Goal: Task Accomplishment & Management: Manage account settings

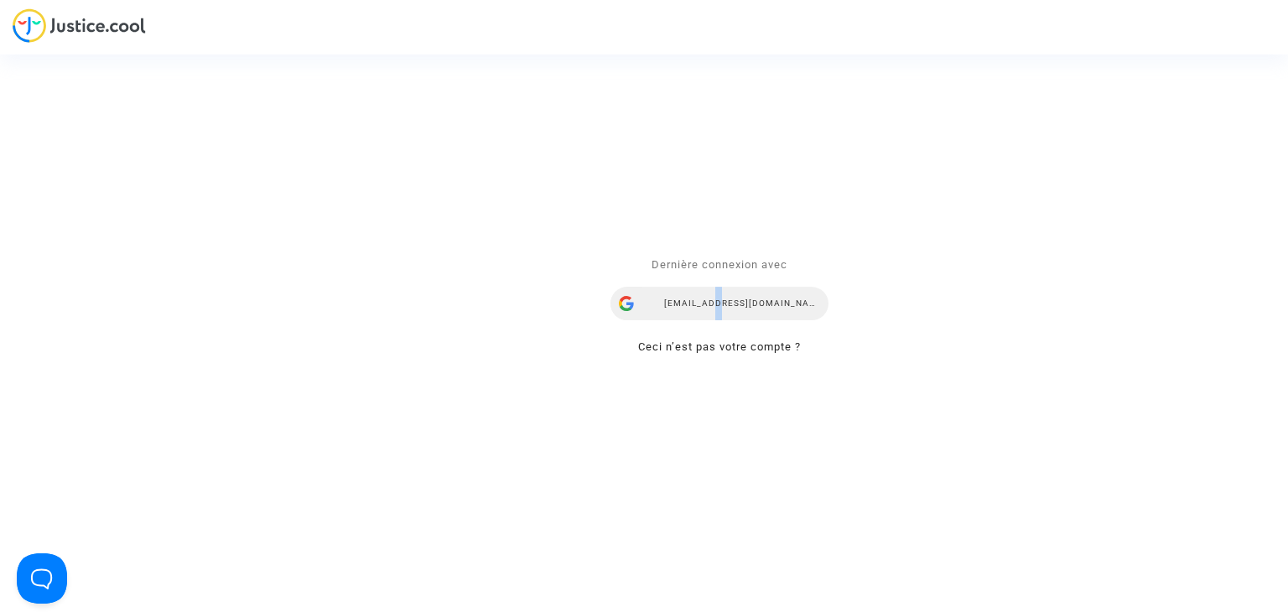
click at [721, 299] on div "[EMAIL_ADDRESS][DOMAIN_NAME]" at bounding box center [720, 305] width 218 height 34
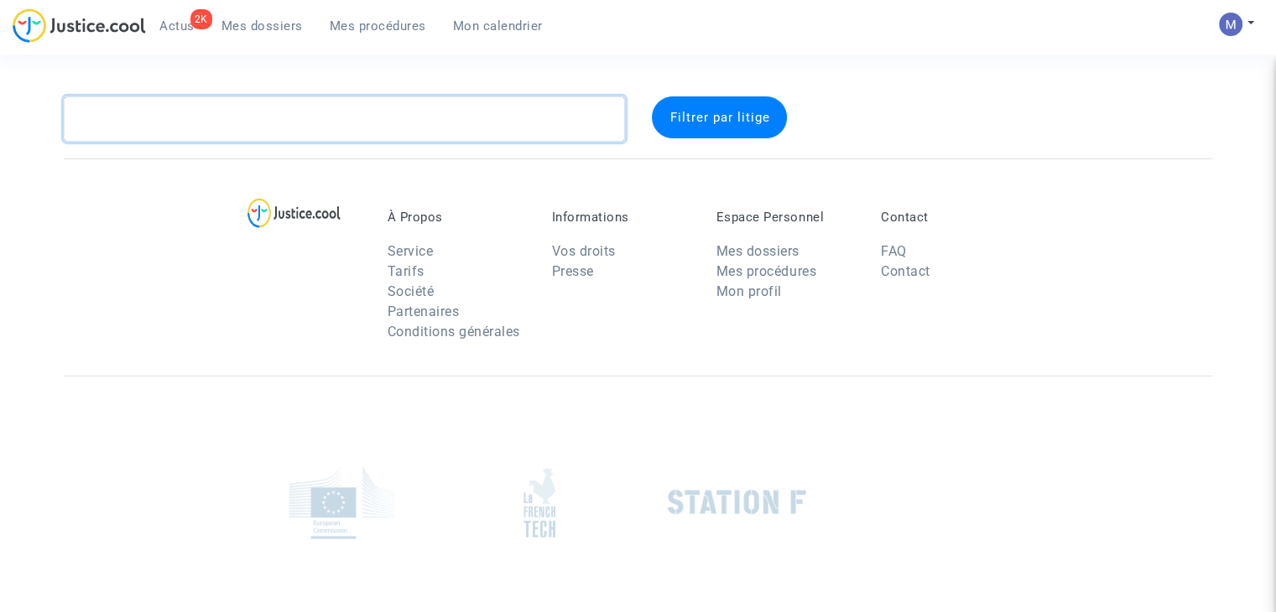
click at [215, 130] on textarea at bounding box center [344, 118] width 561 height 45
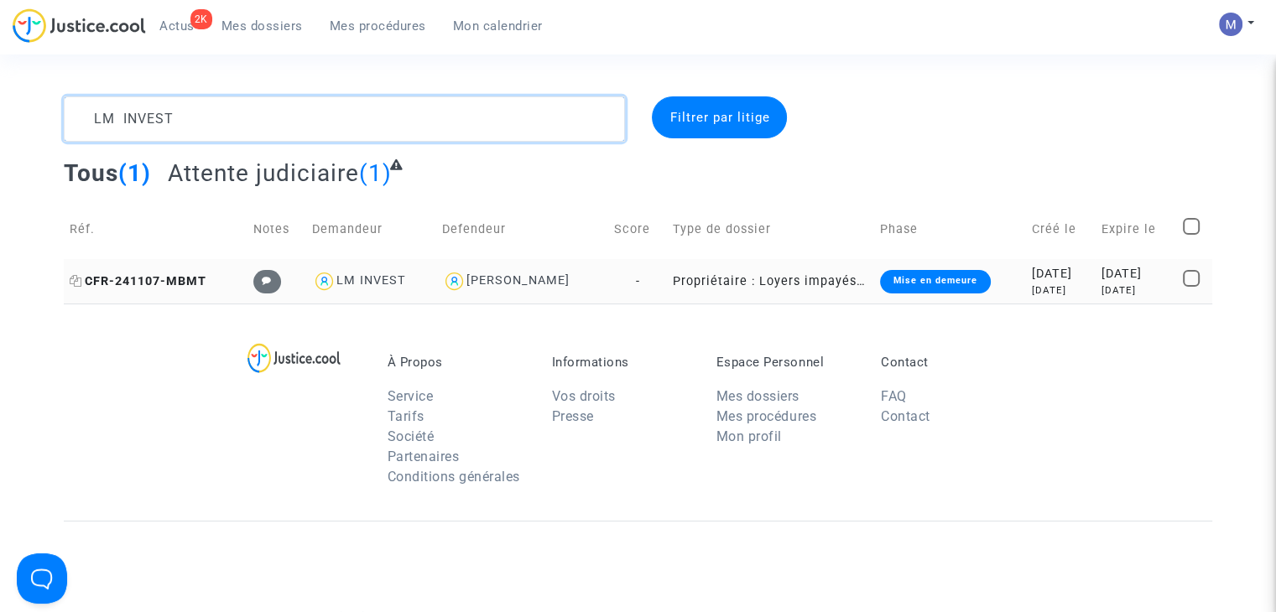
type textarea "LM INVEST"
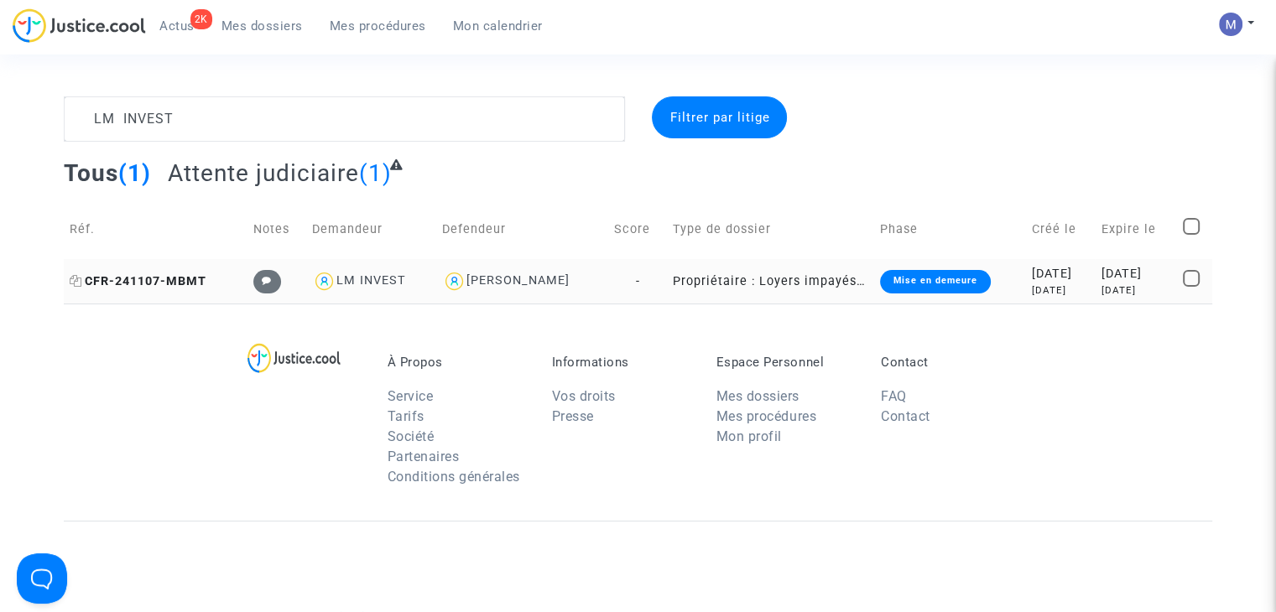
click at [118, 280] on span "CFR-241107-MBMT" at bounding box center [138, 281] width 137 height 14
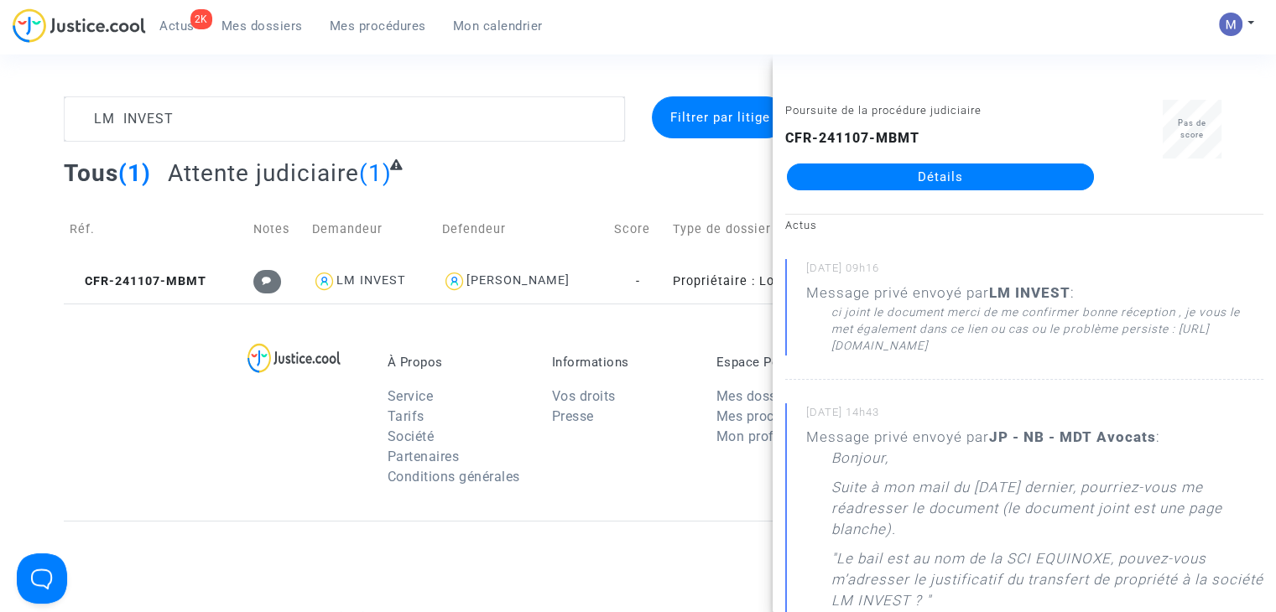
click at [936, 169] on link "Détails" at bounding box center [940, 177] width 307 height 27
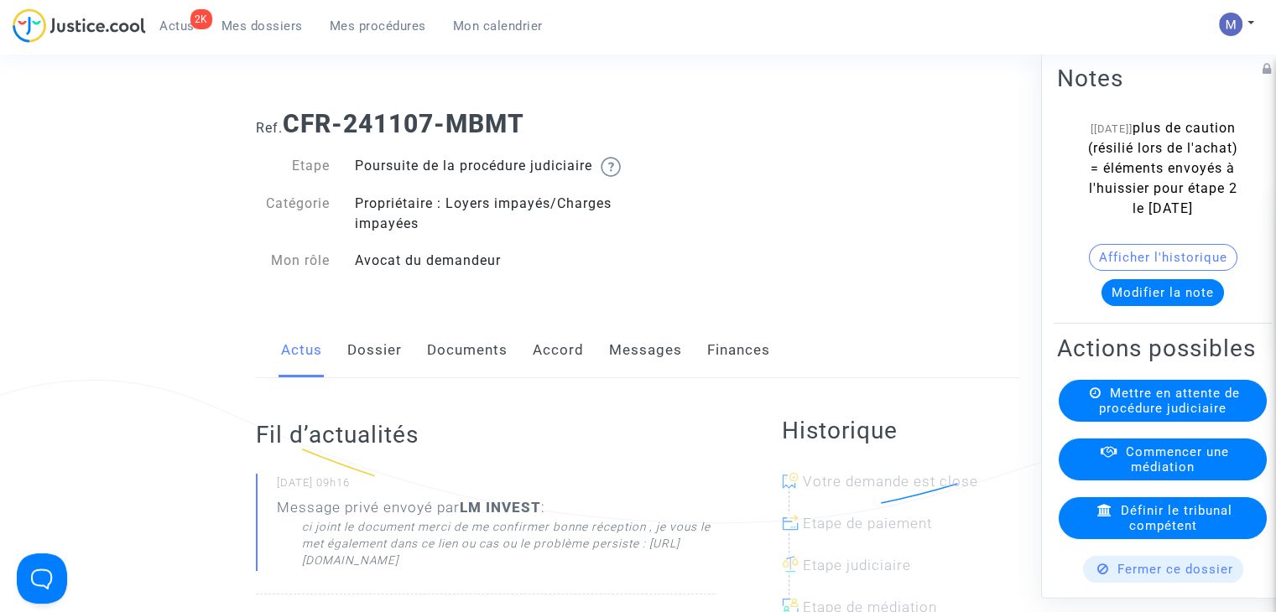
click at [473, 370] on link "Documents" at bounding box center [467, 350] width 81 height 55
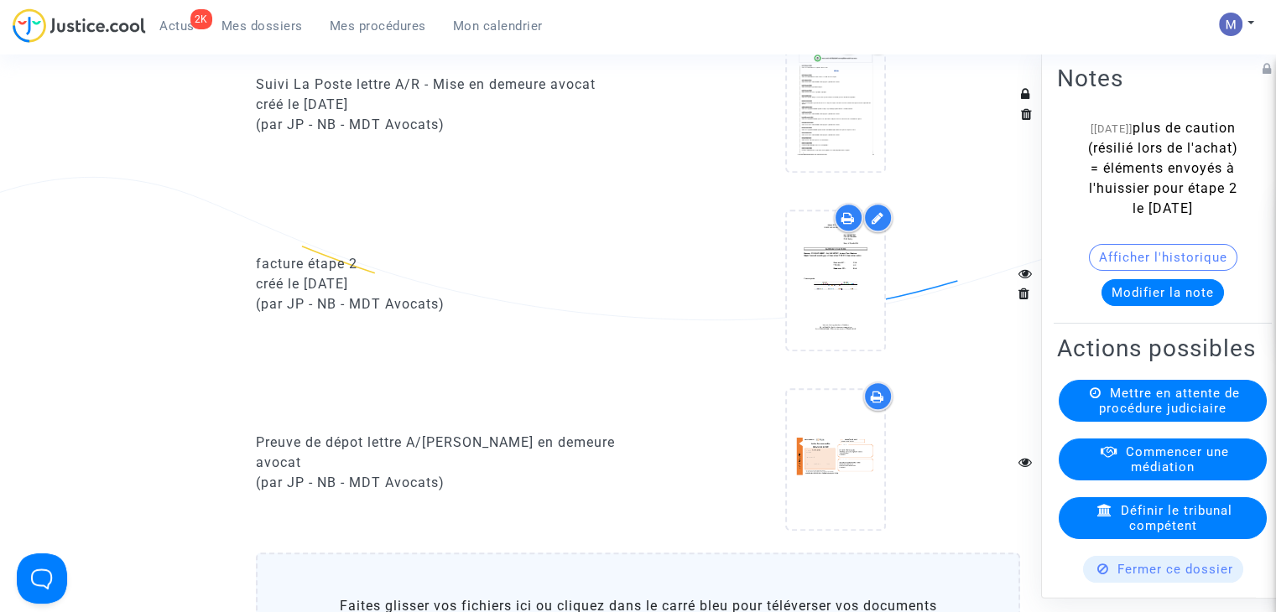
scroll to position [1929, 0]
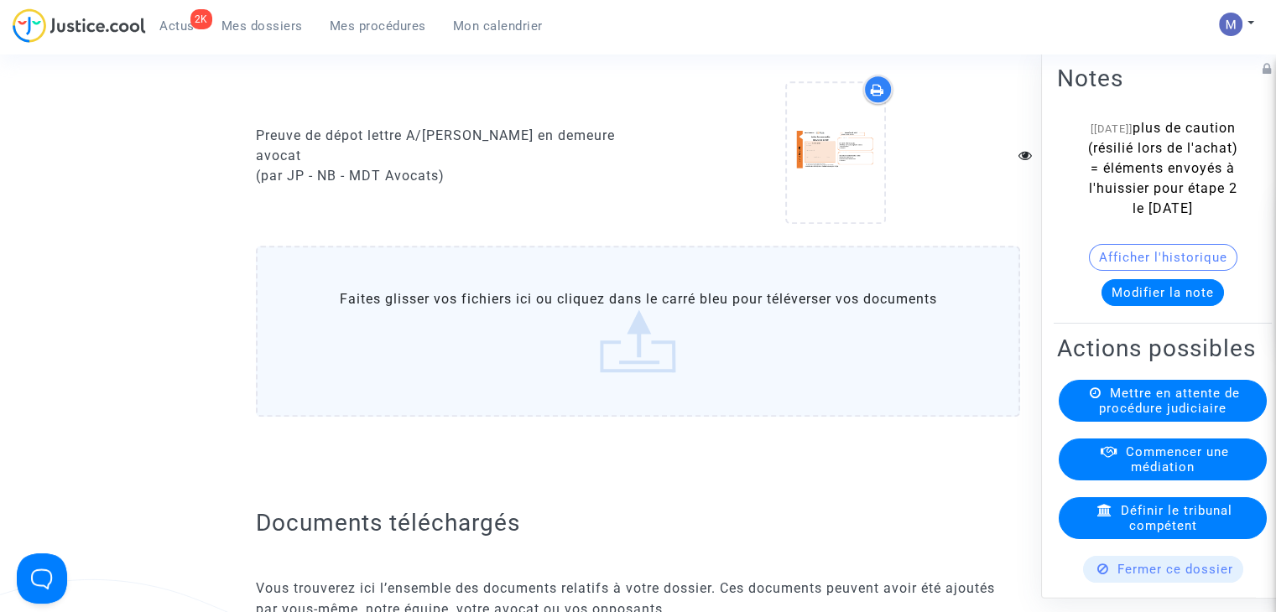
click at [611, 362] on label "Faites glisser vos fichiers ici ou cliquez dans le carré bleu pour téléverser v…" at bounding box center [638, 331] width 764 height 171
click at [0, 0] on input "Faites glisser vos fichiers ici ou cliquez dans le carré bleu pour téléverser v…" at bounding box center [0, 0] width 0 height 0
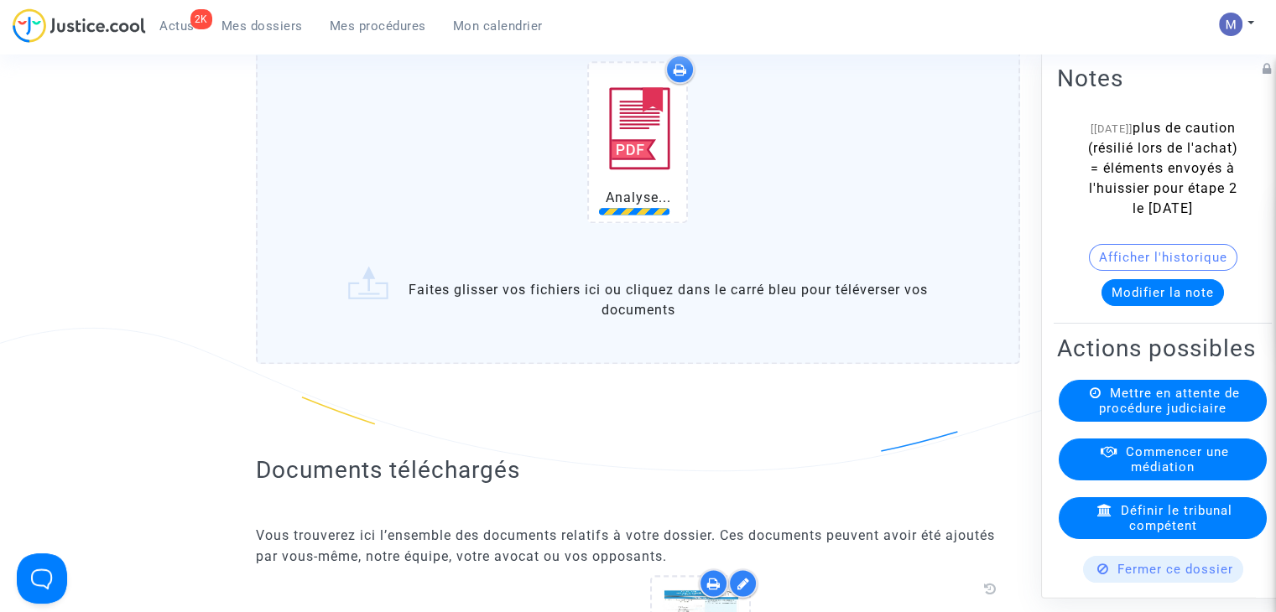
scroll to position [2097, 0]
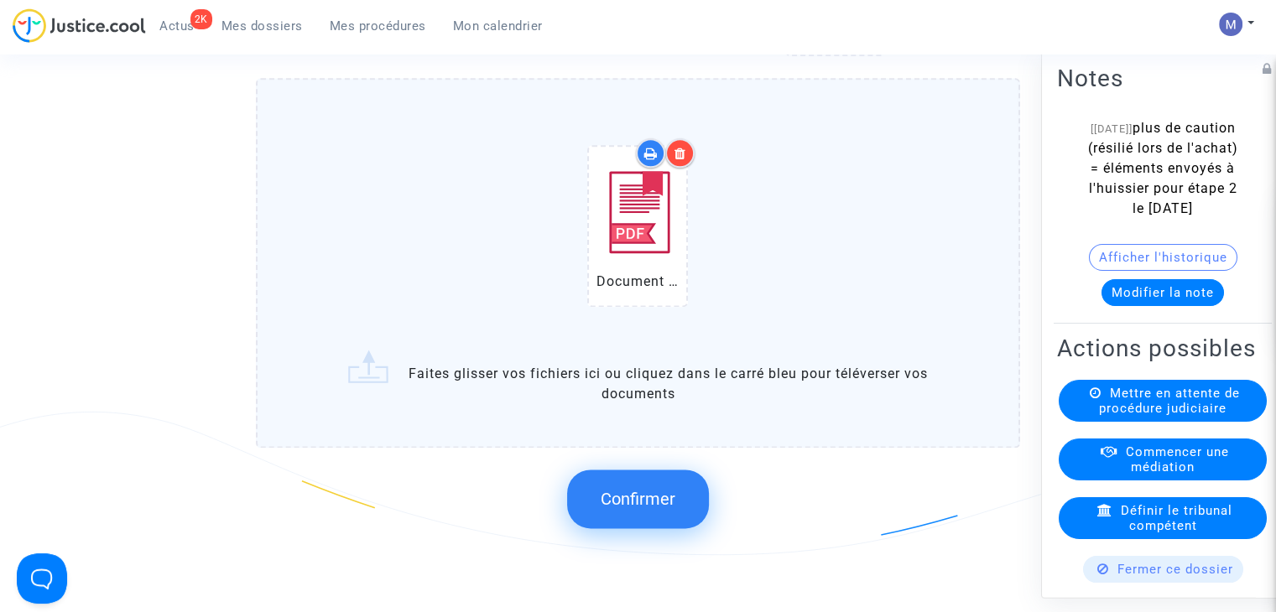
click at [645, 509] on span "Confirmer" at bounding box center [638, 499] width 75 height 20
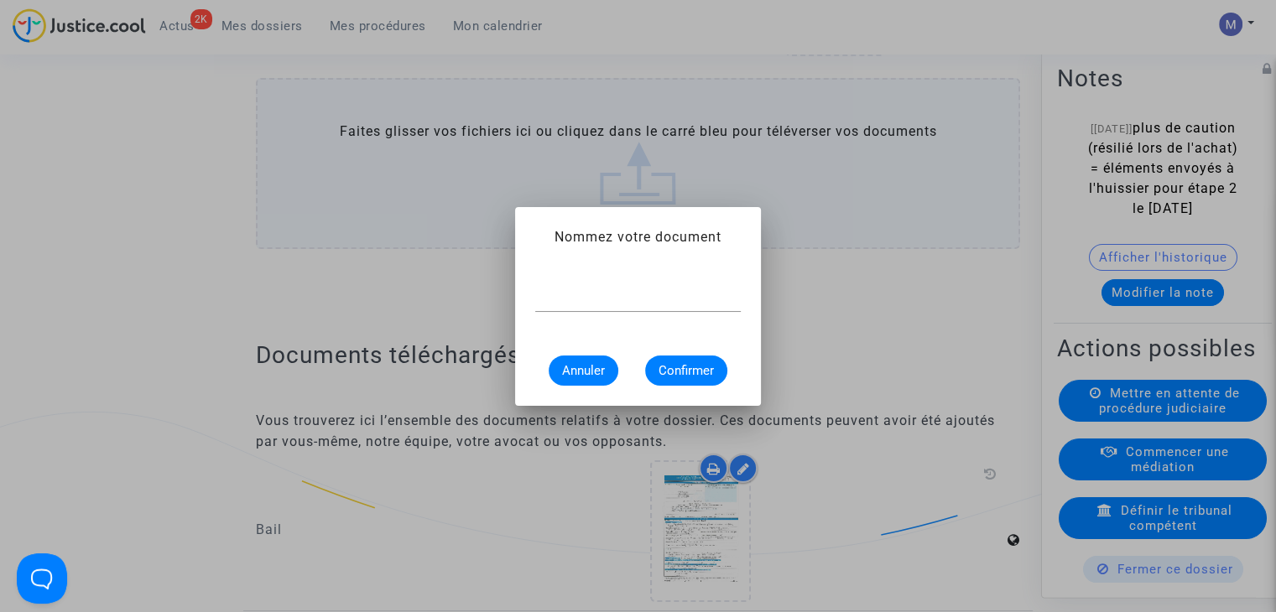
scroll to position [0, 0]
type input "transfert propriété à LM INVEST"
click at [677, 371] on span "Confirmer" at bounding box center [685, 370] width 55 height 15
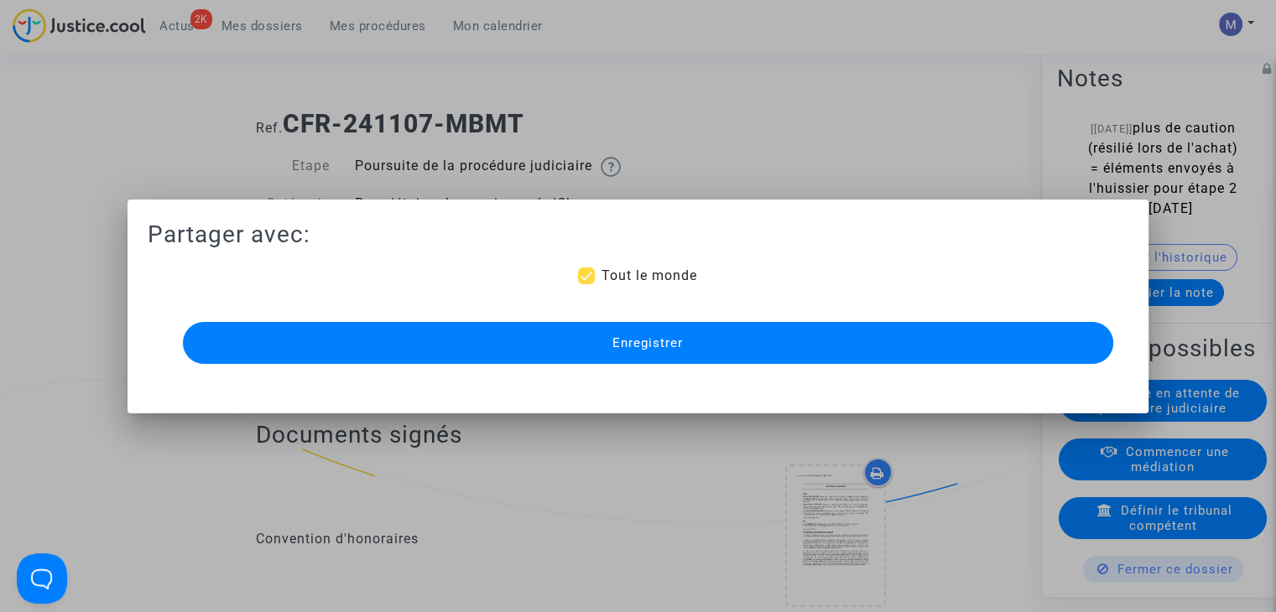
scroll to position [2097, 0]
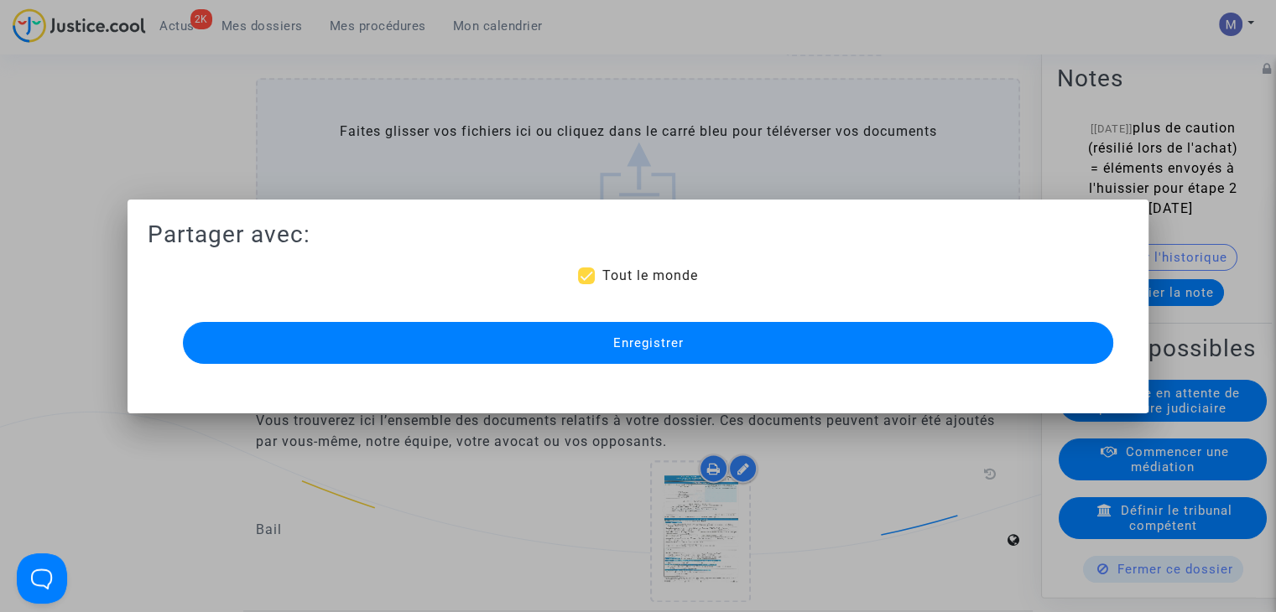
click at [630, 269] on span "Tout le monde" at bounding box center [649, 276] width 96 height 16
click at [586, 284] on input "Tout le monde" at bounding box center [585, 284] width 1 height 1
checkbox input "false"
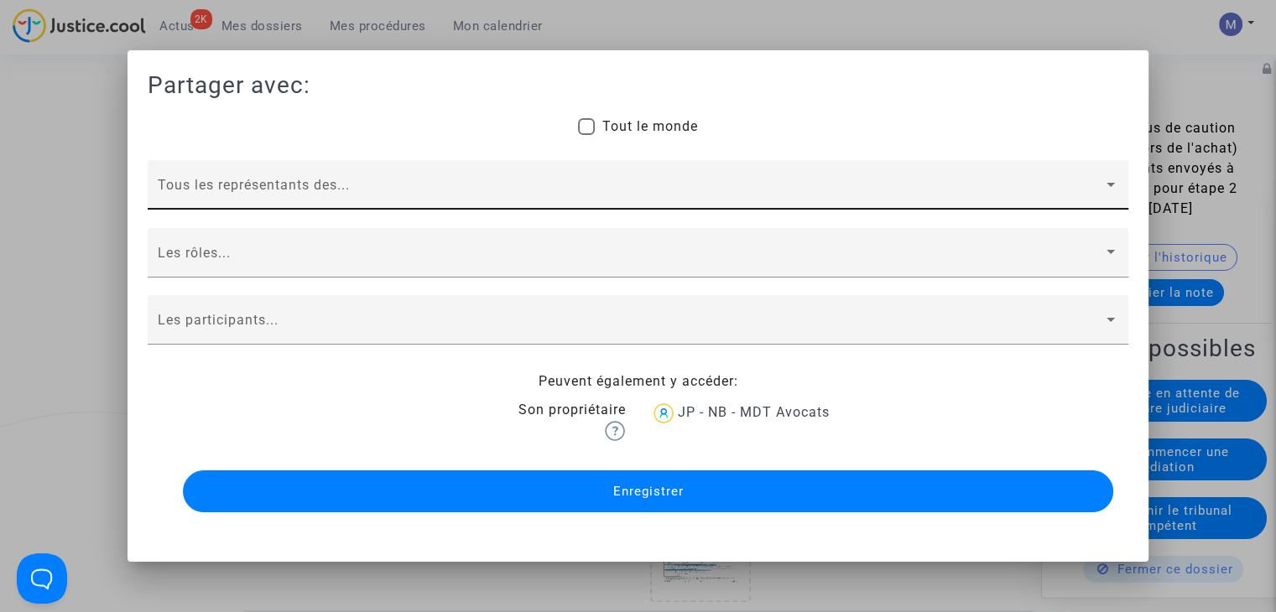
click at [178, 179] on div "Tous les représentants des..." at bounding box center [638, 189] width 960 height 39
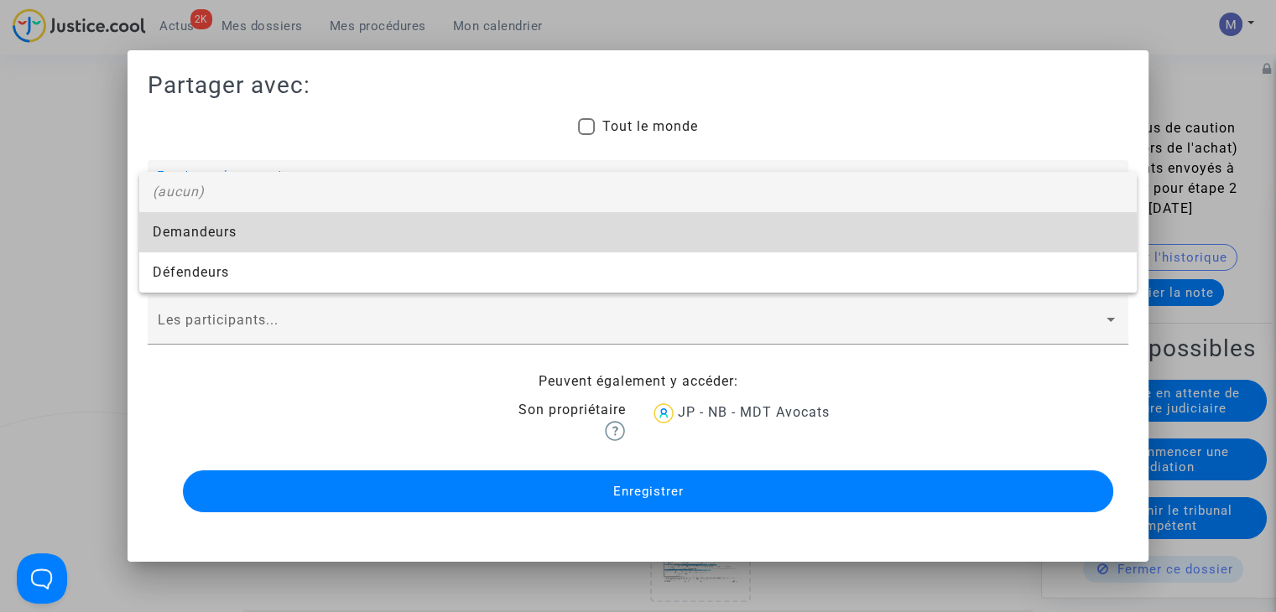
drag, startPoint x: 188, startPoint y: 236, endPoint x: 195, endPoint y: 253, distance: 18.8
click at [188, 235] on span "Demandeurs" at bounding box center [638, 232] width 971 height 40
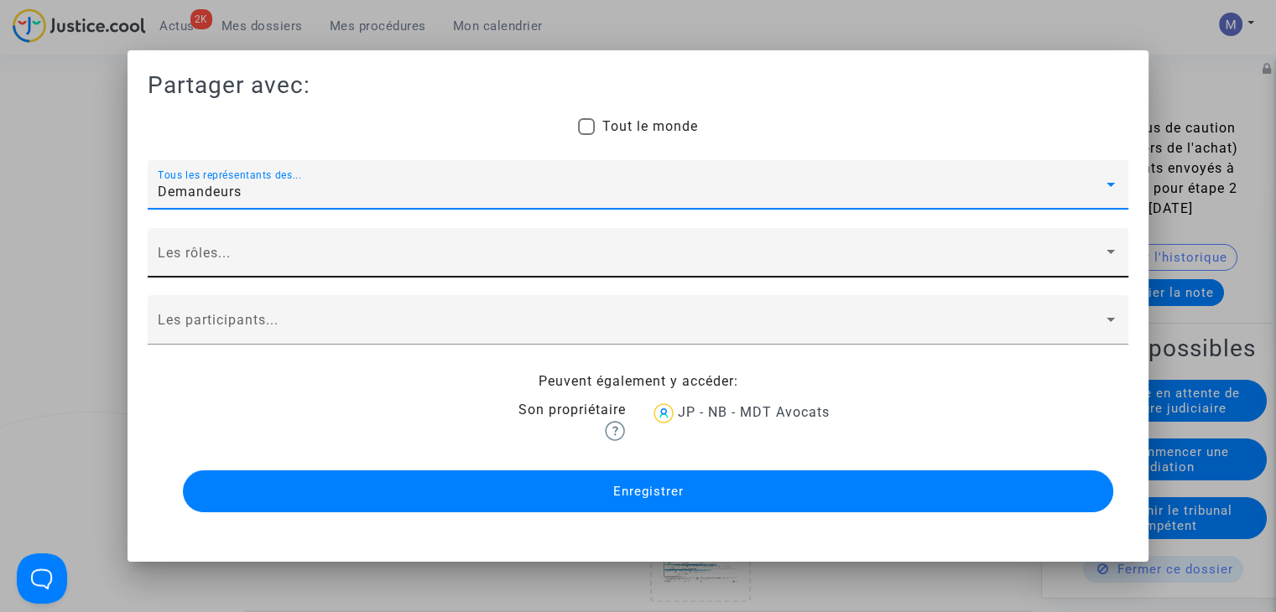
click at [198, 270] on div "Les rôles..." at bounding box center [638, 257] width 960 height 39
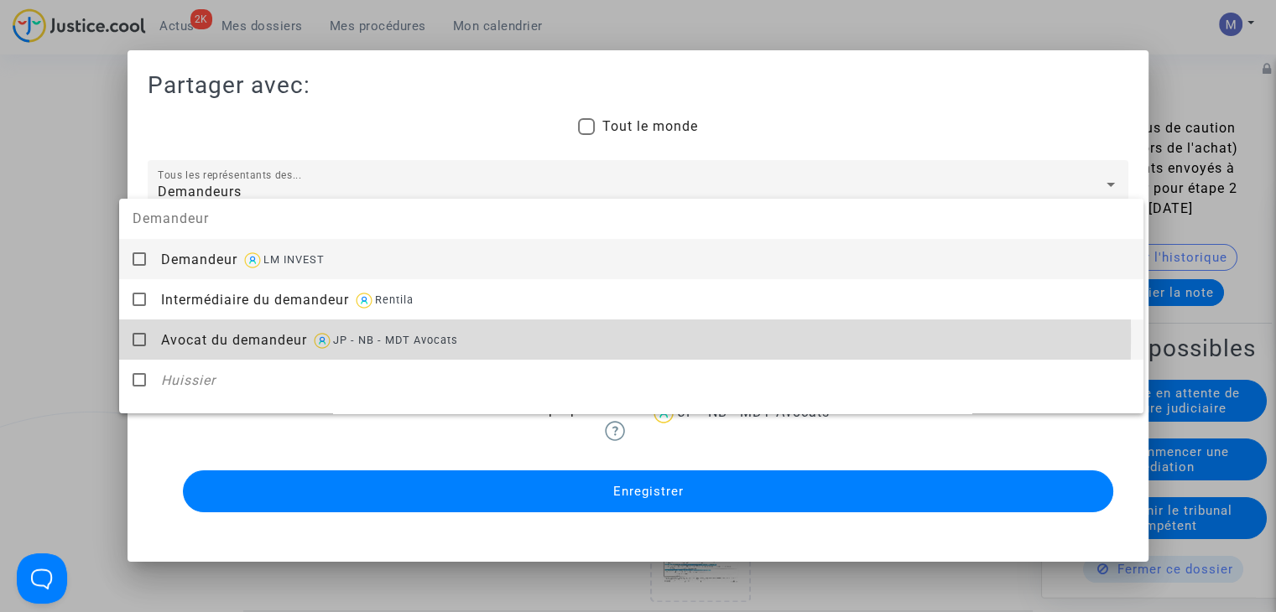
click at [217, 336] on span "Avocat du demandeur" at bounding box center [234, 340] width 146 height 16
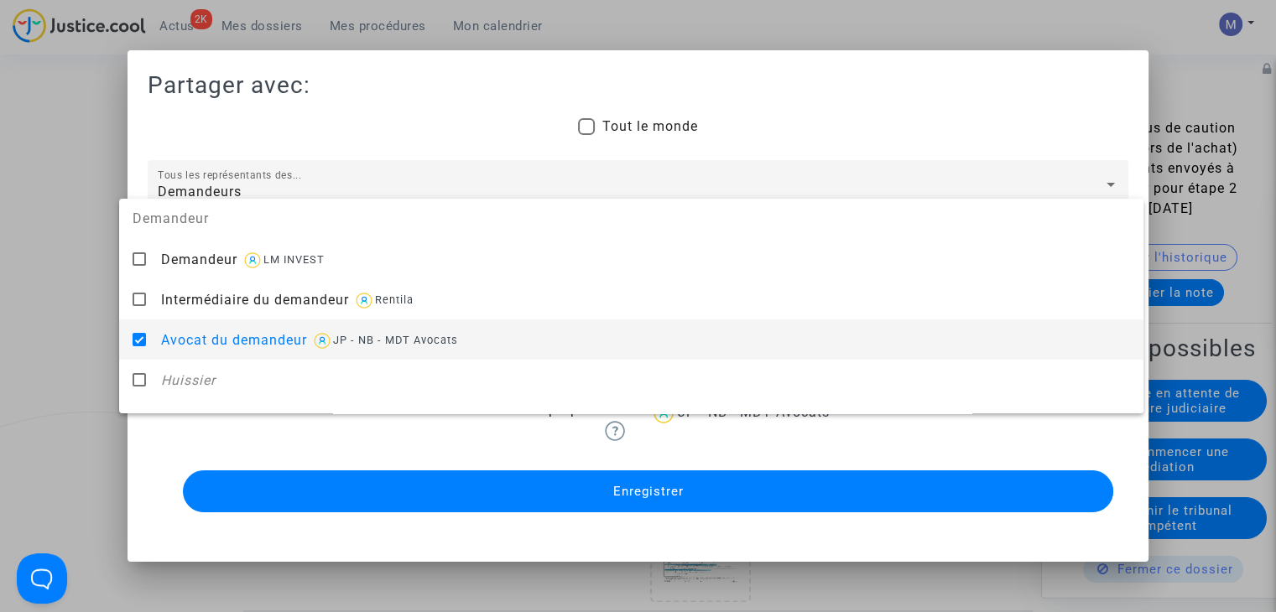
click at [45, 306] on div at bounding box center [638, 306] width 1276 height 612
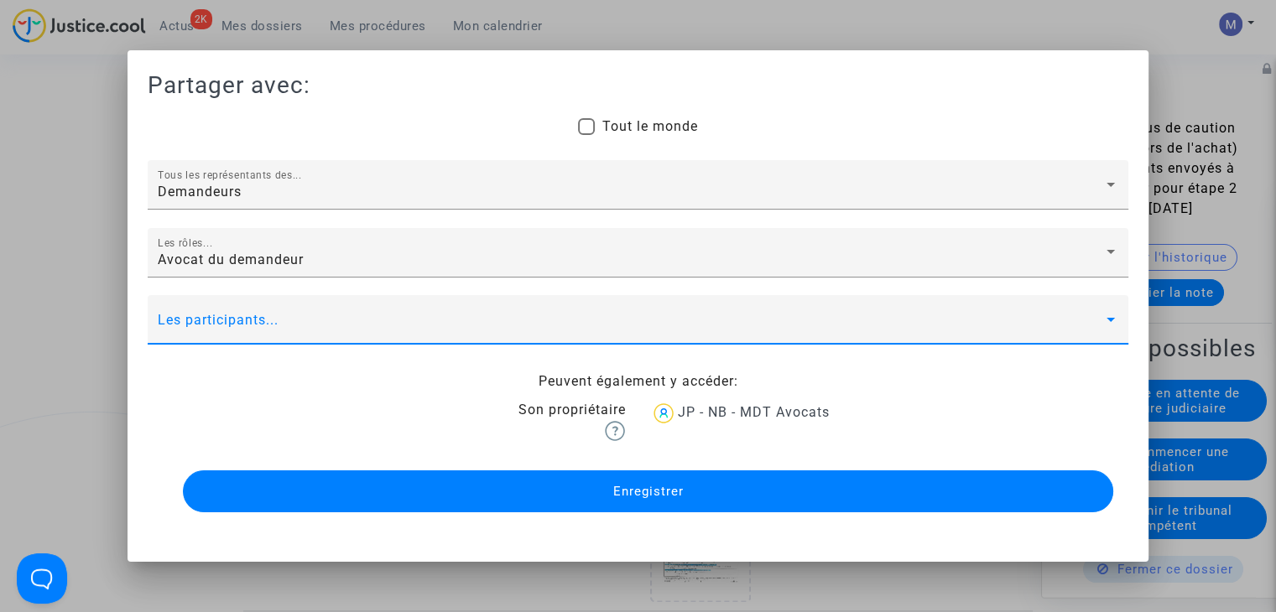
click at [164, 320] on span at bounding box center [630, 327] width 945 height 15
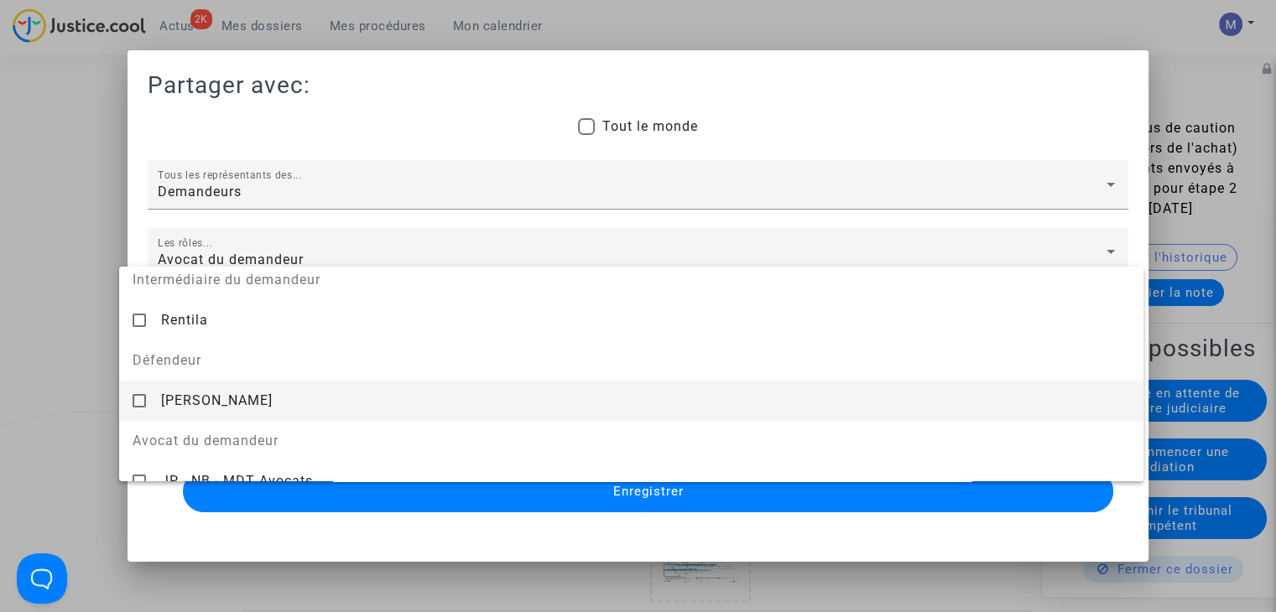
scroll to position [168, 0]
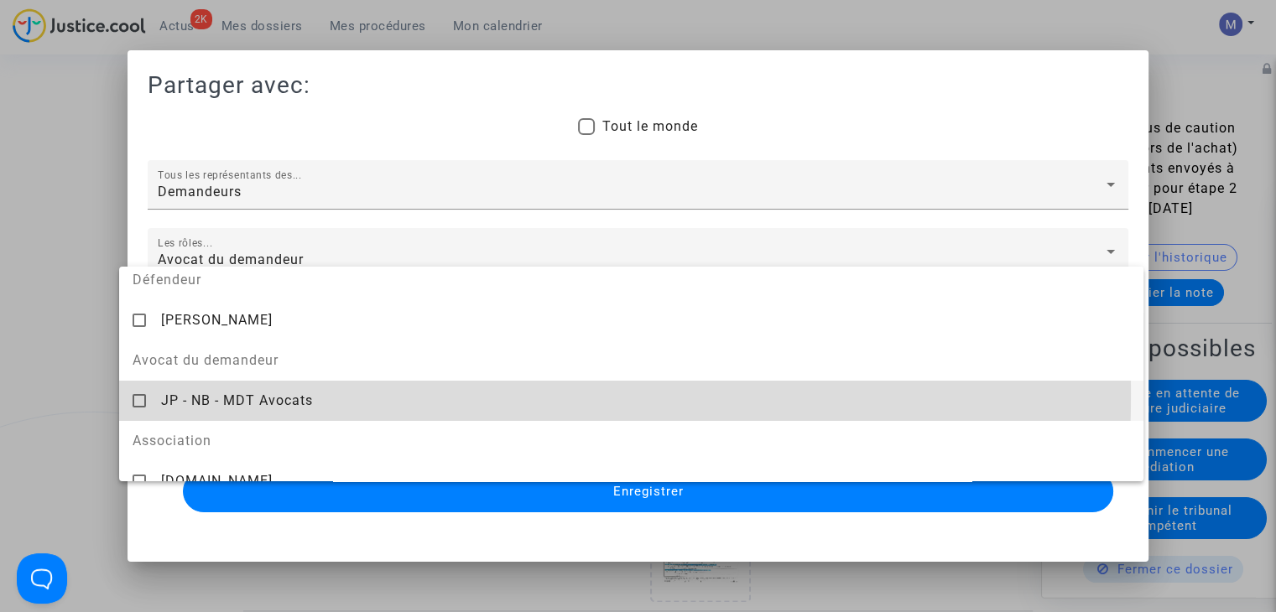
click at [181, 393] on span "JP - NB - MDT Avocats" at bounding box center [237, 401] width 152 height 16
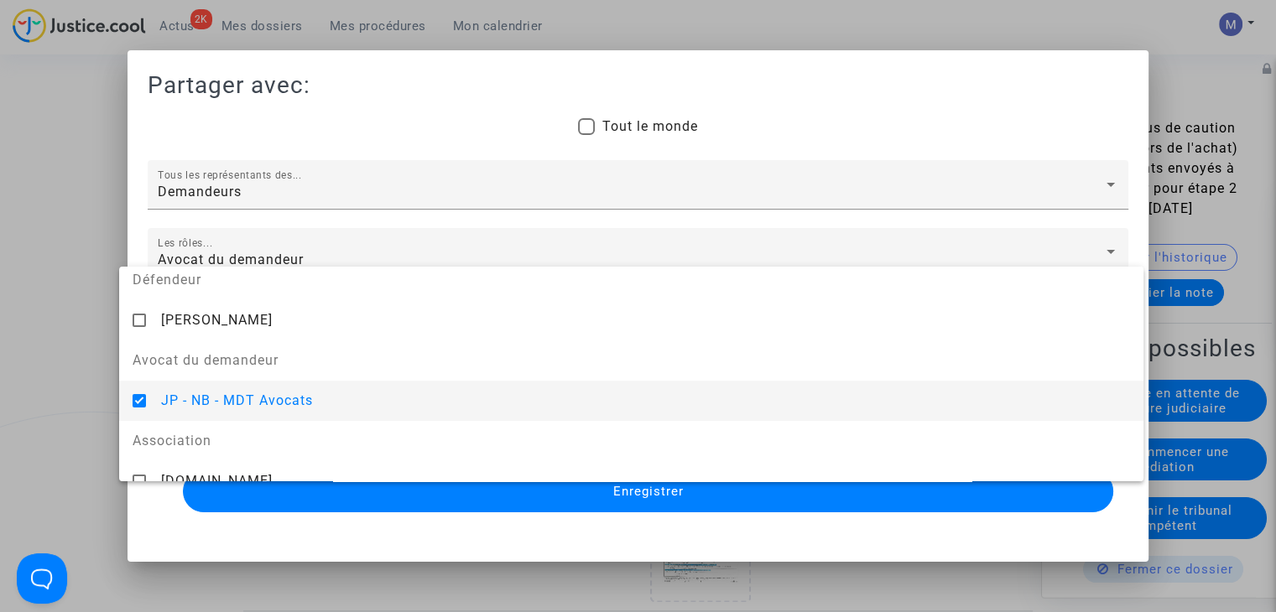
click at [89, 373] on div at bounding box center [638, 306] width 1276 height 612
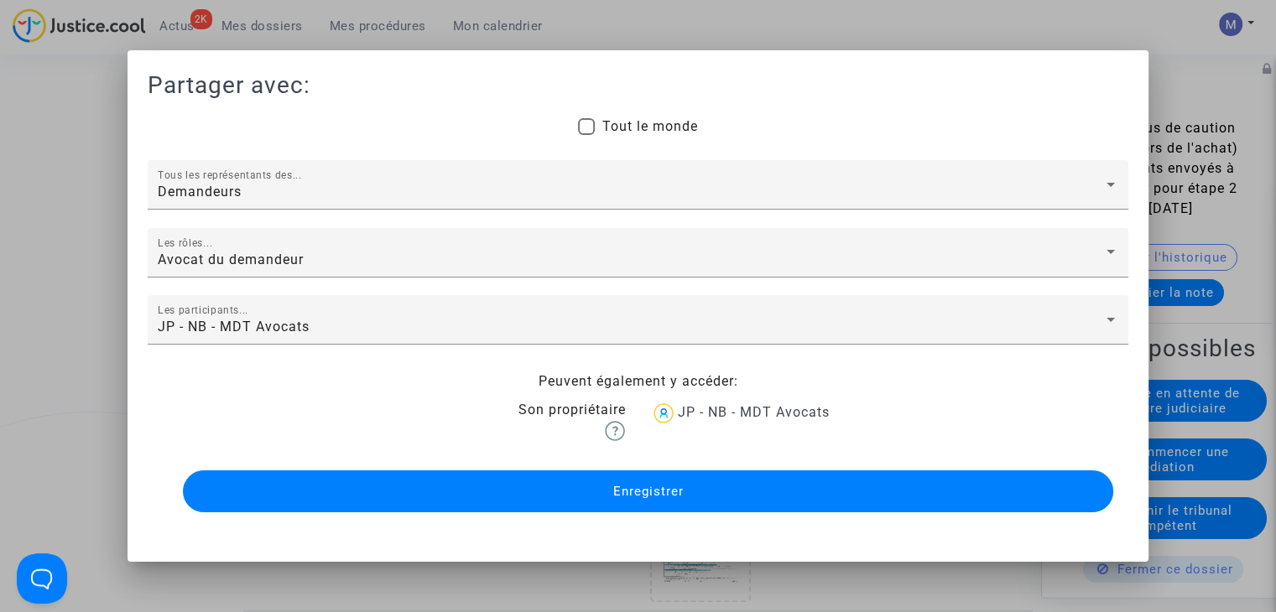
click at [619, 497] on span "Enregistrer" at bounding box center [647, 491] width 70 height 15
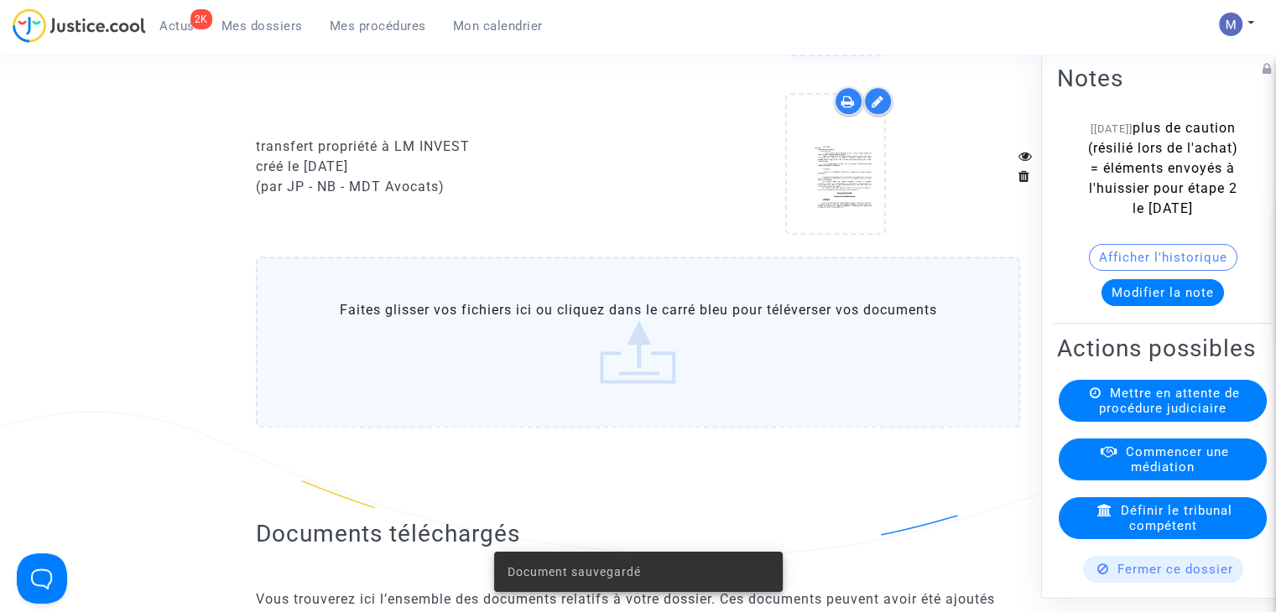
click at [265, 29] on span "Mes dossiers" at bounding box center [261, 25] width 81 height 15
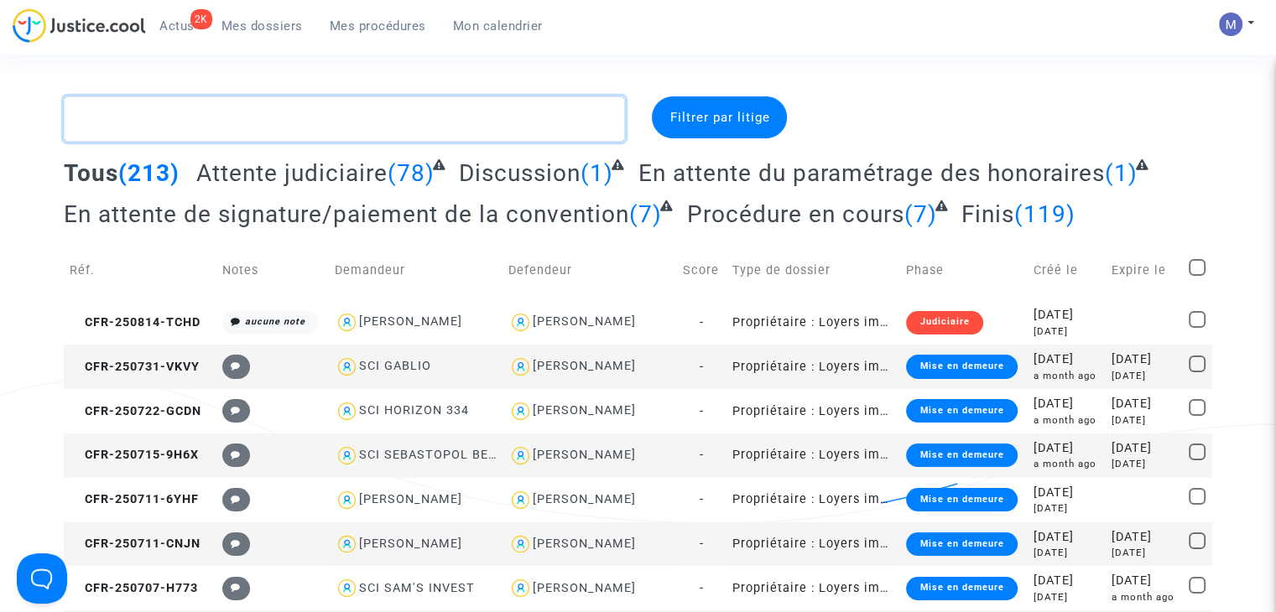
click at [217, 118] on textarea at bounding box center [344, 118] width 561 height 45
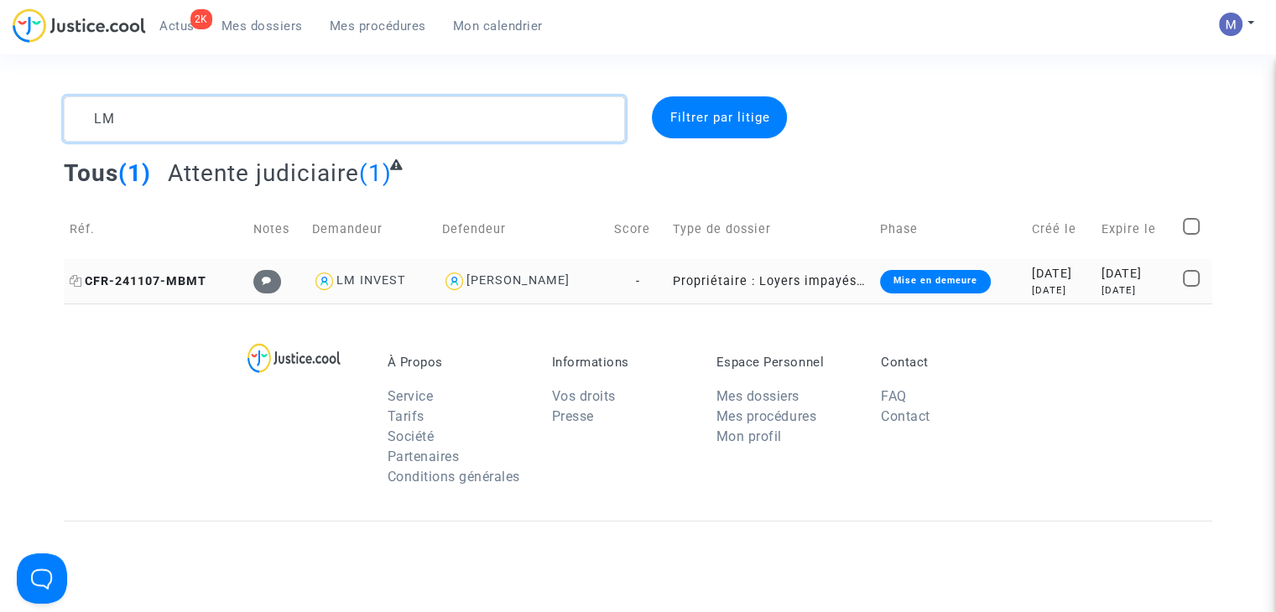
type textarea "LM"
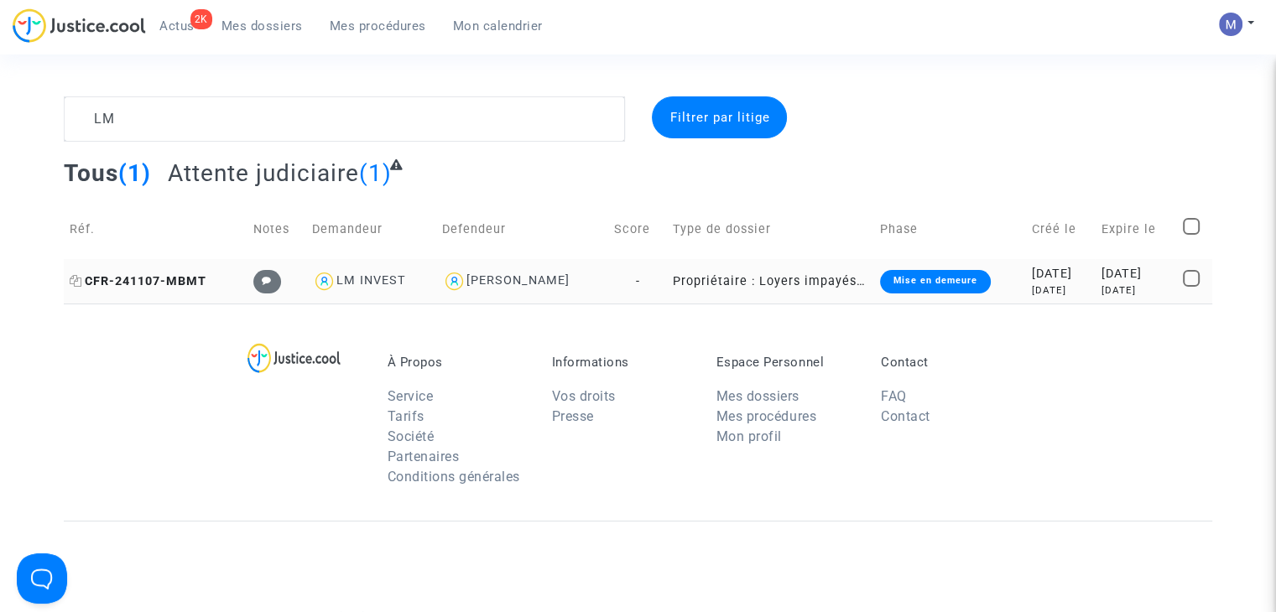
click at [154, 278] on span "CFR-241107-MBMT" at bounding box center [138, 281] width 137 height 14
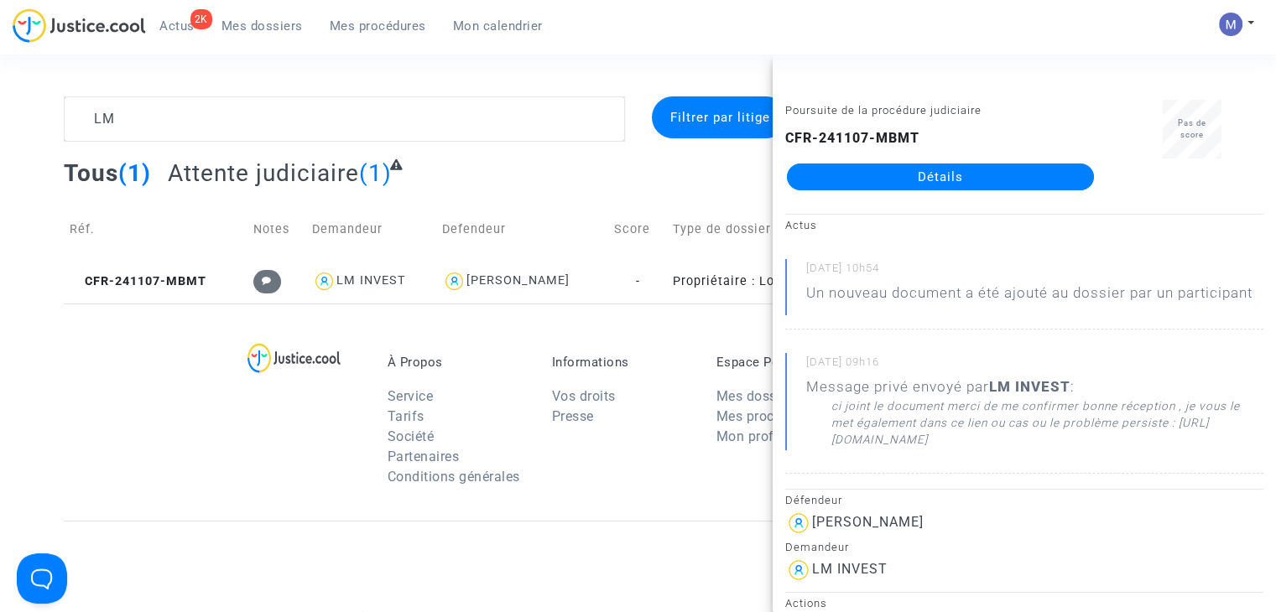
click at [846, 178] on link "Détails" at bounding box center [940, 177] width 307 height 27
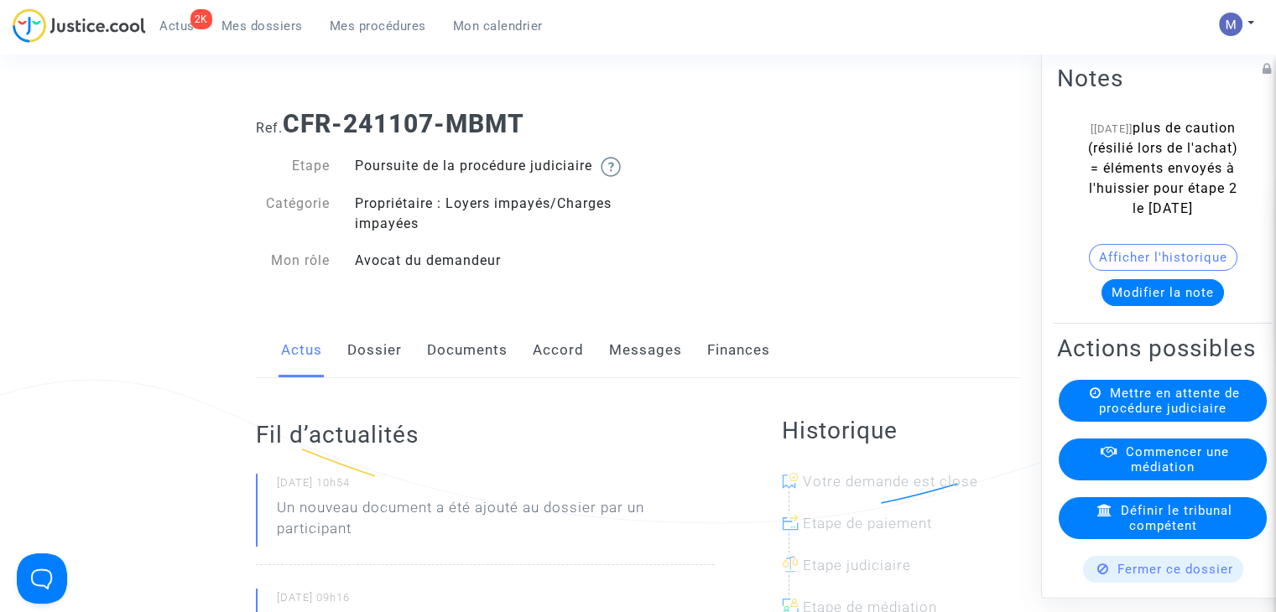
click at [627, 367] on link "Messages" at bounding box center [645, 350] width 73 height 55
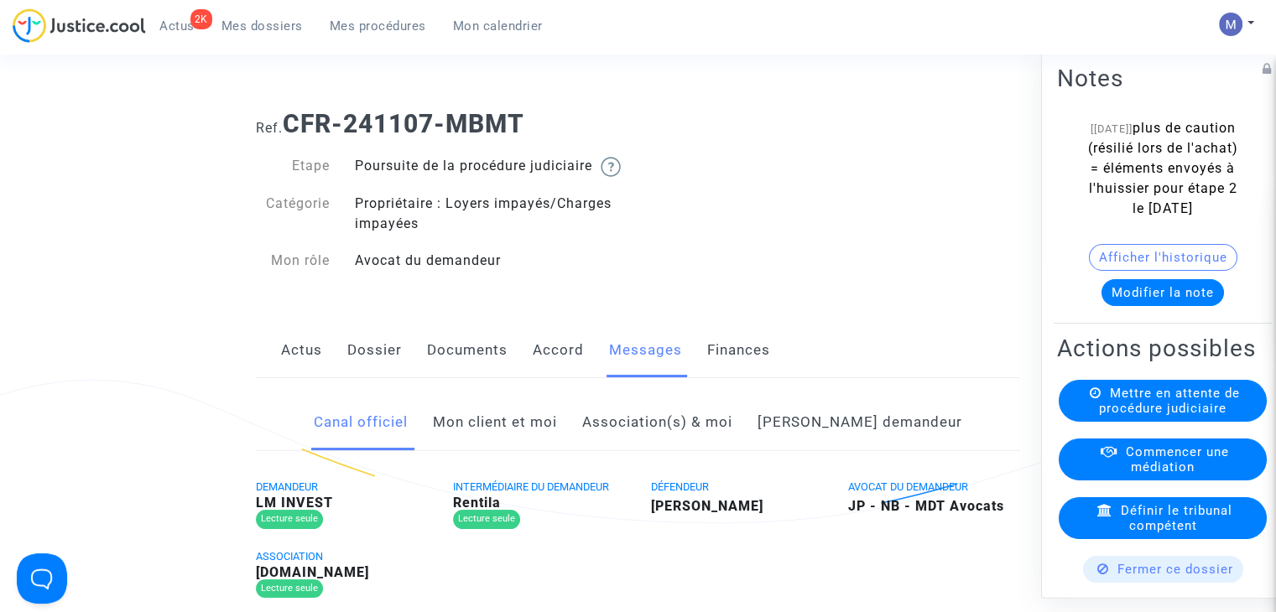
click at [523, 444] on link "Mon client et moi" at bounding box center [495, 422] width 124 height 55
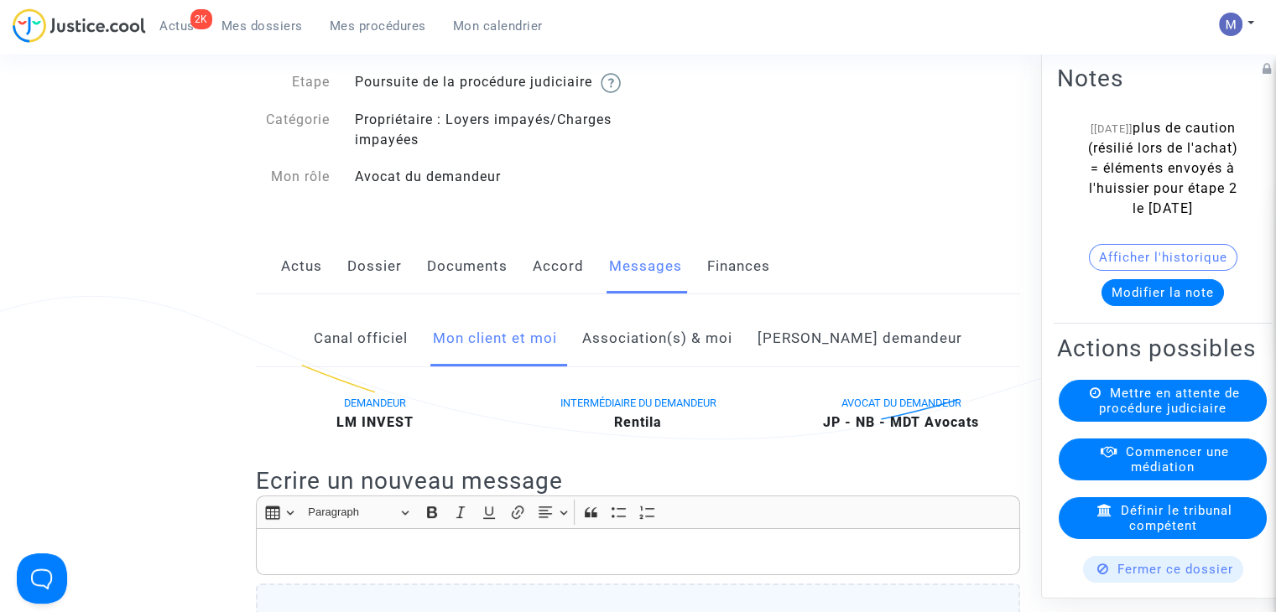
scroll to position [252, 0]
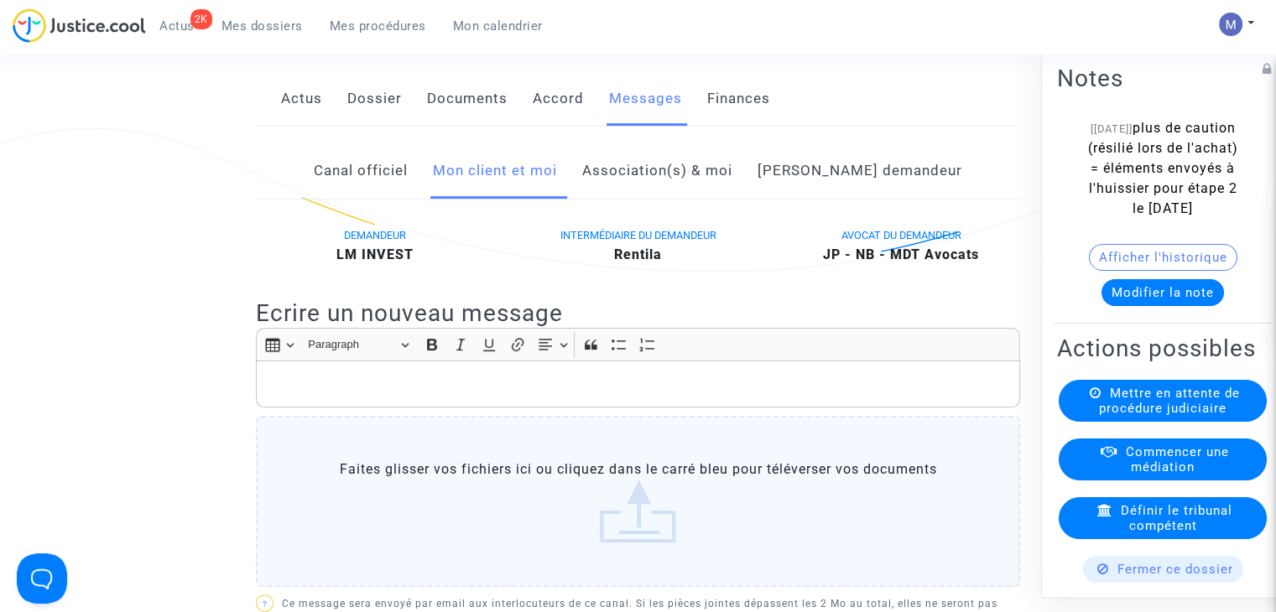
click at [325, 393] on p "Rich Text Editor, main" at bounding box center [638, 384] width 747 height 21
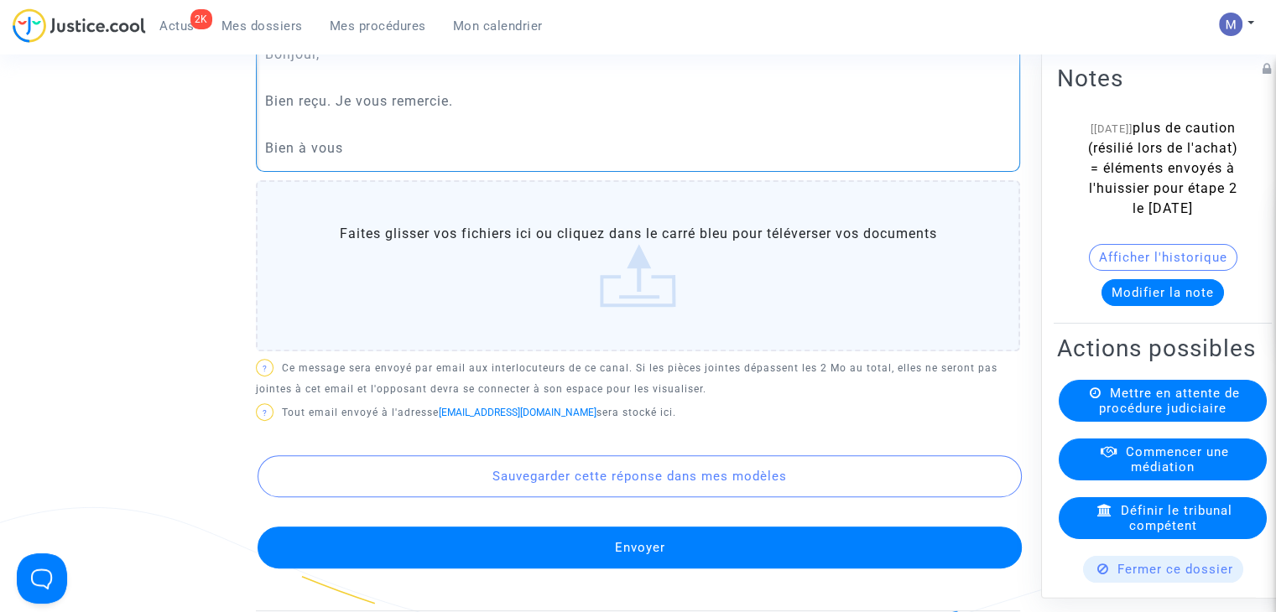
scroll to position [587, 0]
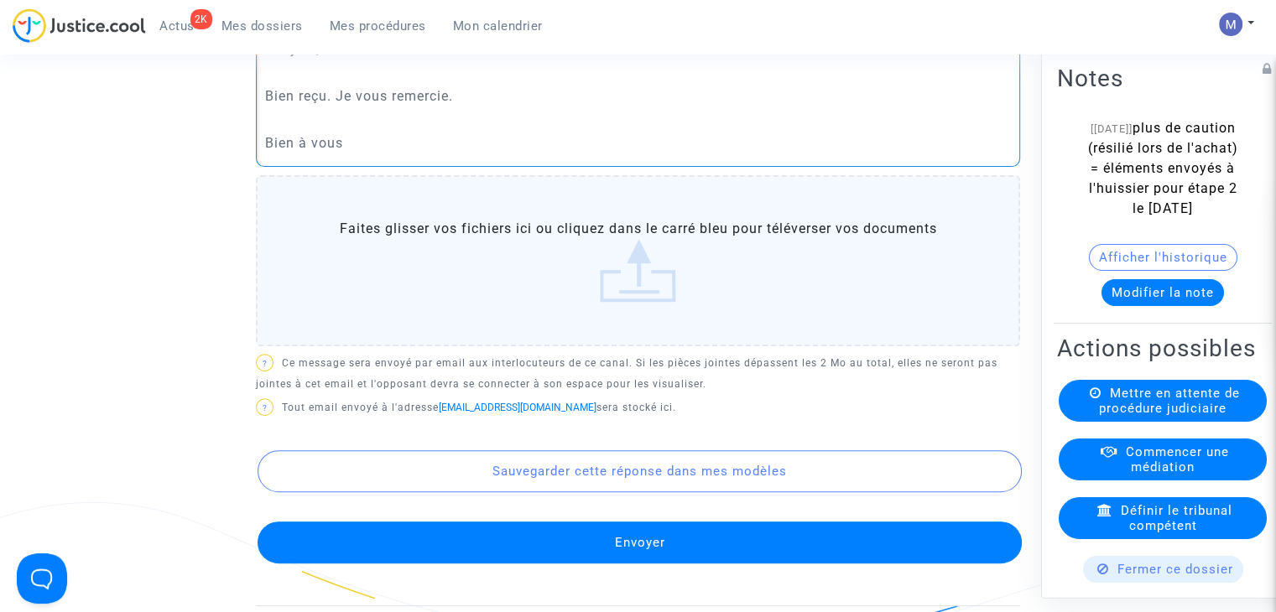
click at [600, 554] on button "Envoyer" at bounding box center [640, 543] width 764 height 42
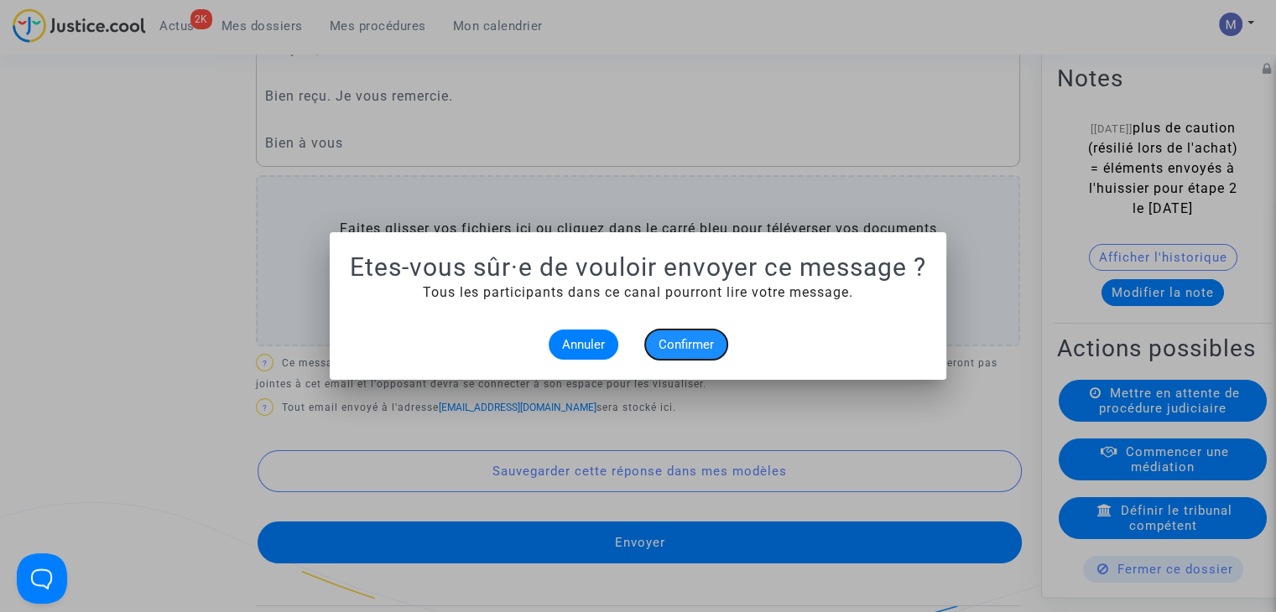
click at [661, 331] on button "Confirmer" at bounding box center [686, 345] width 82 height 30
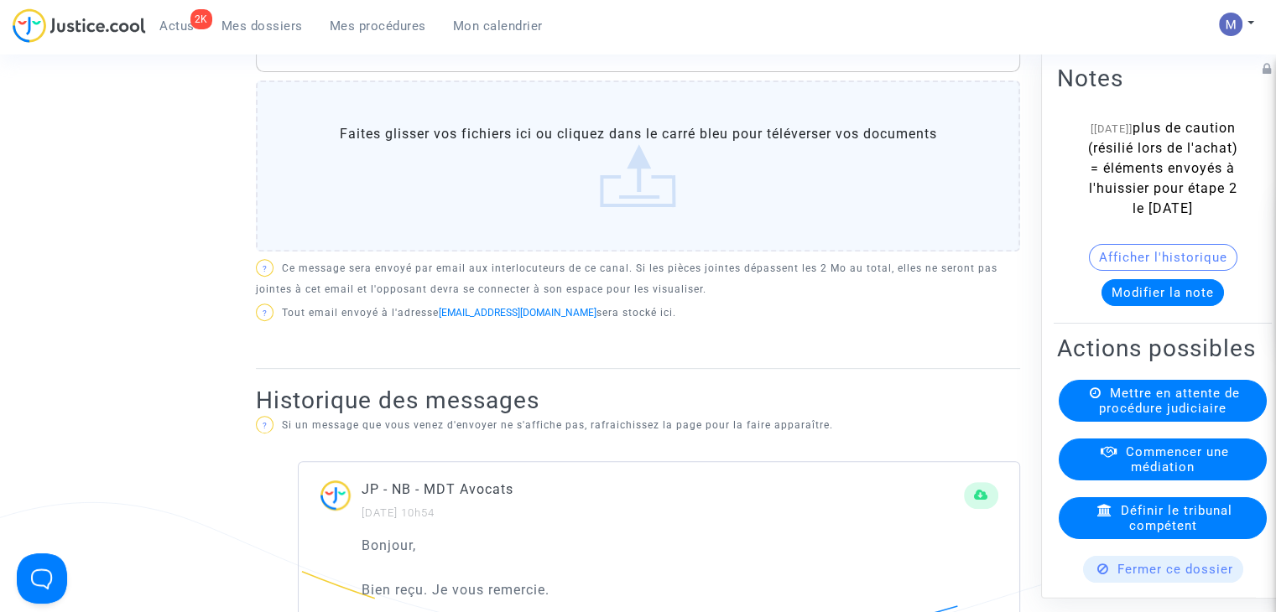
click at [248, 25] on span "Mes dossiers" at bounding box center [261, 25] width 81 height 15
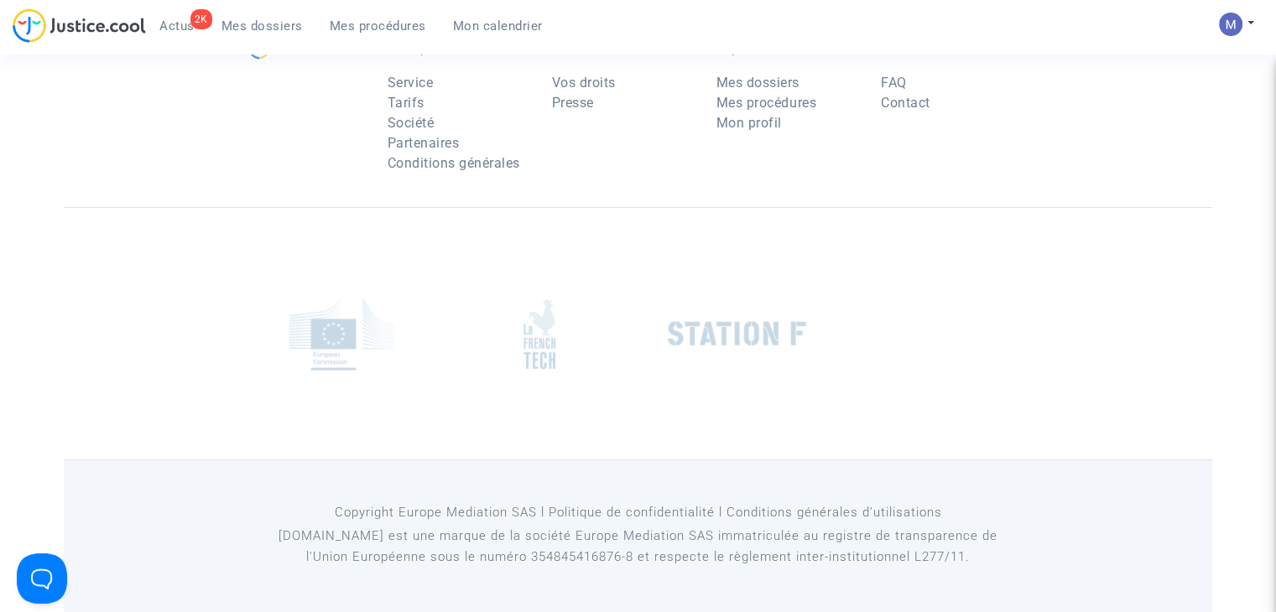
scroll to position [168, 0]
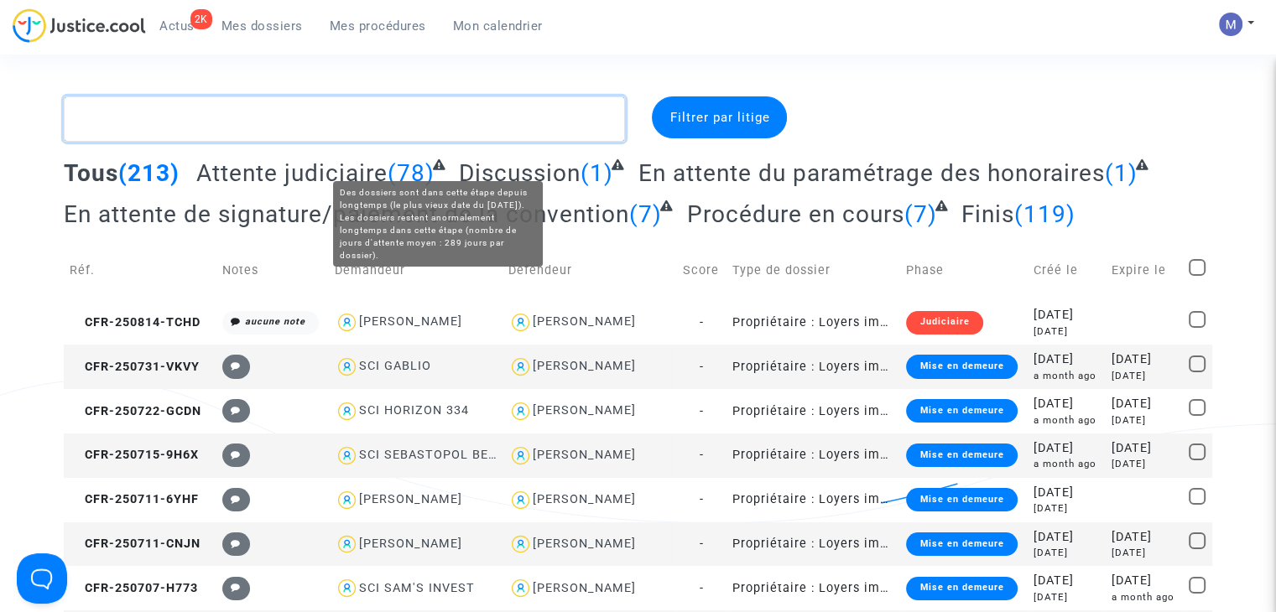
click at [282, 98] on textarea at bounding box center [344, 118] width 561 height 45
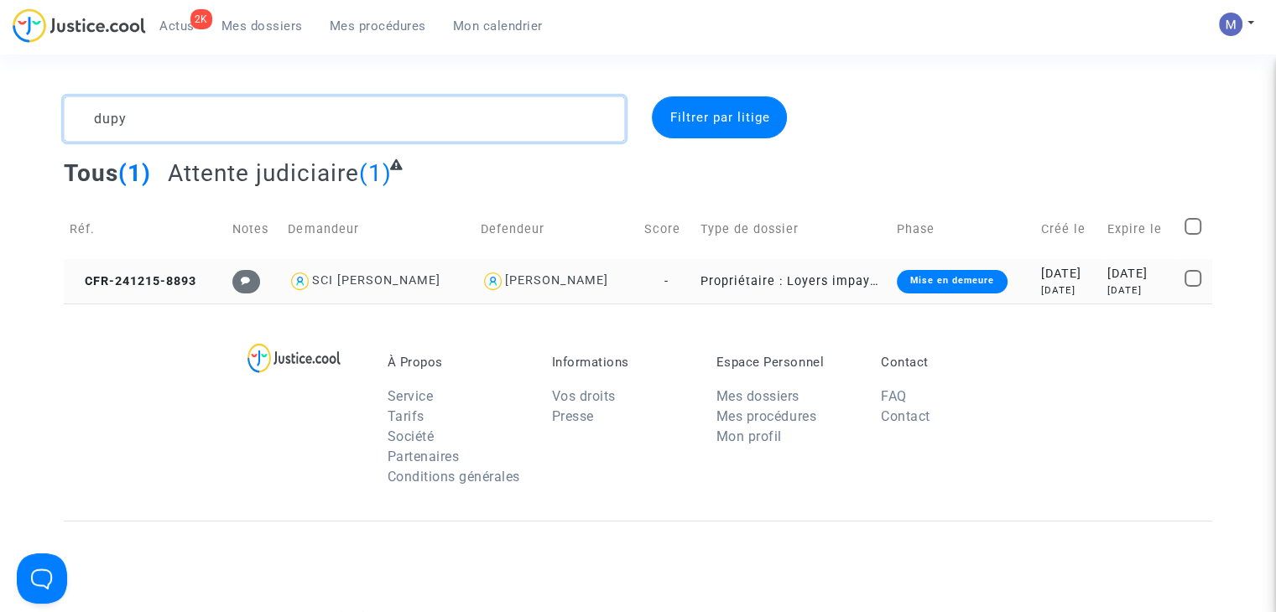
type textarea "dupy"
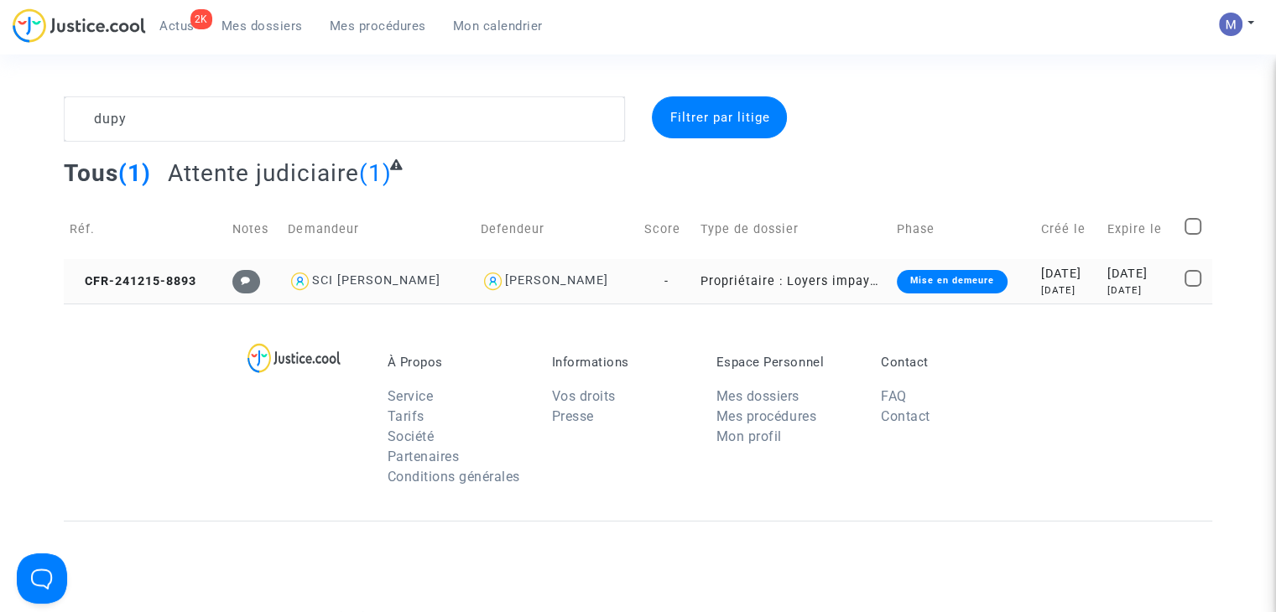
click at [157, 269] on td "CFR-241215-8893" at bounding box center [145, 281] width 163 height 44
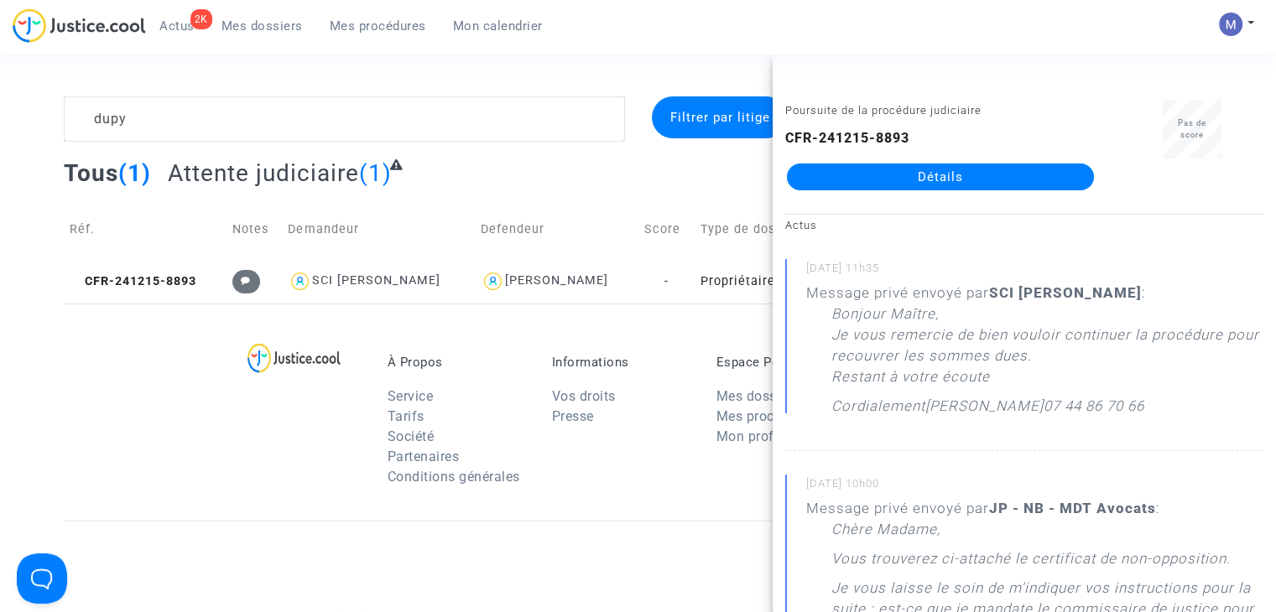
click at [892, 180] on link "Détails" at bounding box center [940, 177] width 307 height 27
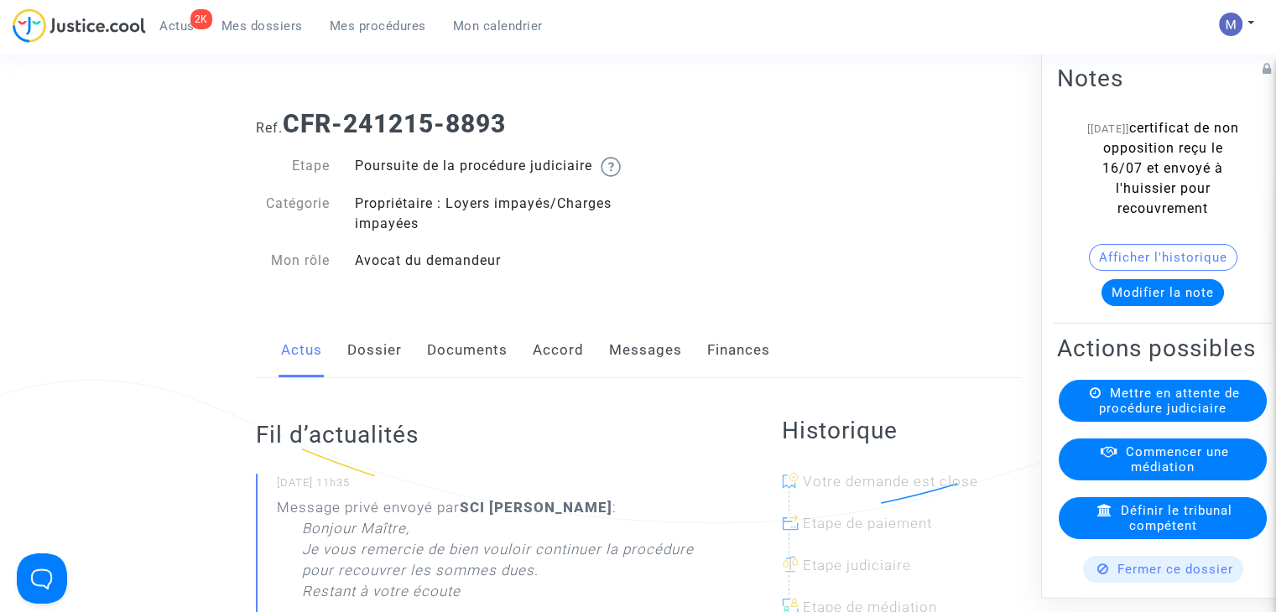
click at [653, 373] on link "Messages" at bounding box center [645, 350] width 73 height 55
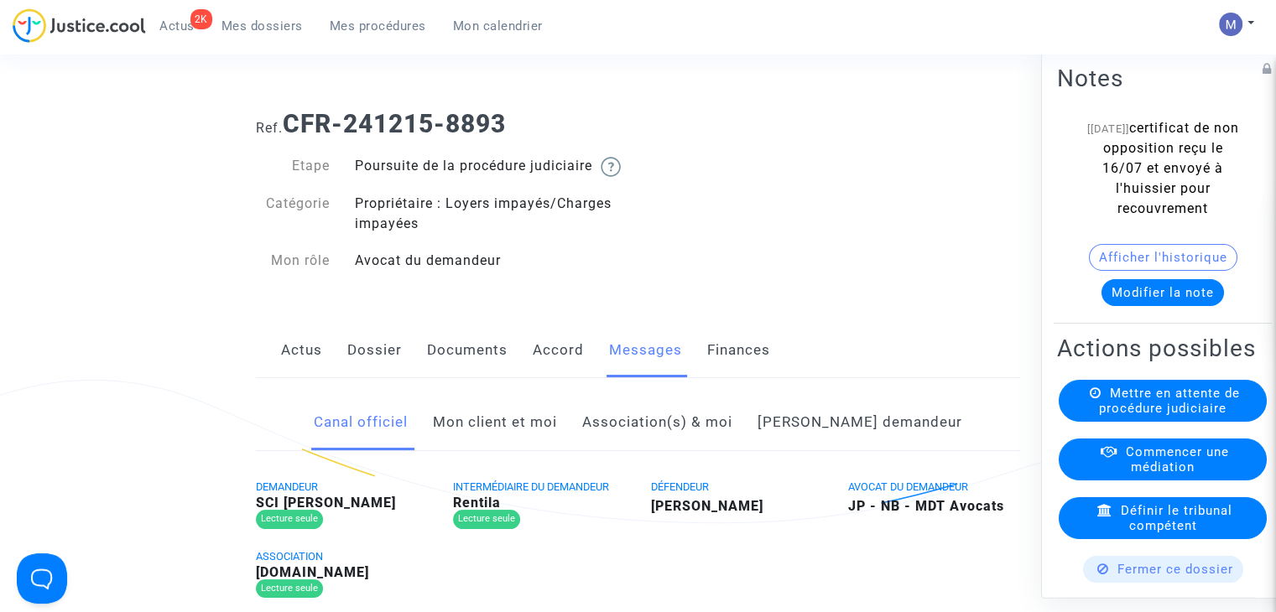
click at [557, 450] on link "Mon client et moi" at bounding box center [495, 422] width 124 height 55
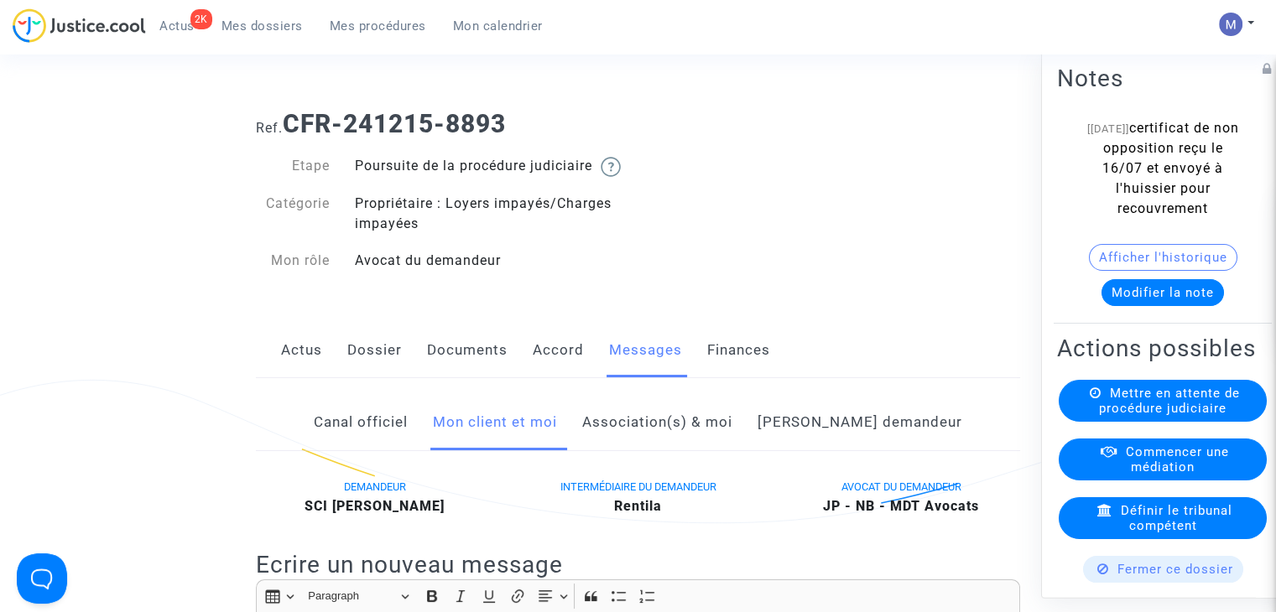
click at [1138, 296] on button "Modifier la note" at bounding box center [1162, 292] width 122 height 27
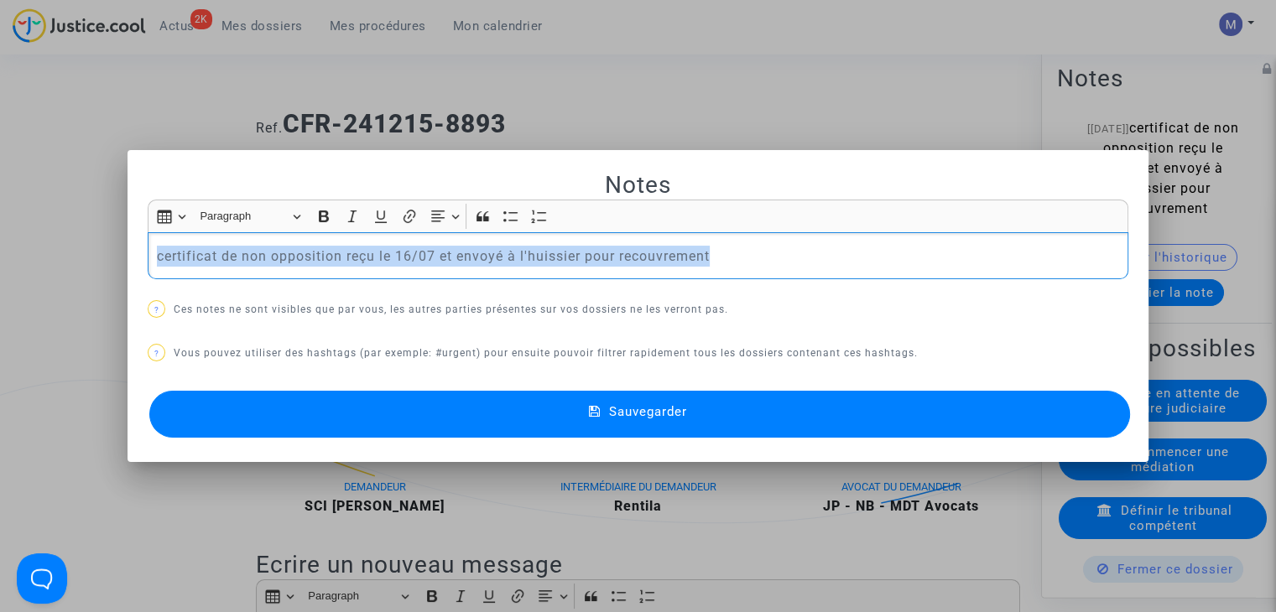
drag, startPoint x: 758, startPoint y: 261, endPoint x: 7, endPoint y: 236, distance: 752.0
click at [10, 244] on div "Notes Rich Text Editor Insert table Insert table Heading Paragraph Paragraph He…" at bounding box center [638, 306] width 1276 height 612
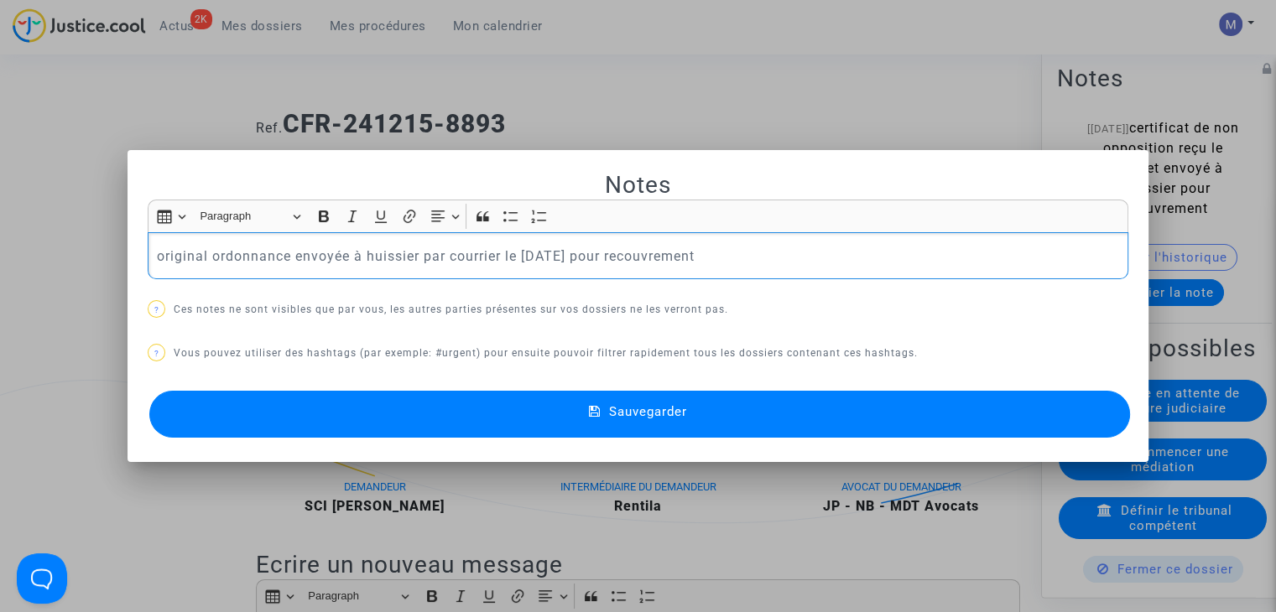
click at [658, 430] on button "Sauvegarder" at bounding box center [639, 414] width 981 height 47
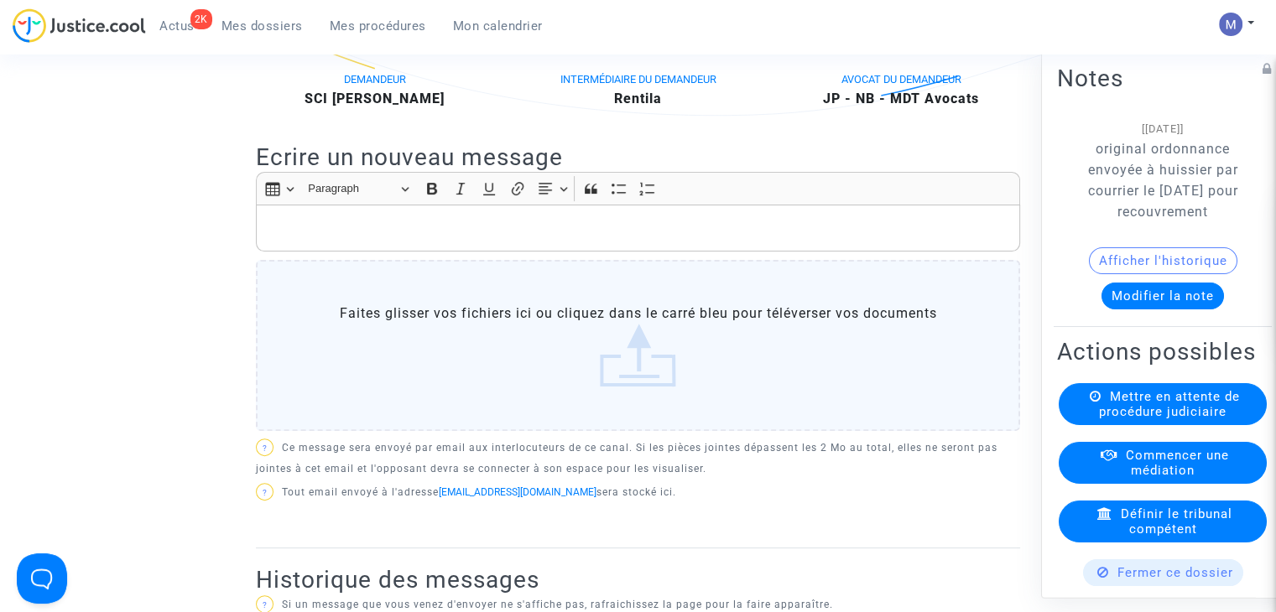
scroll to position [336, 0]
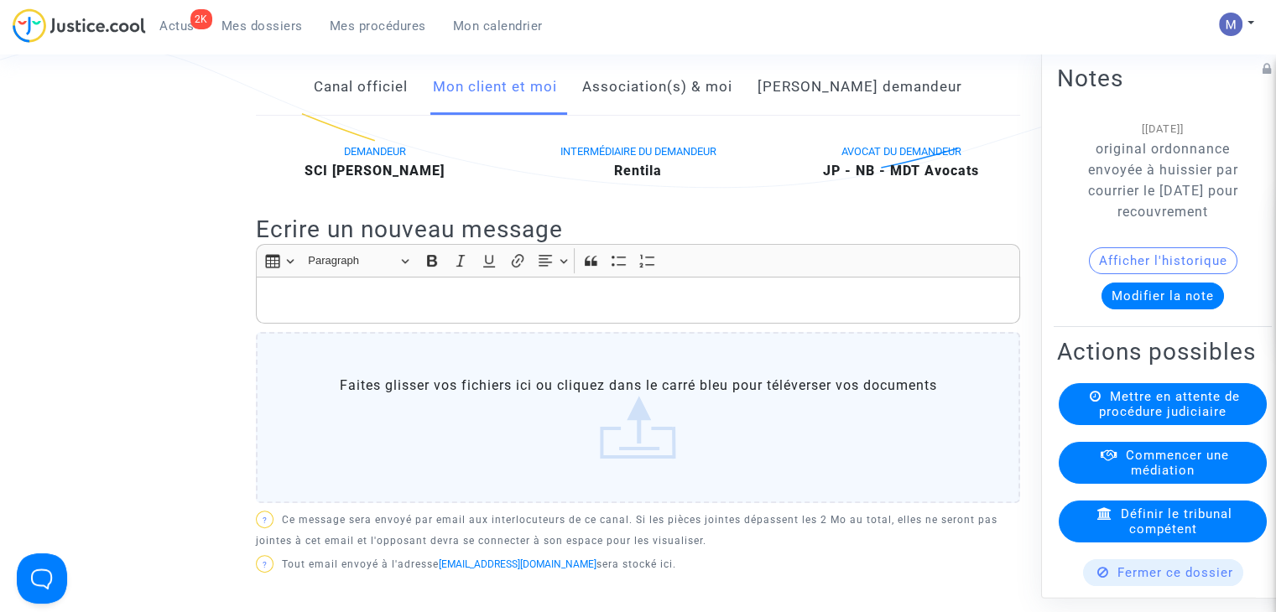
click at [282, 311] on p "Rich Text Editor, main" at bounding box center [638, 300] width 747 height 21
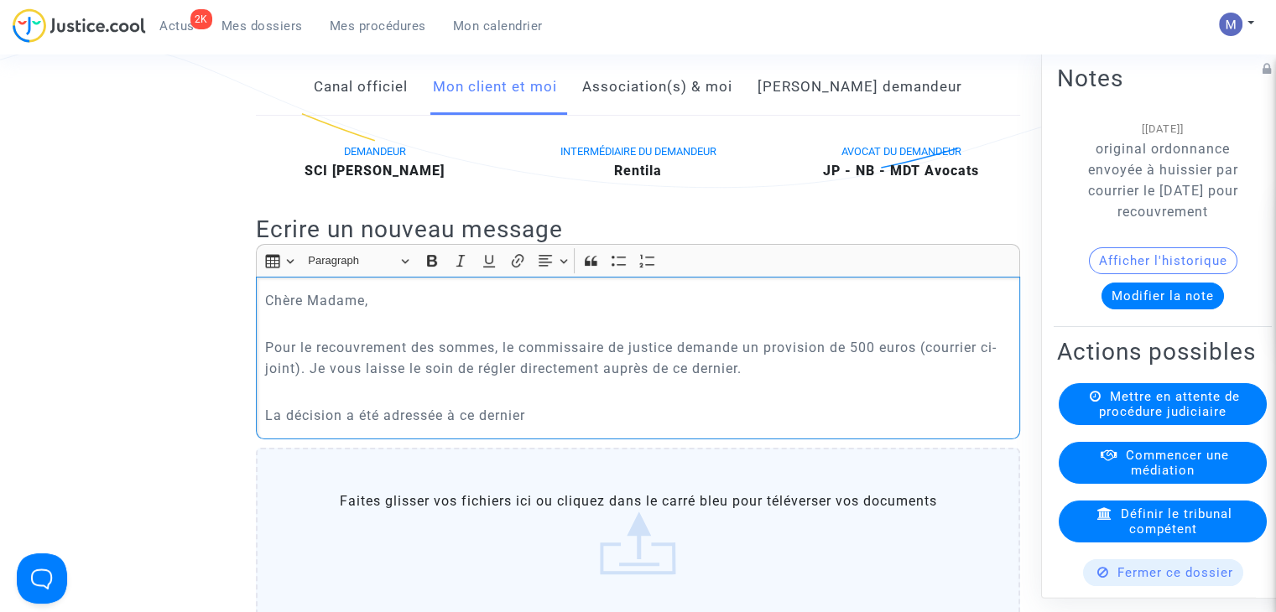
click at [271, 426] on p "La décision a été adressée à ce dernier" at bounding box center [638, 415] width 747 height 21
click at [631, 426] on p "L'original de la décision a été adressée à ce dernier" at bounding box center [638, 415] width 747 height 21
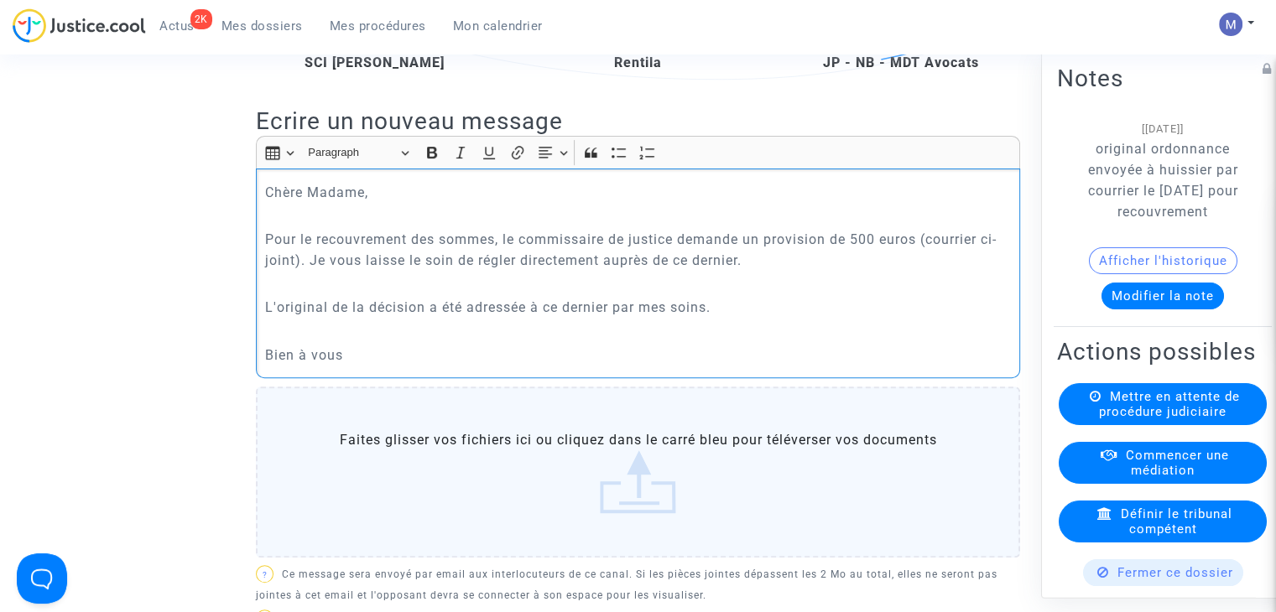
scroll to position [671, 0]
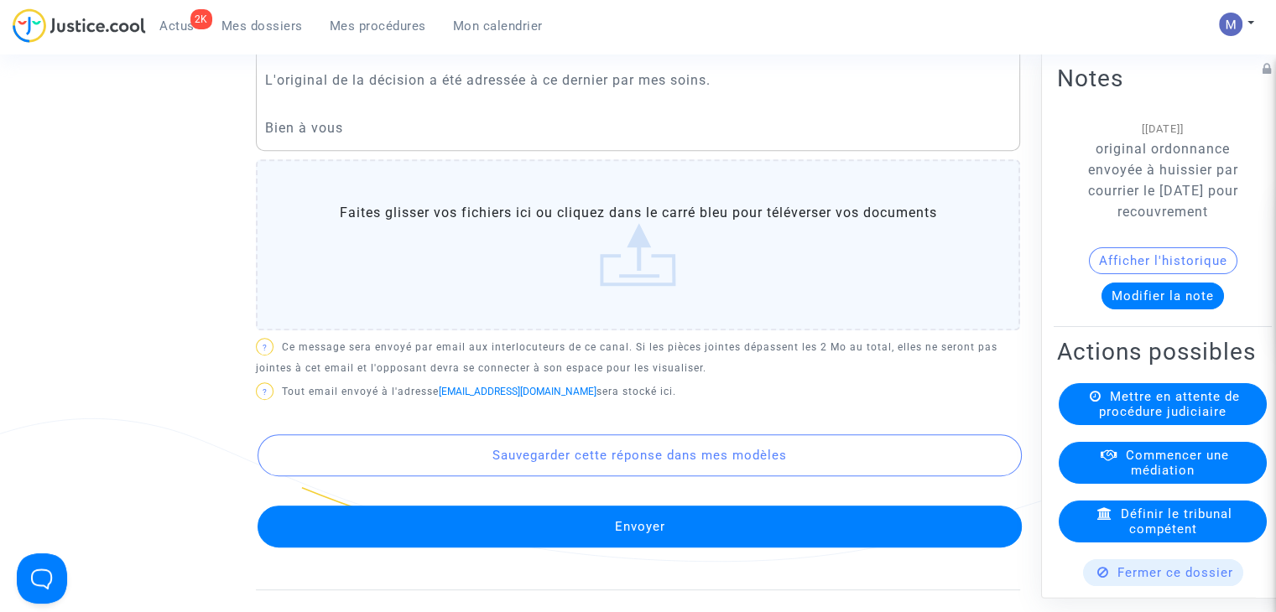
click at [621, 283] on label "Faites glisser vos fichiers ici ou cliquez dans le carré bleu pour téléverser v…" at bounding box center [638, 244] width 764 height 171
click at [0, 0] on input "Faites glisser vos fichiers ici ou cliquez dans le carré bleu pour téléverser v…" at bounding box center [0, 0] width 0 height 0
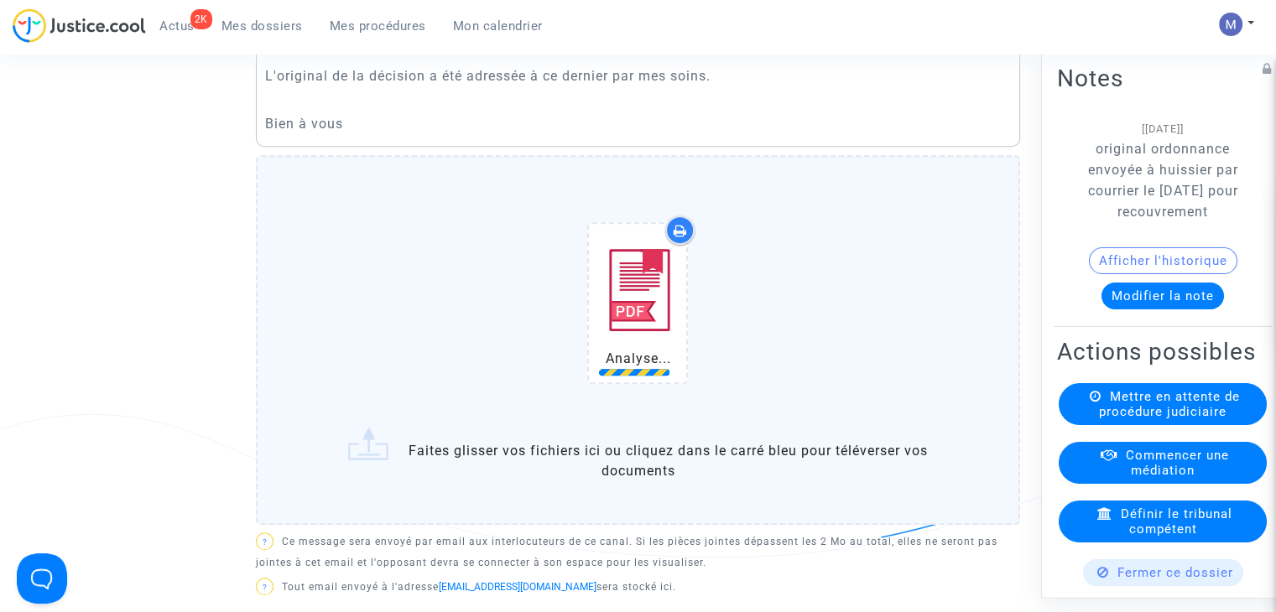
scroll to position [755, 0]
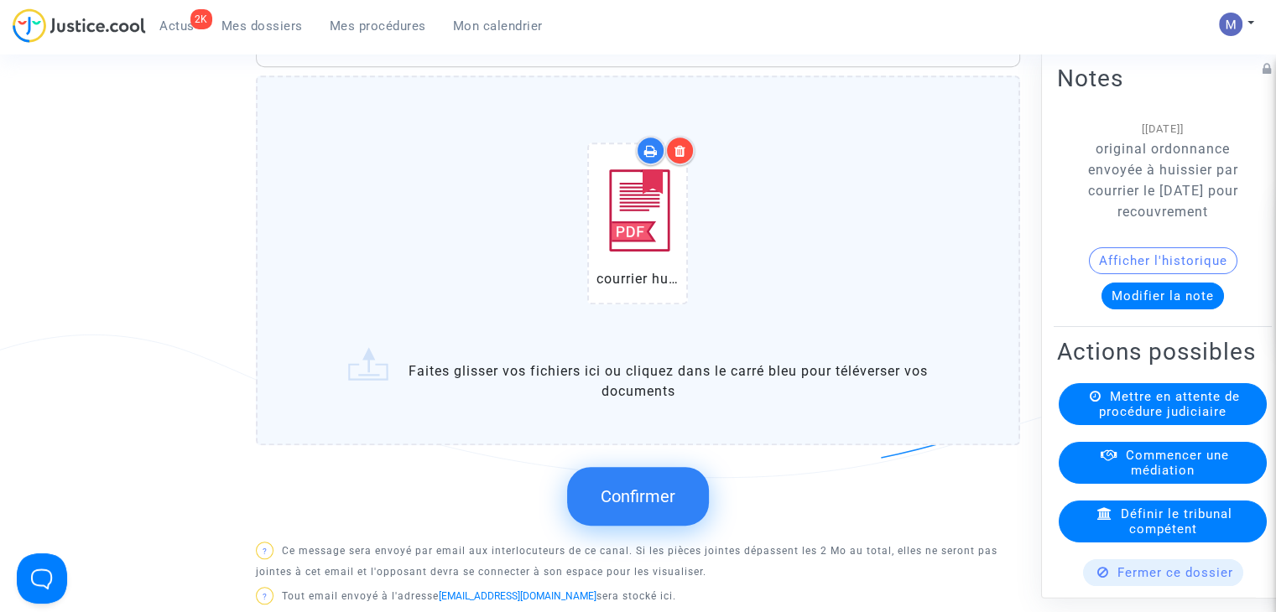
click at [660, 560] on p "? Ce message sera envoyé par email aux interlocuteurs de ce canal. Si les pièce…" at bounding box center [638, 562] width 764 height 42
click at [641, 507] on span "Confirmer" at bounding box center [638, 497] width 75 height 20
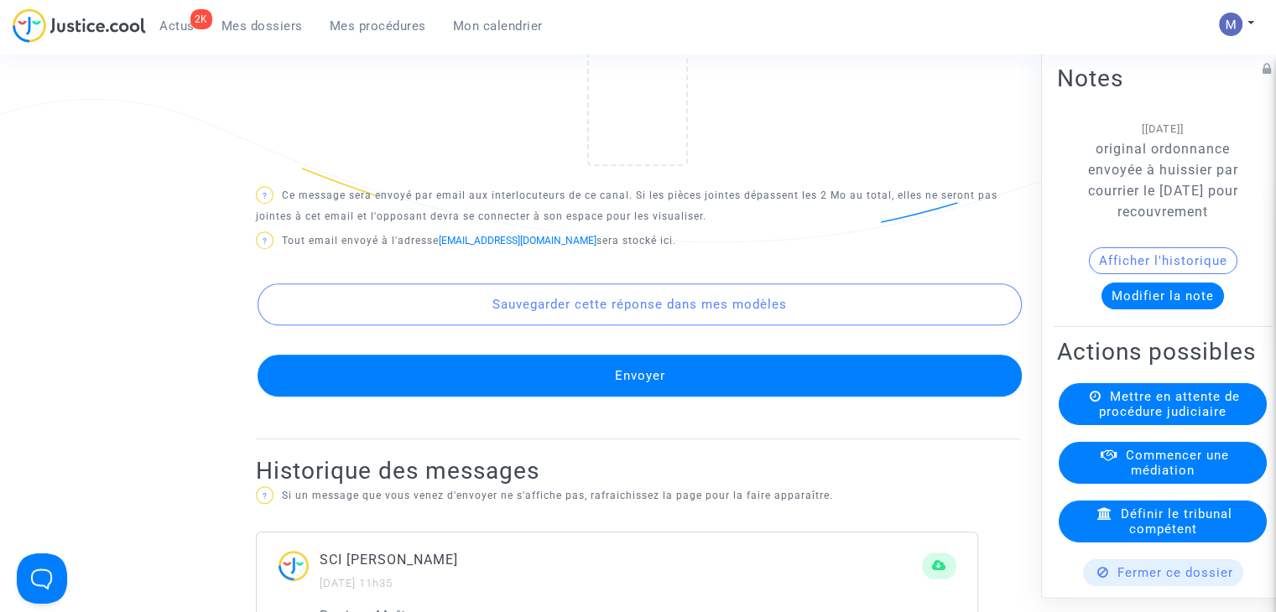
scroll to position [1007, 0]
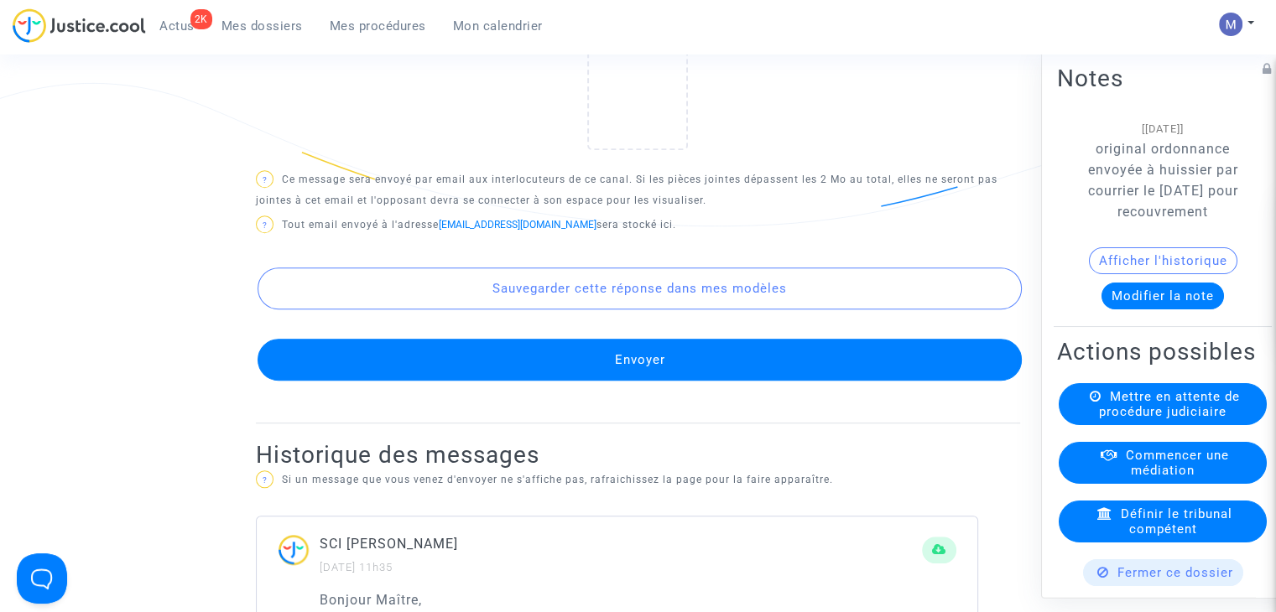
click at [661, 381] on button "Envoyer" at bounding box center [640, 360] width 764 height 42
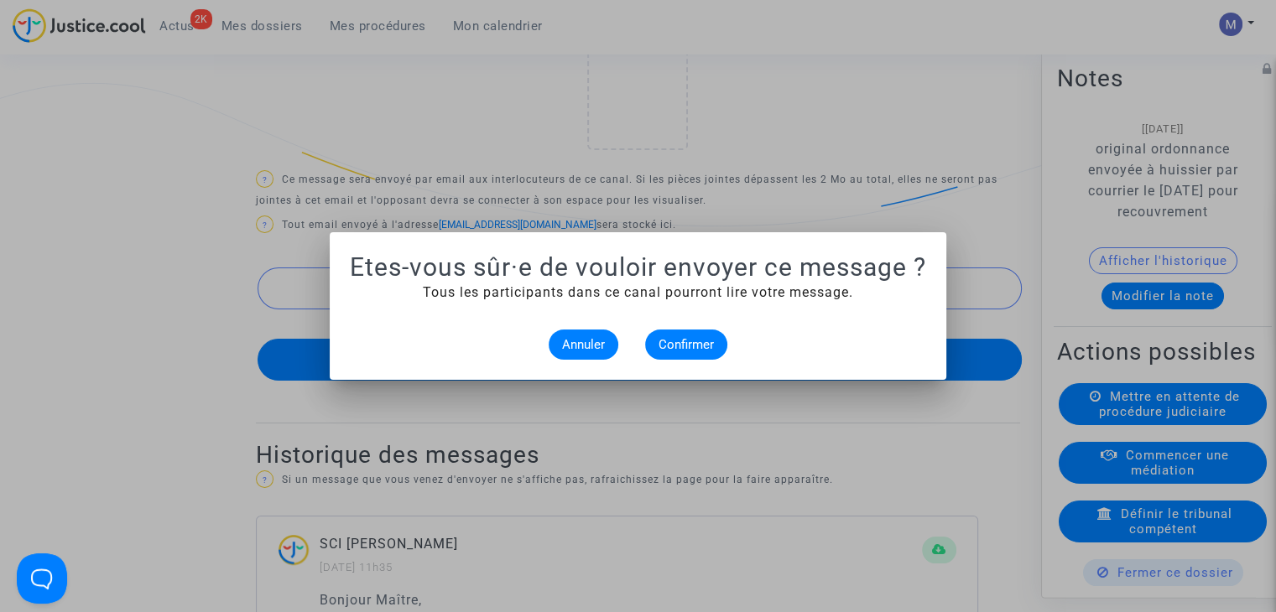
scroll to position [0, 0]
click at [676, 341] on span "Confirmer" at bounding box center [685, 344] width 55 height 15
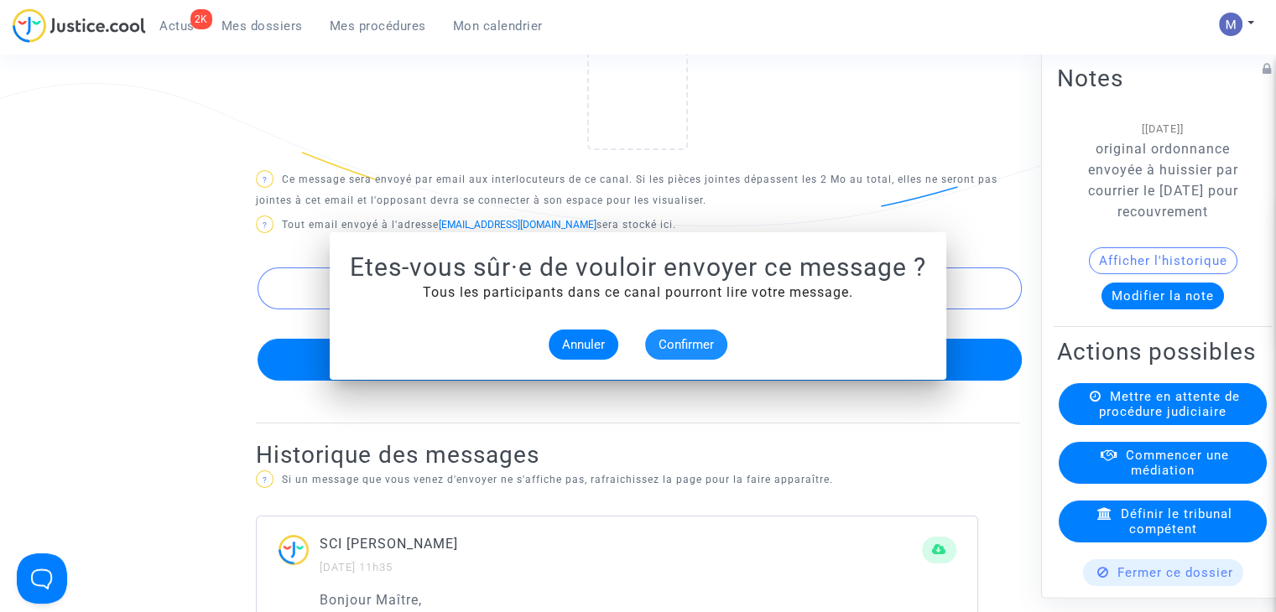
scroll to position [1007, 0]
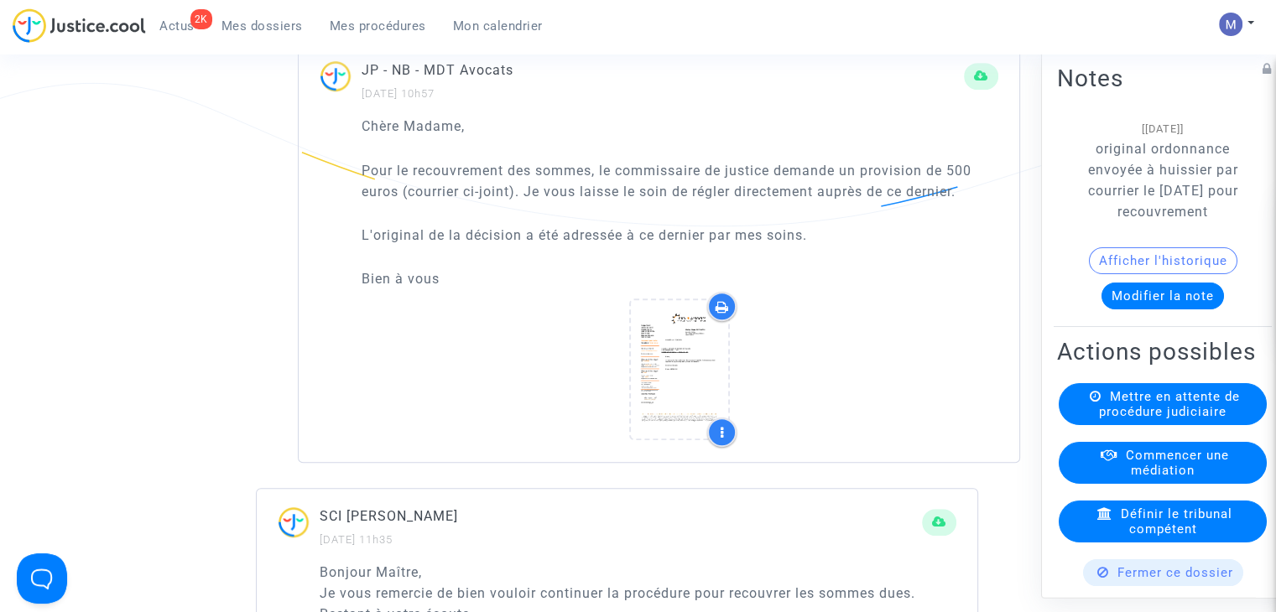
click at [255, 29] on span "Mes dossiers" at bounding box center [261, 25] width 81 height 15
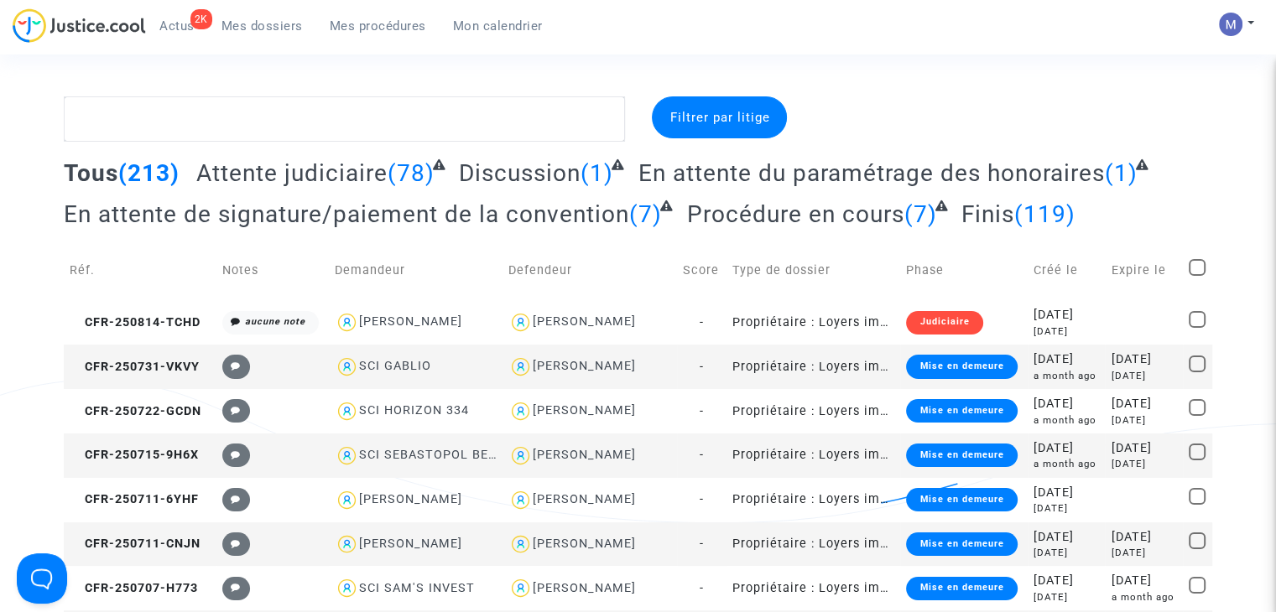
click at [240, 31] on span "Mes dossiers" at bounding box center [261, 25] width 81 height 15
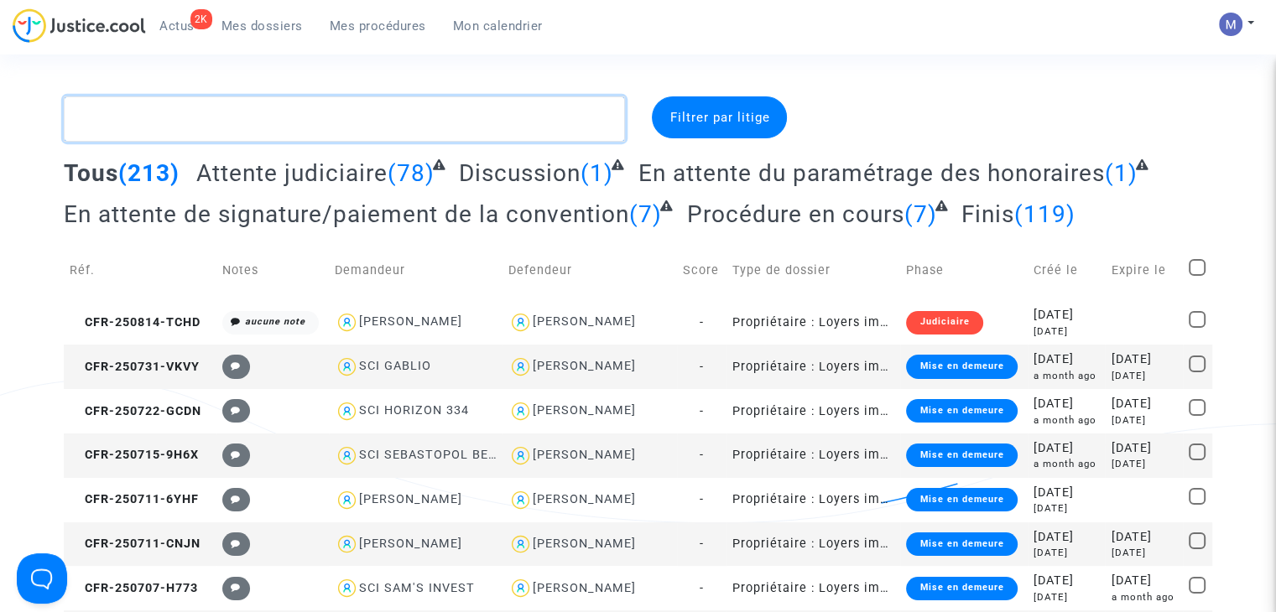
click at [184, 122] on textarea at bounding box center [344, 118] width 561 height 45
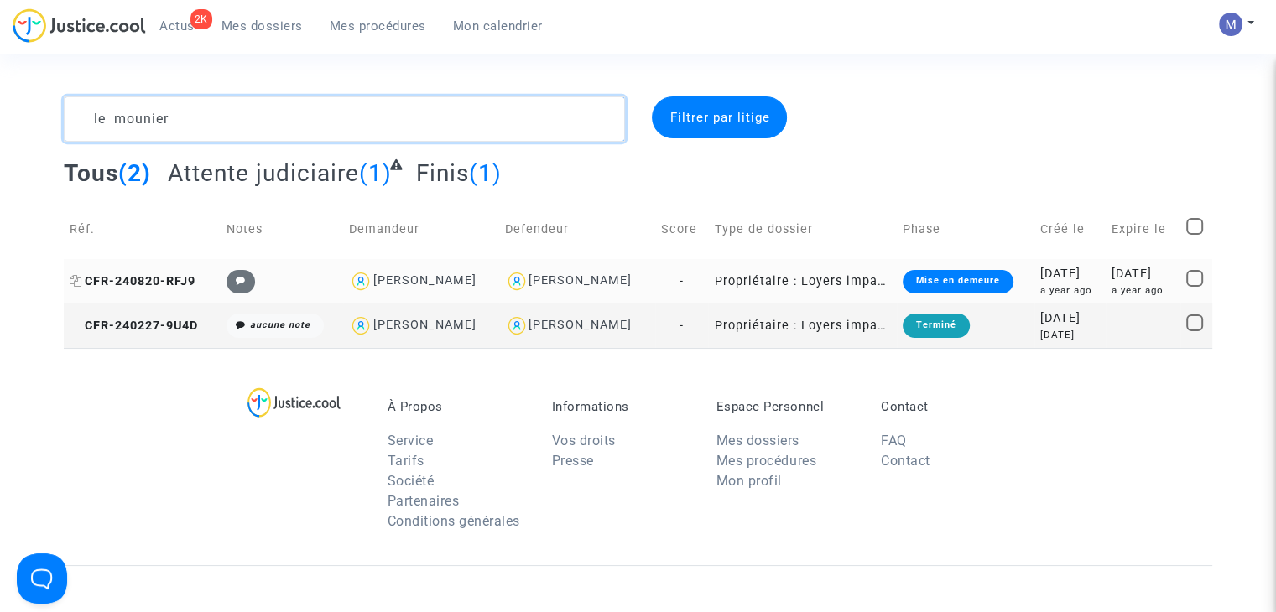
type textarea "le mounier"
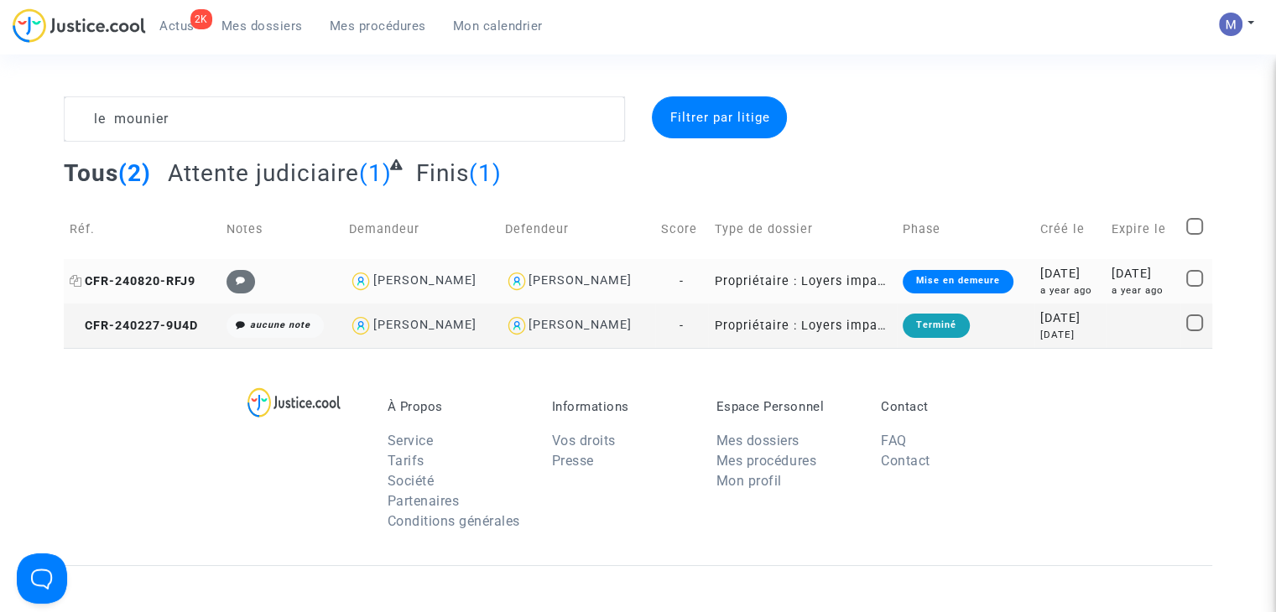
click at [141, 286] on span "CFR-240820-RFJ9" at bounding box center [133, 281] width 126 height 14
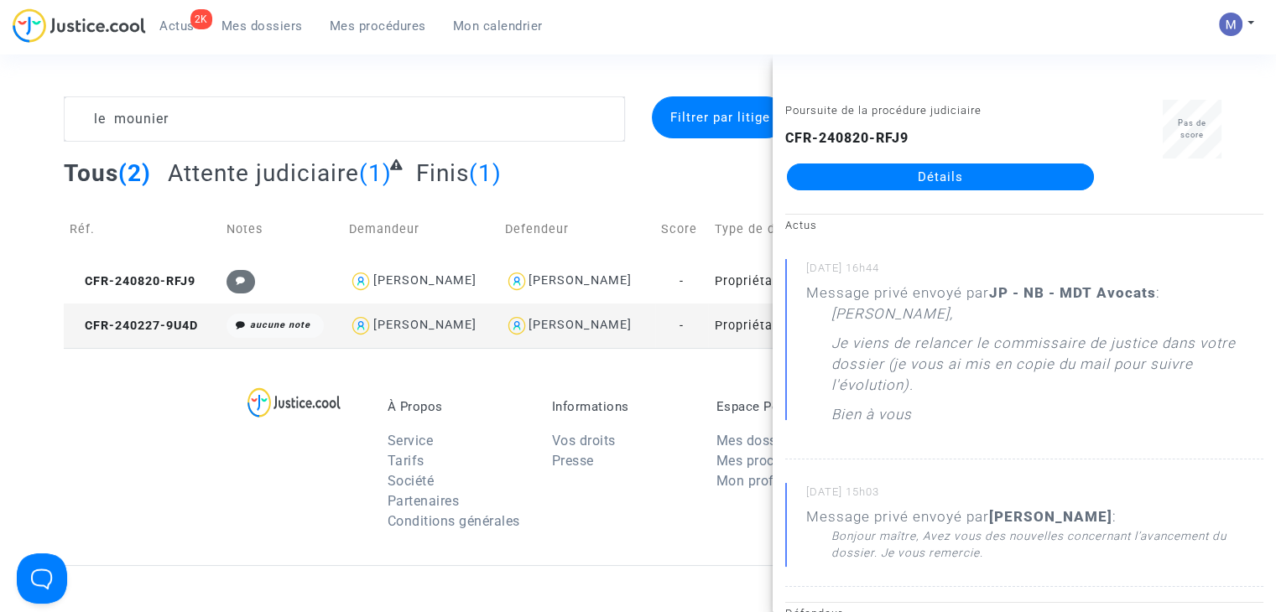
click at [1000, 183] on link "Détails" at bounding box center [940, 177] width 307 height 27
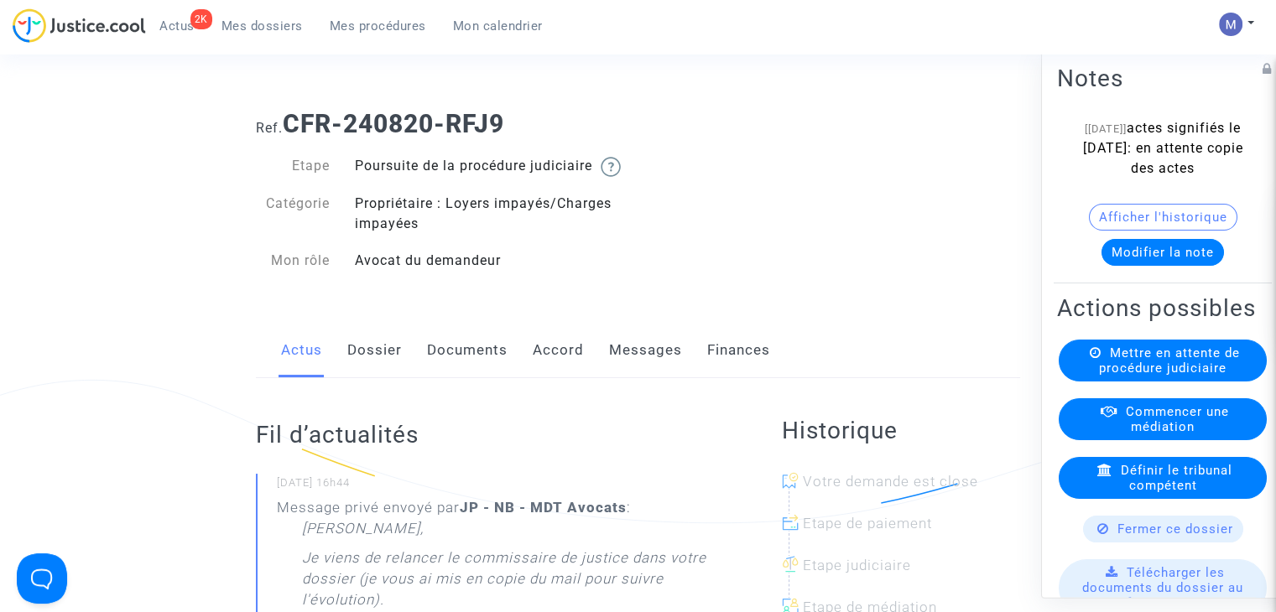
click at [450, 367] on link "Documents" at bounding box center [467, 350] width 81 height 55
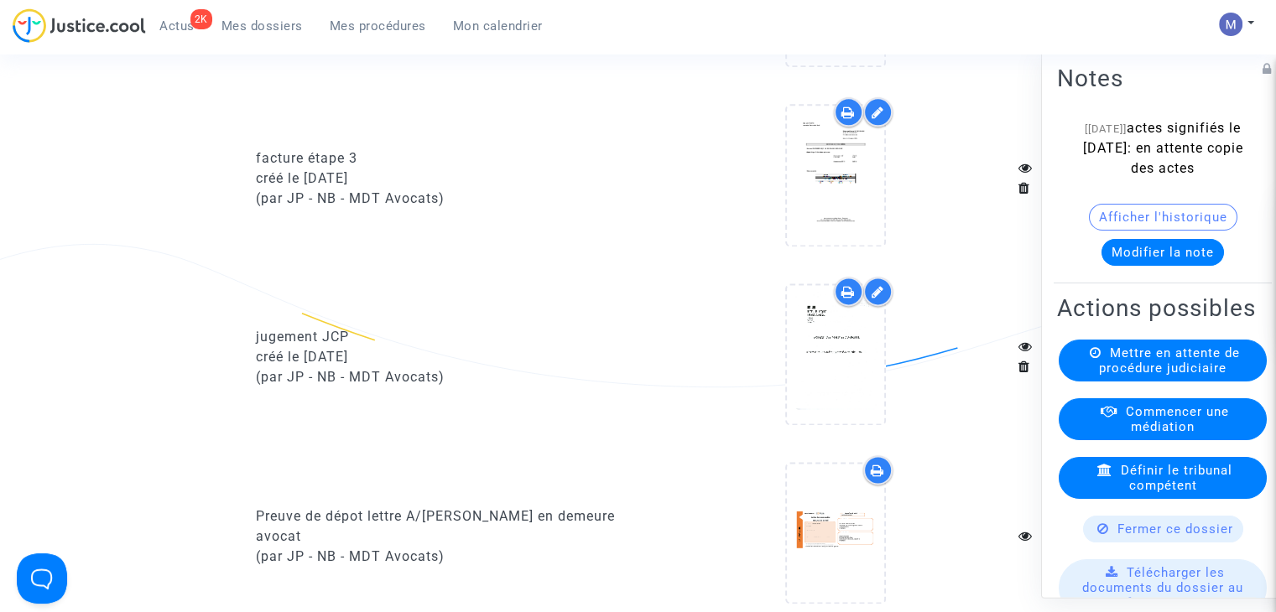
scroll to position [2516, 0]
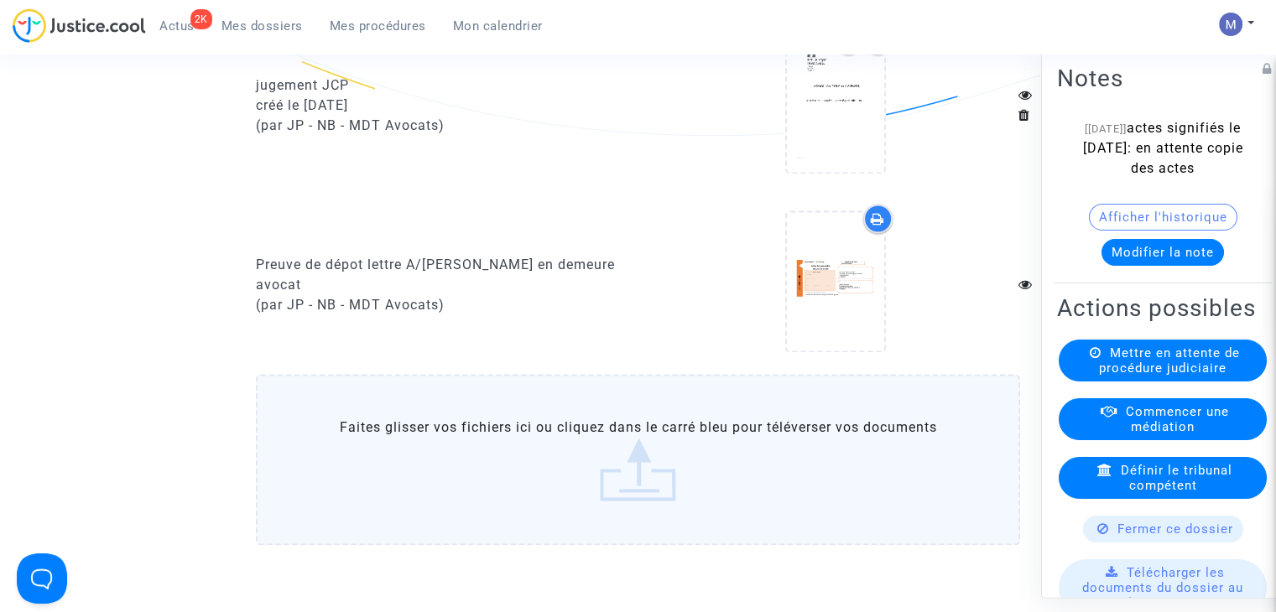
click at [1163, 266] on button "Modifier la note" at bounding box center [1162, 252] width 122 height 27
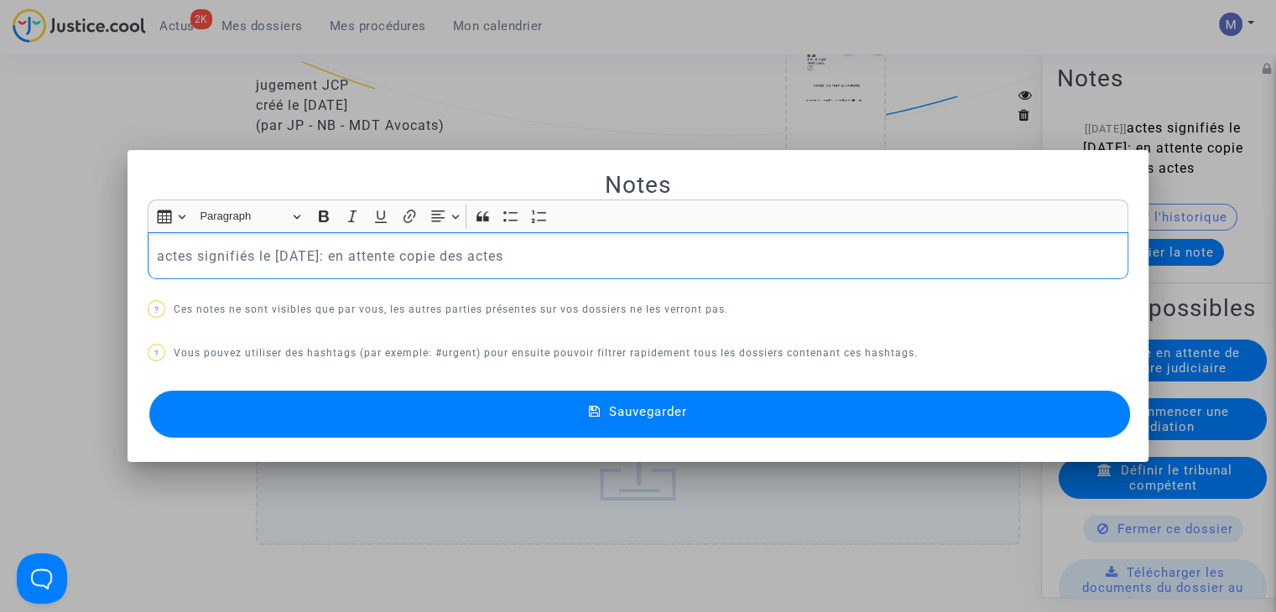
scroll to position [0, 0]
drag, startPoint x: 466, startPoint y: 259, endPoint x: 356, endPoint y: 268, distance: 111.0
click at [356, 268] on div "actes signifiés le 21/07/2025: en attente copie des actes" at bounding box center [638, 255] width 981 height 47
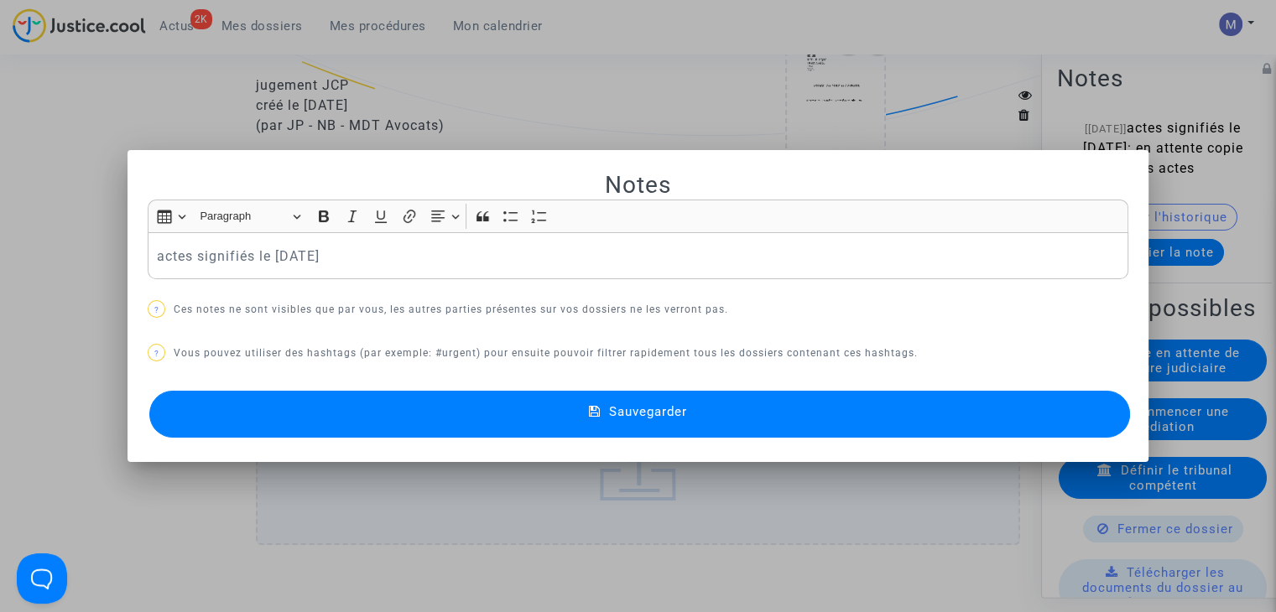
click at [574, 415] on button "Sauvegarder" at bounding box center [639, 414] width 981 height 47
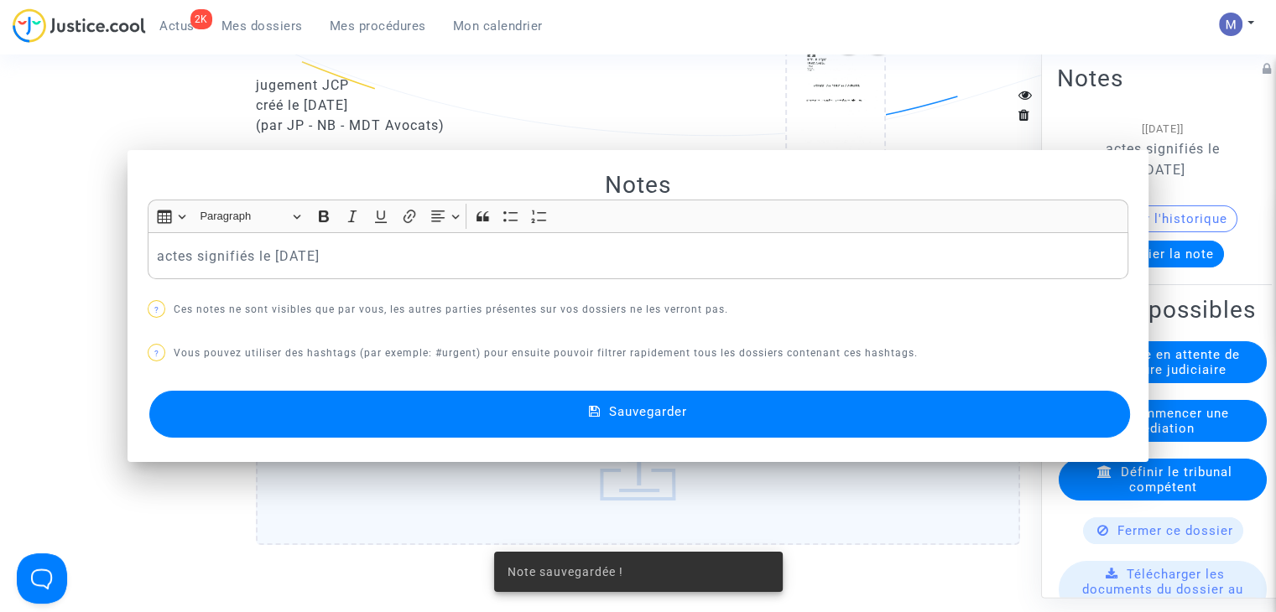
scroll to position [2516, 0]
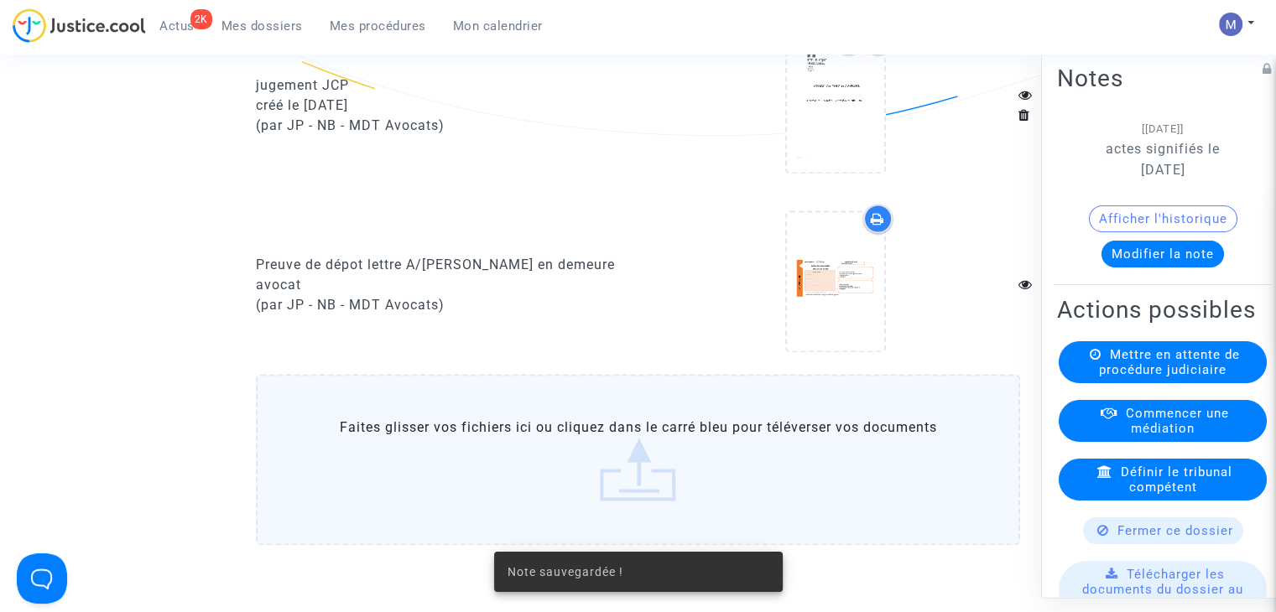
click at [625, 501] on label "Faites glisser vos fichiers ici ou cliquez dans le carré bleu pour téléverser v…" at bounding box center [638, 459] width 764 height 171
click at [0, 0] on input "Faites glisser vos fichiers ici ou cliquez dans le carré bleu pour téléverser v…" at bounding box center [0, 0] width 0 height 0
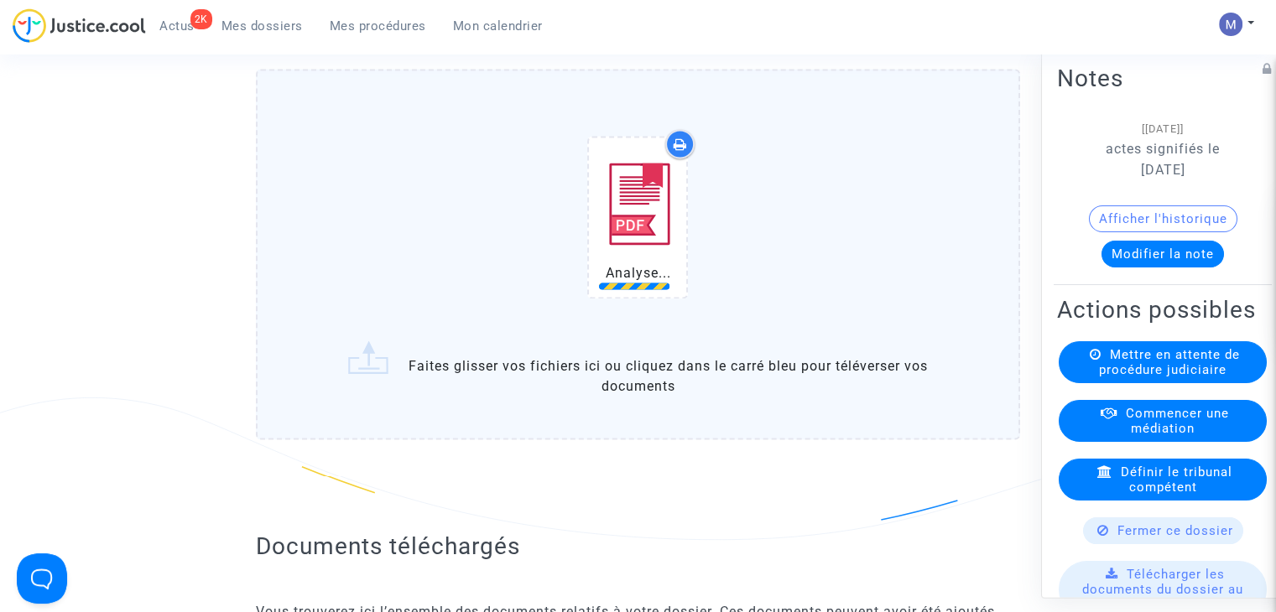
scroll to position [2852, 0]
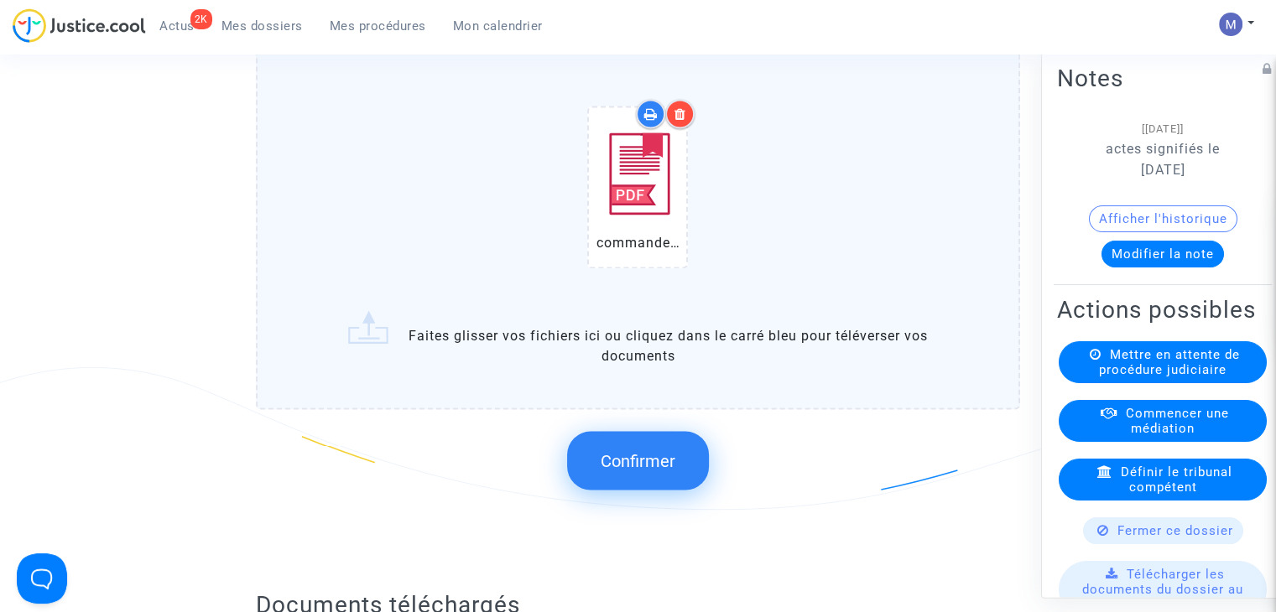
click at [637, 471] on span "Confirmer" at bounding box center [638, 460] width 75 height 20
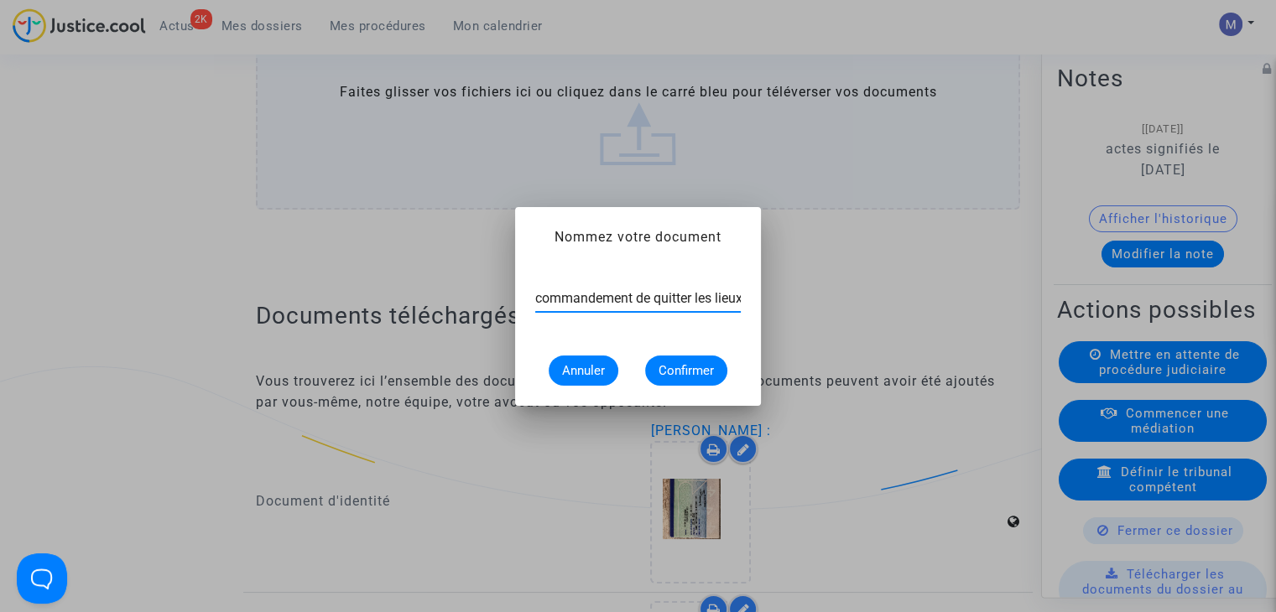
scroll to position [0, 3]
type input "commandement de quitter les lieux"
click at [658, 352] on div "commandement de quitter les lieux Annuler Confirmer" at bounding box center [638, 330] width 206 height 112
click at [668, 361] on button "Confirmer" at bounding box center [686, 371] width 82 height 30
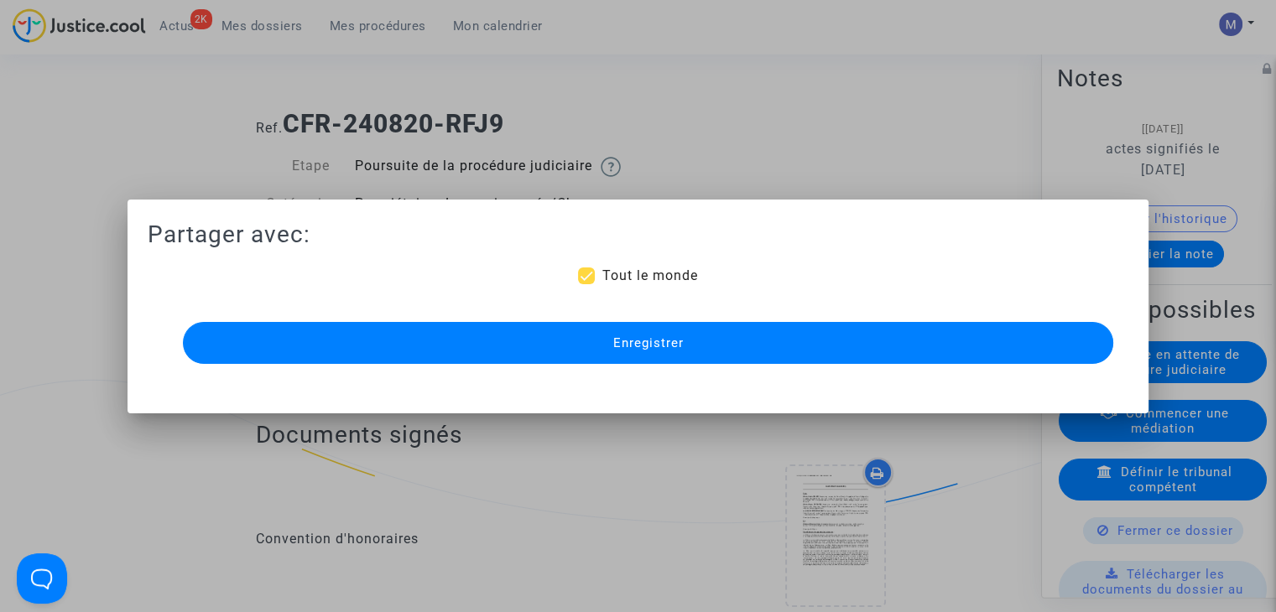
scroll to position [2852, 0]
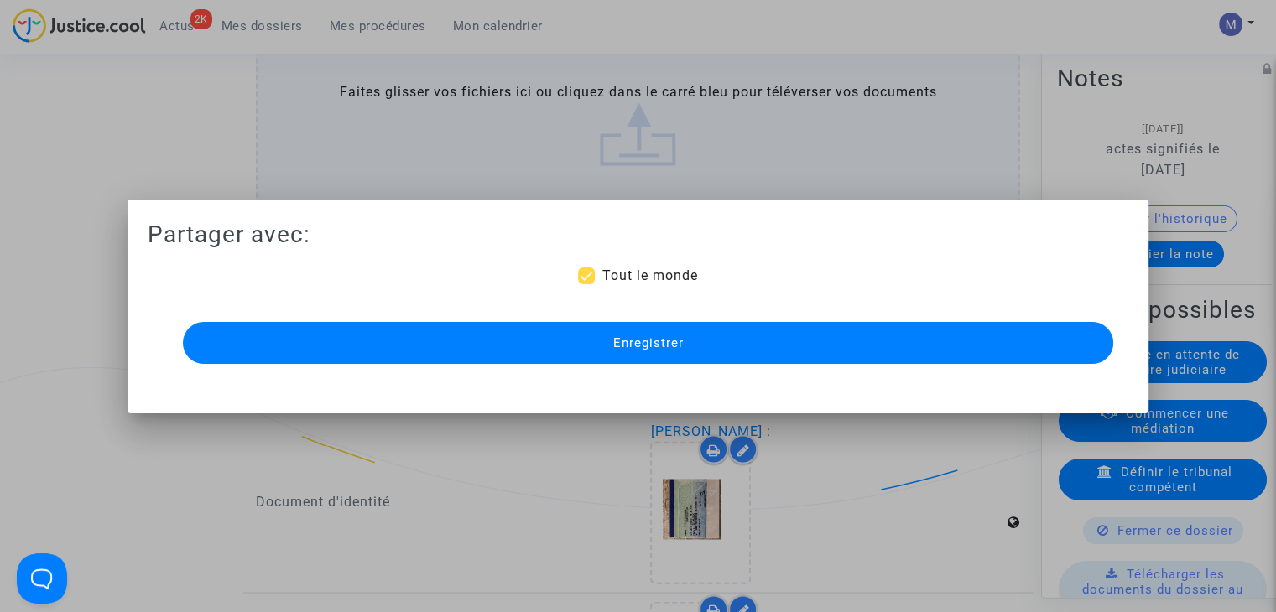
click at [640, 272] on span "Tout le monde" at bounding box center [649, 276] width 96 height 16
click at [586, 284] on input "Tout le monde" at bounding box center [585, 284] width 1 height 1
checkbox input "false"
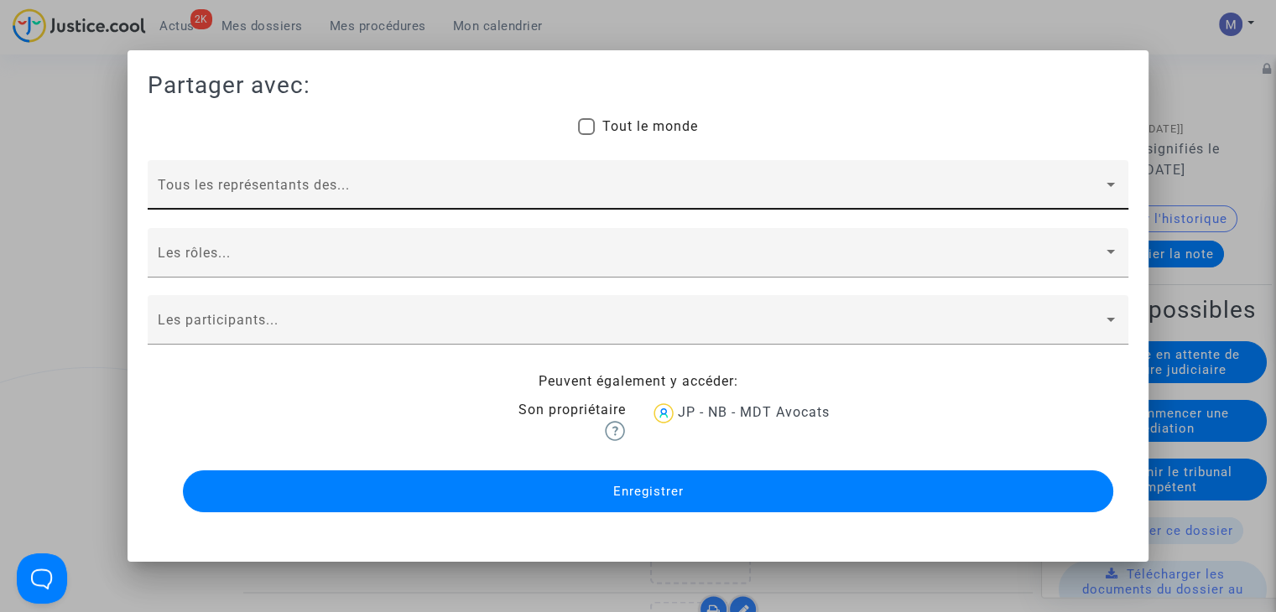
click at [247, 189] on span at bounding box center [630, 192] width 945 height 15
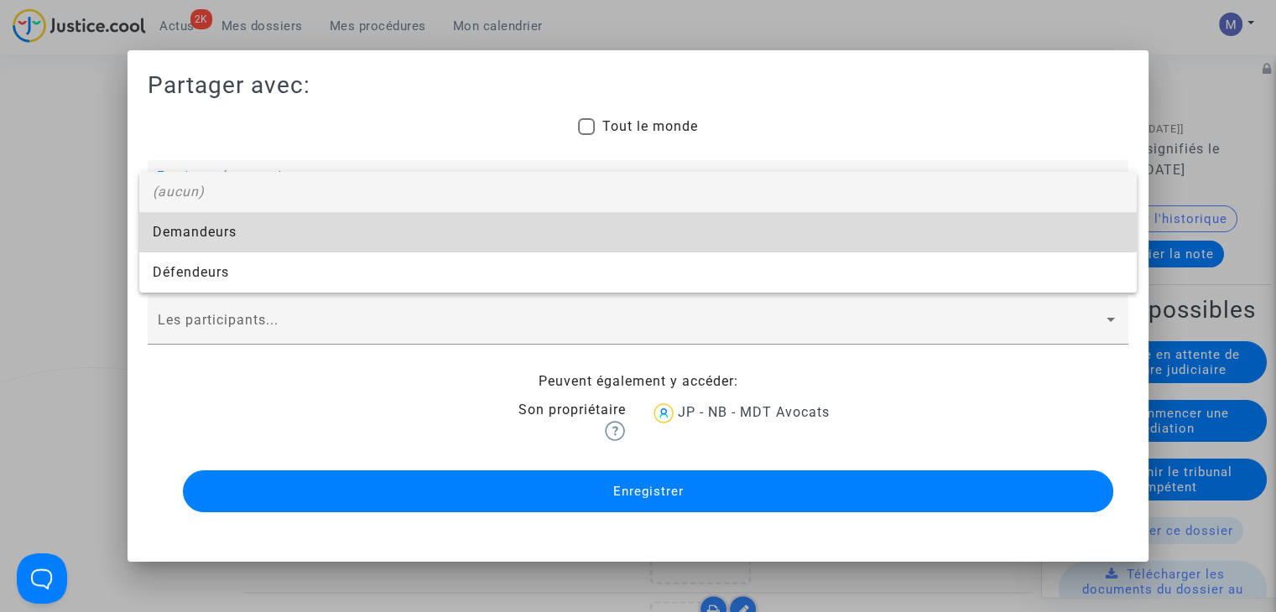
click at [193, 233] on span "Demandeurs" at bounding box center [638, 232] width 971 height 40
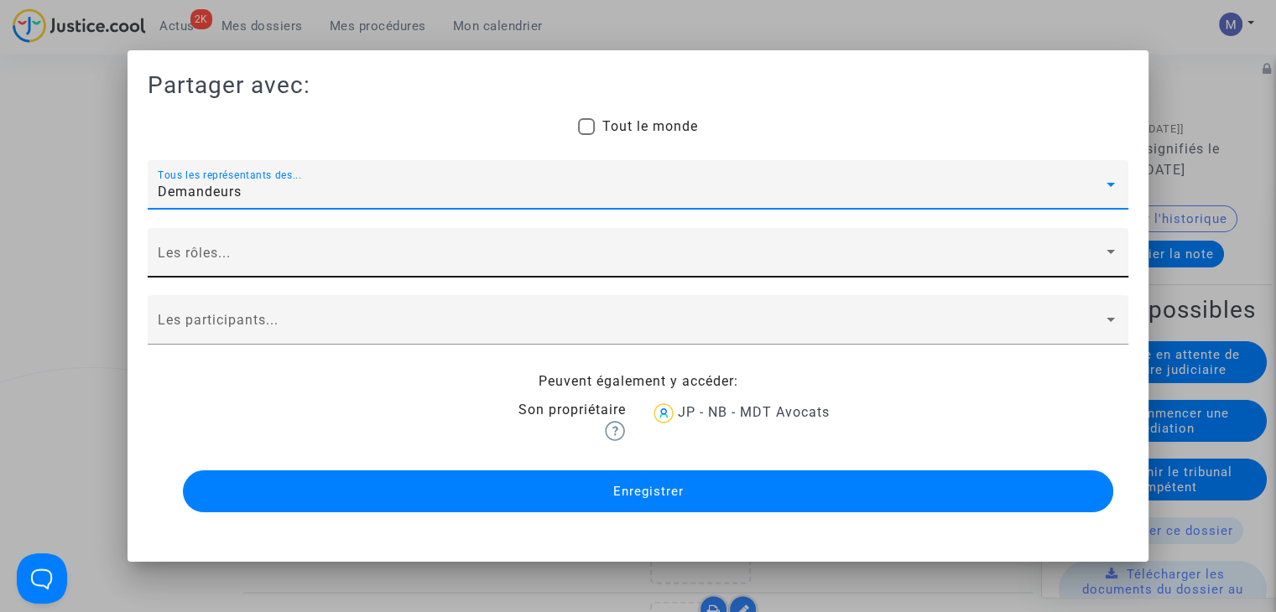
click at [188, 255] on span at bounding box center [630, 259] width 945 height 15
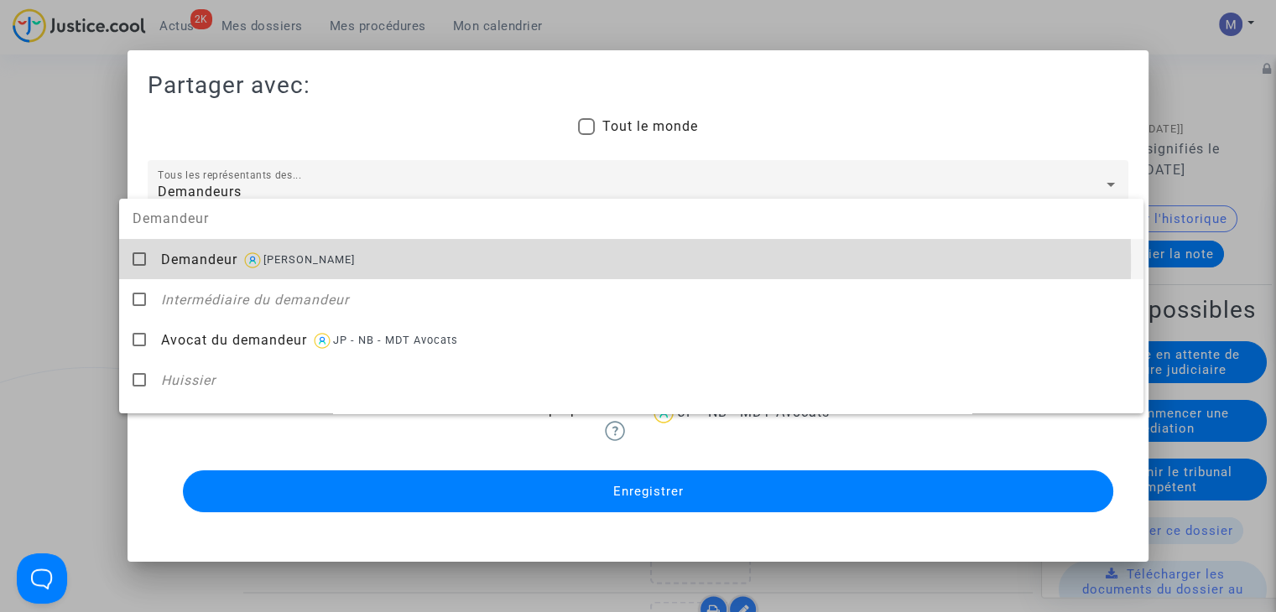
click at [187, 262] on span "Demandeur" at bounding box center [199, 260] width 76 height 16
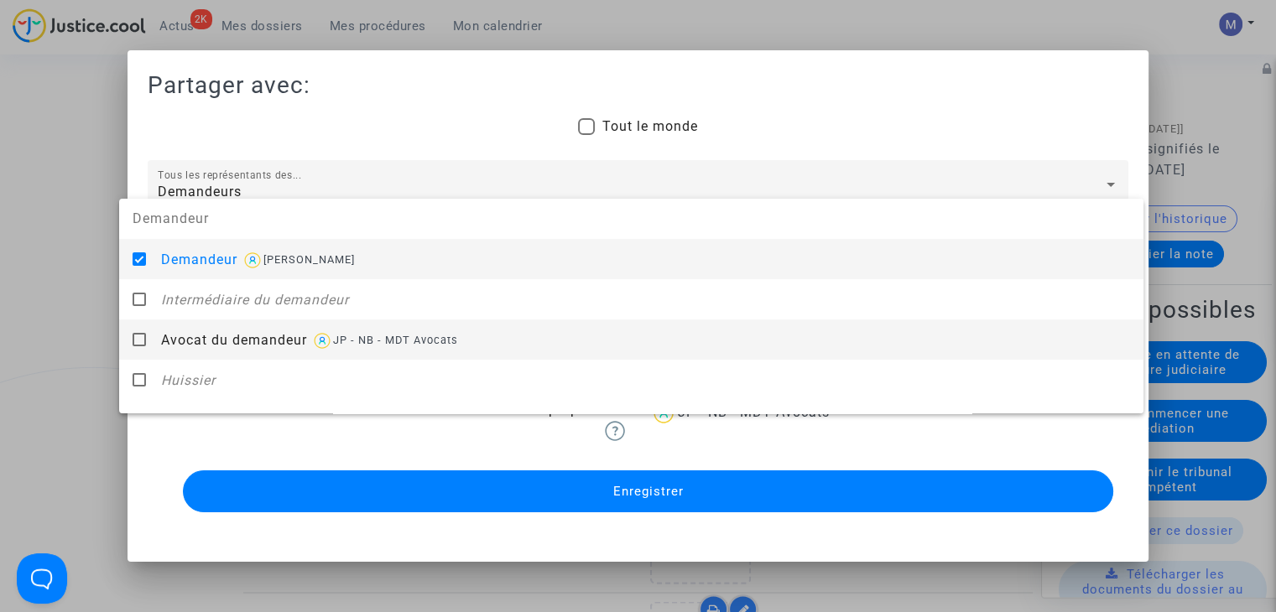
drag, startPoint x: 214, startPoint y: 346, endPoint x: 113, endPoint y: 333, distance: 101.5
click at [215, 346] on span "Avocat du demandeur" at bounding box center [234, 340] width 146 height 16
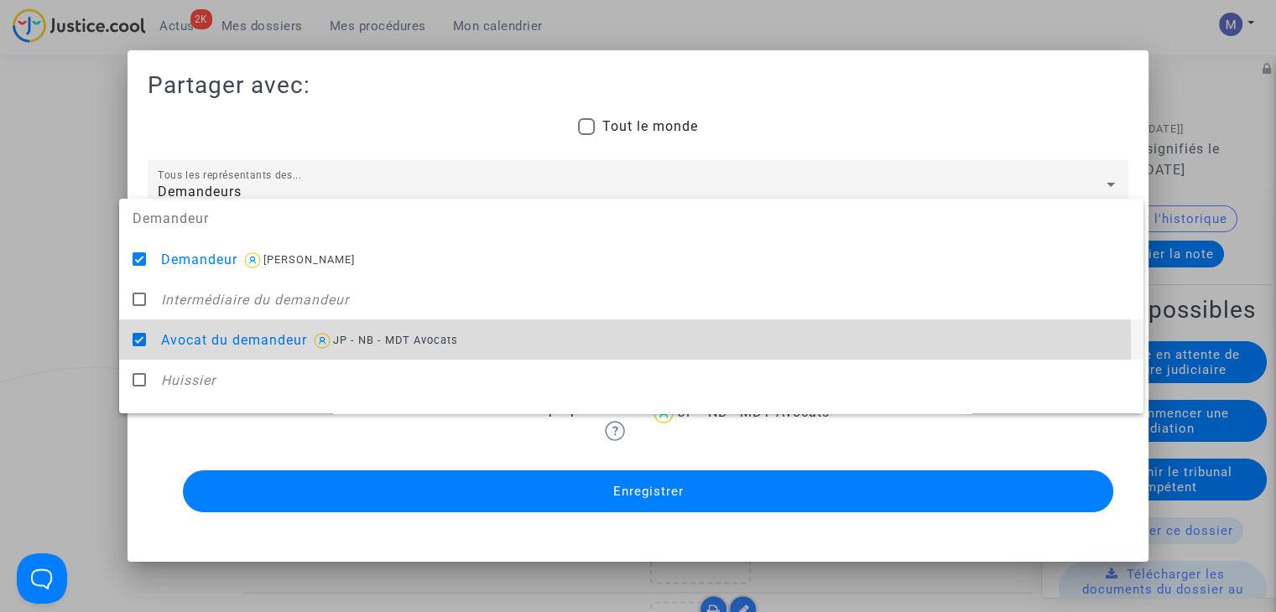
click at [50, 330] on div at bounding box center [638, 306] width 1276 height 612
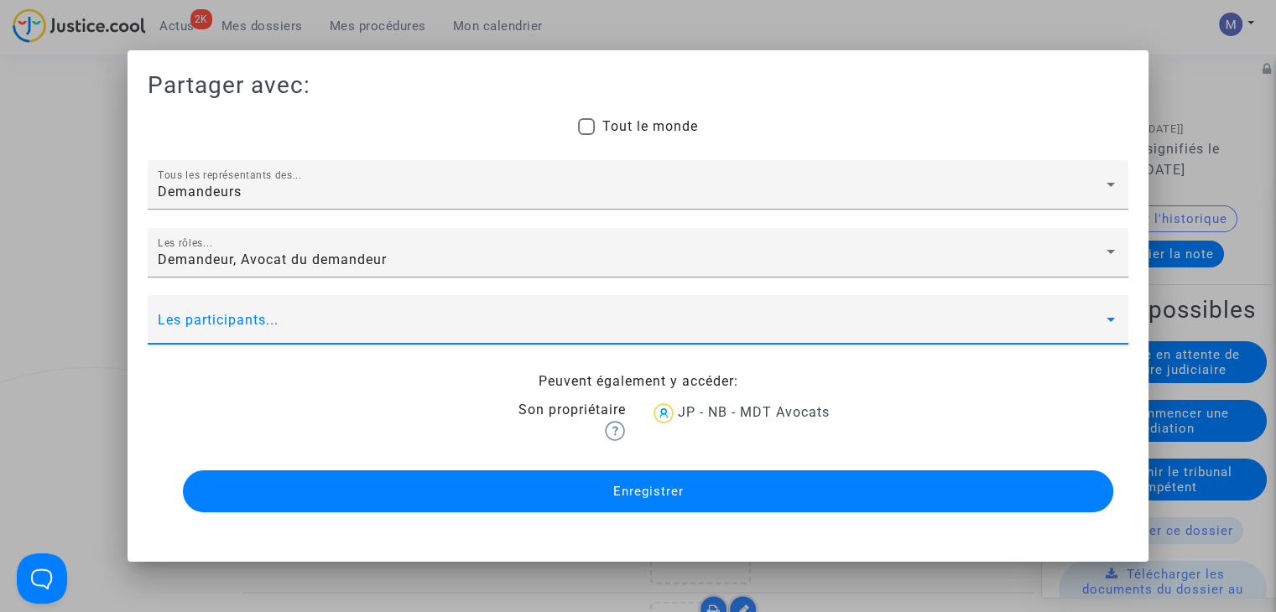
click at [158, 322] on span at bounding box center [630, 327] width 945 height 15
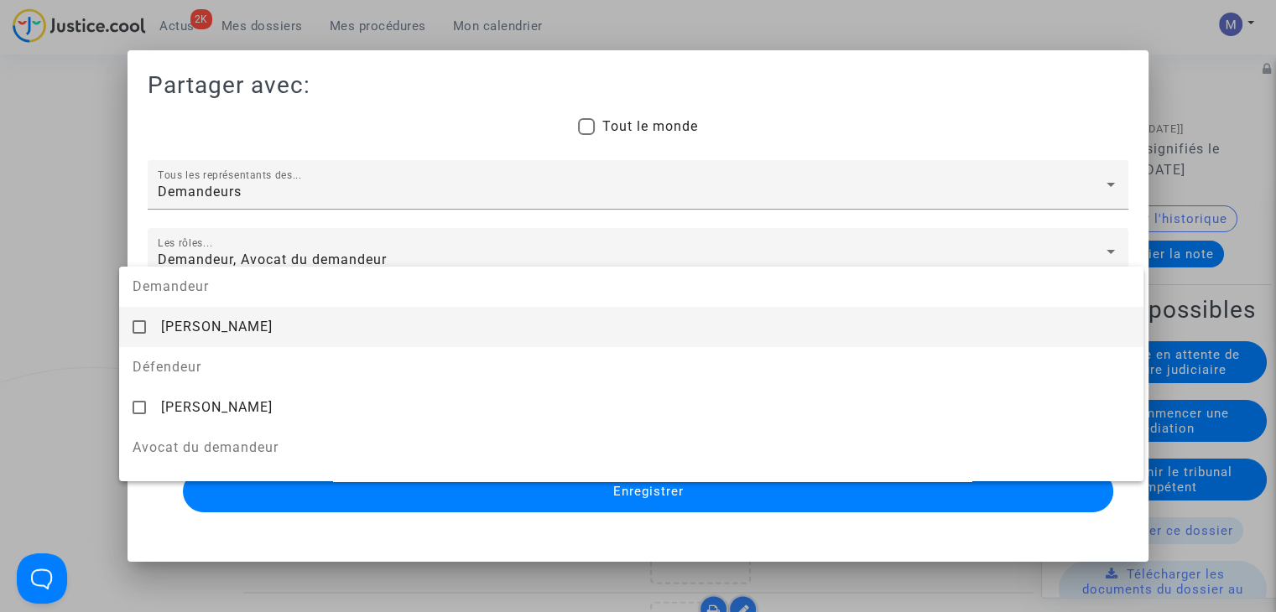
click at [174, 338] on div "florian le mounier" at bounding box center [645, 326] width 969 height 41
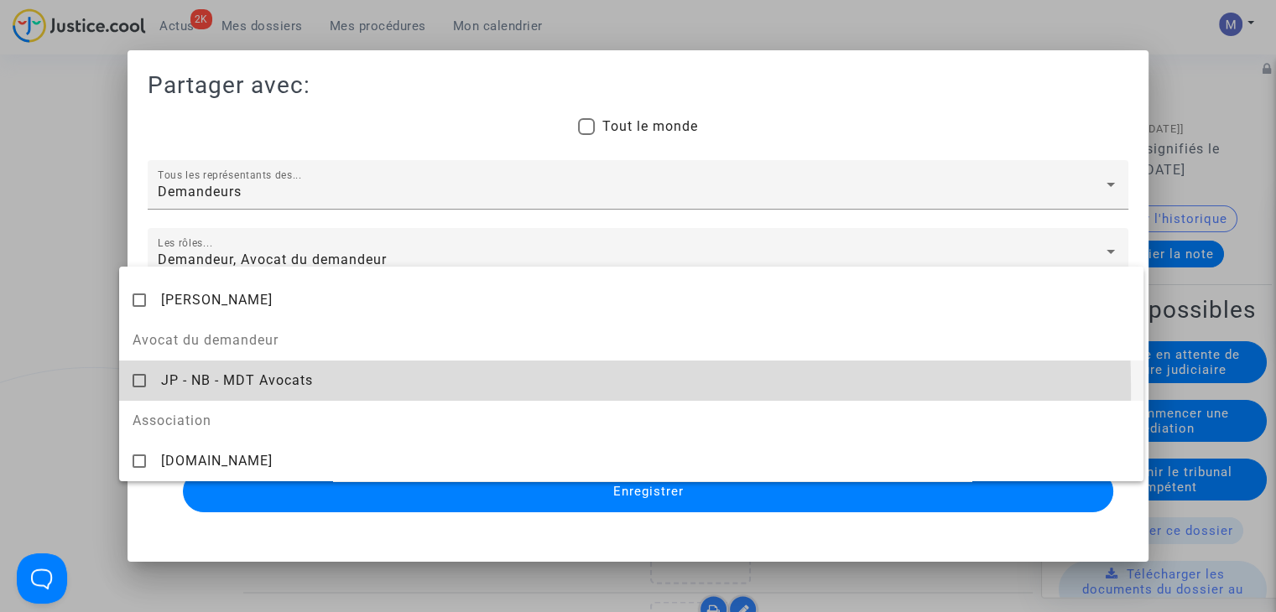
drag, startPoint x: 178, startPoint y: 393, endPoint x: 107, endPoint y: 380, distance: 72.4
click at [178, 393] on div "JP - NB - MDT Avocats" at bounding box center [645, 380] width 969 height 41
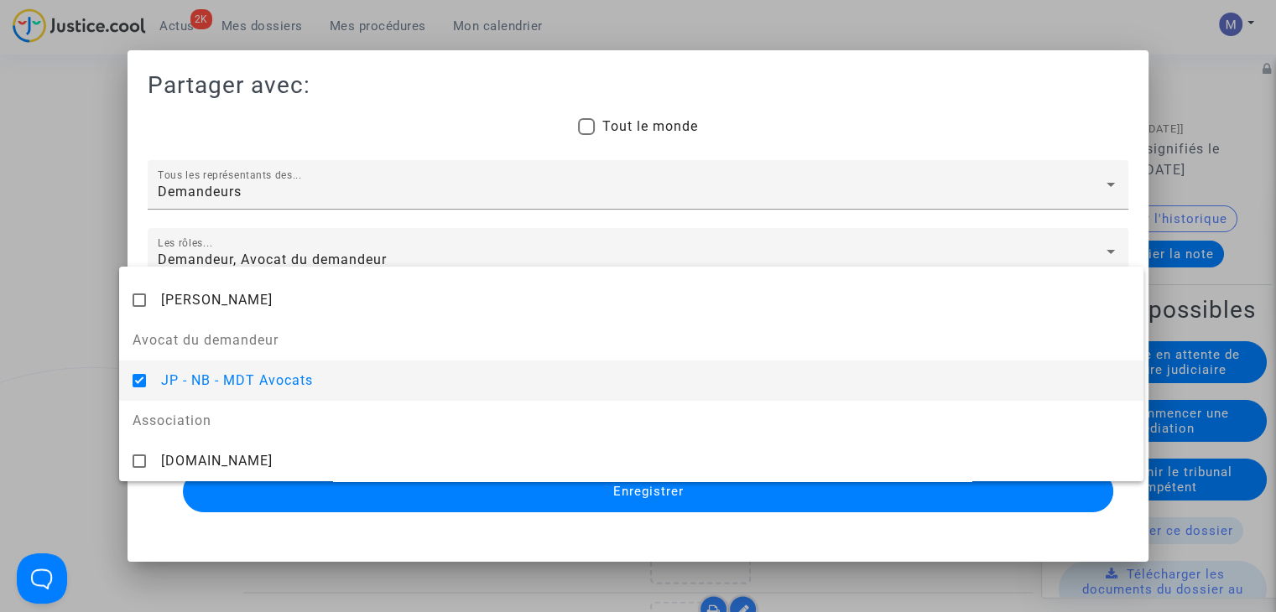
click at [44, 370] on div at bounding box center [638, 306] width 1276 height 612
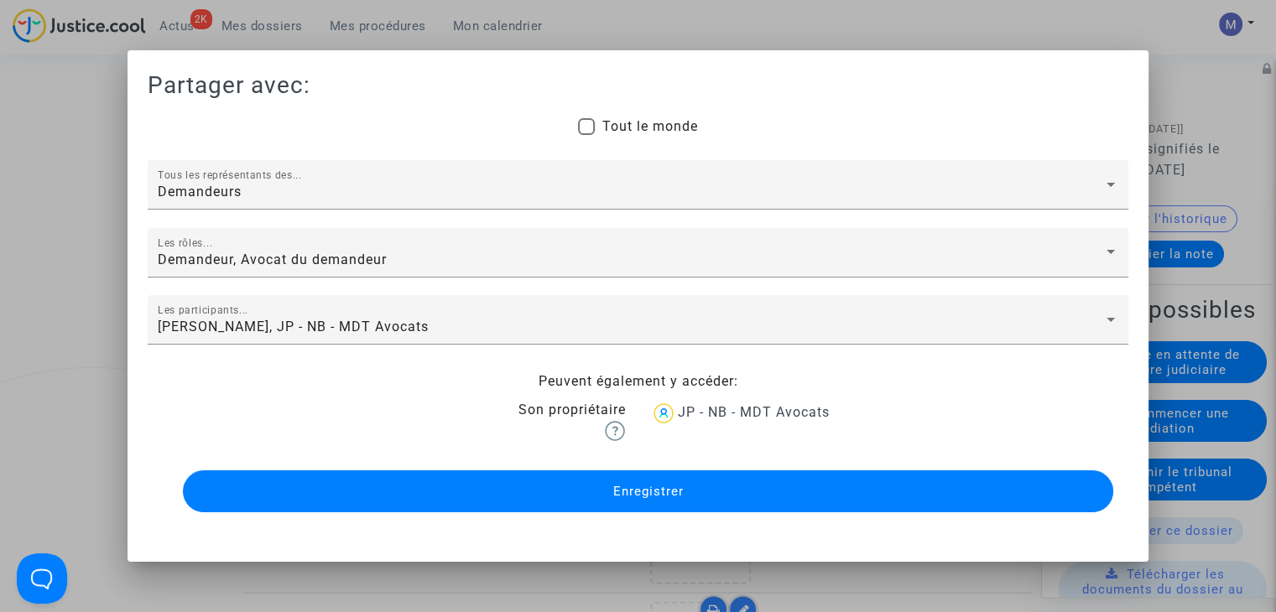
click at [629, 487] on span "Enregistrer" at bounding box center [647, 491] width 70 height 15
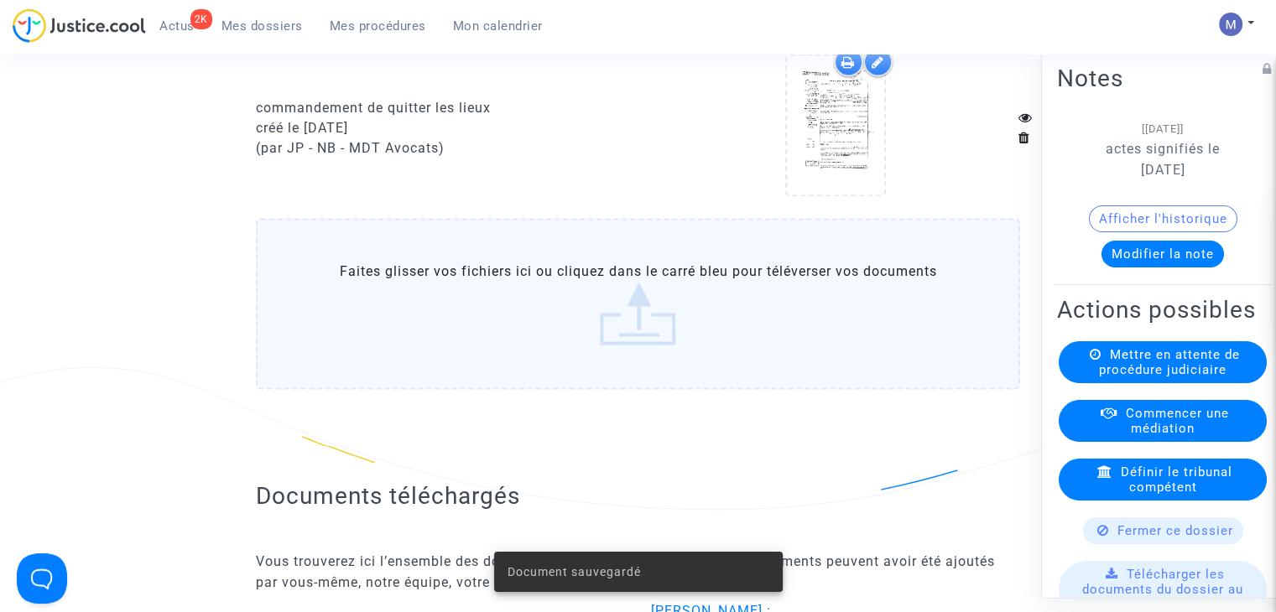
click at [641, 351] on label "Faites glisser vos fichiers ici ou cliquez dans le carré bleu pour téléverser v…" at bounding box center [638, 303] width 764 height 171
click at [0, 0] on input "Faites glisser vos fichiers ici ou cliquez dans le carré bleu pour téléverser v…" at bounding box center [0, 0] width 0 height 0
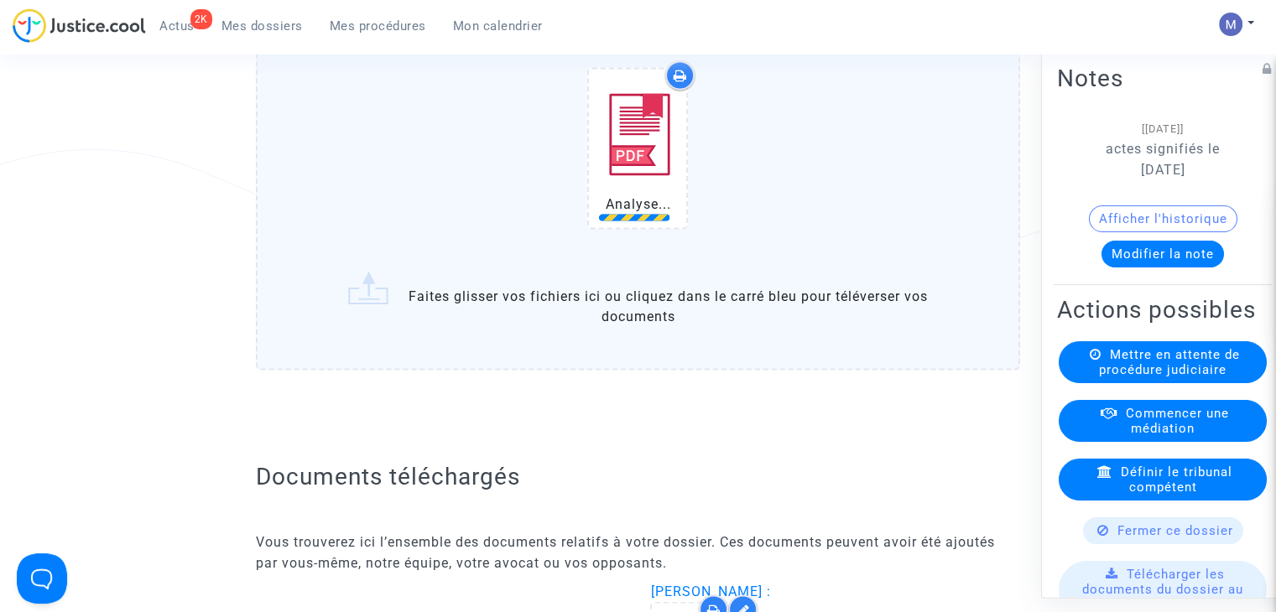
scroll to position [3104, 0]
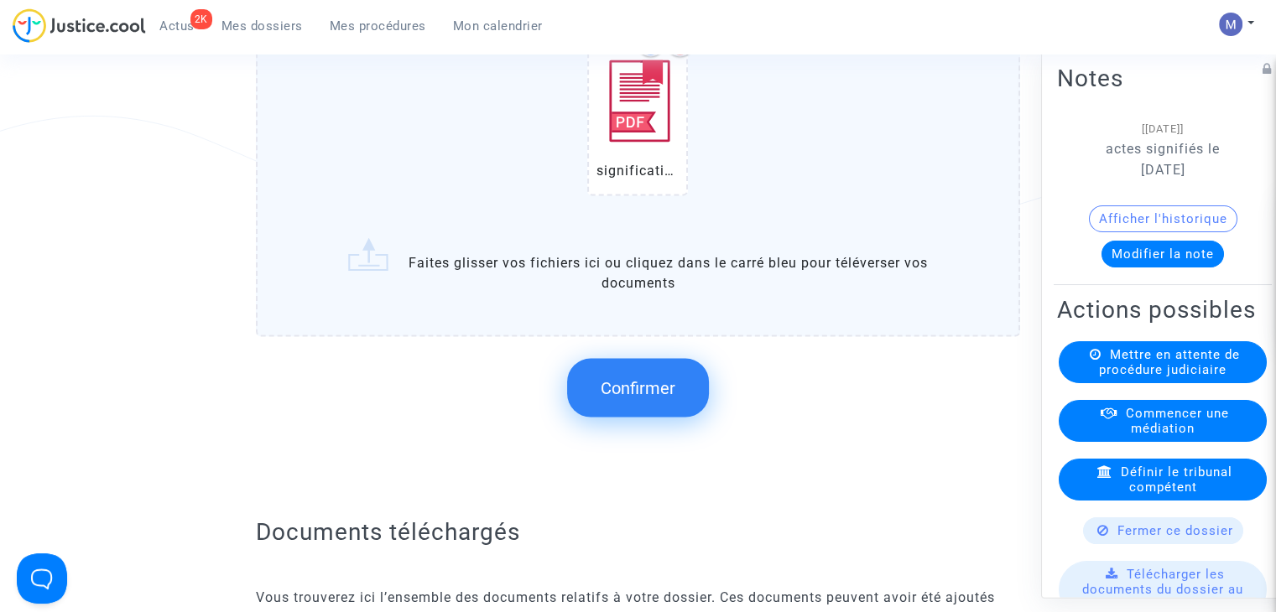
click at [652, 414] on button "Confirmer" at bounding box center [638, 387] width 142 height 59
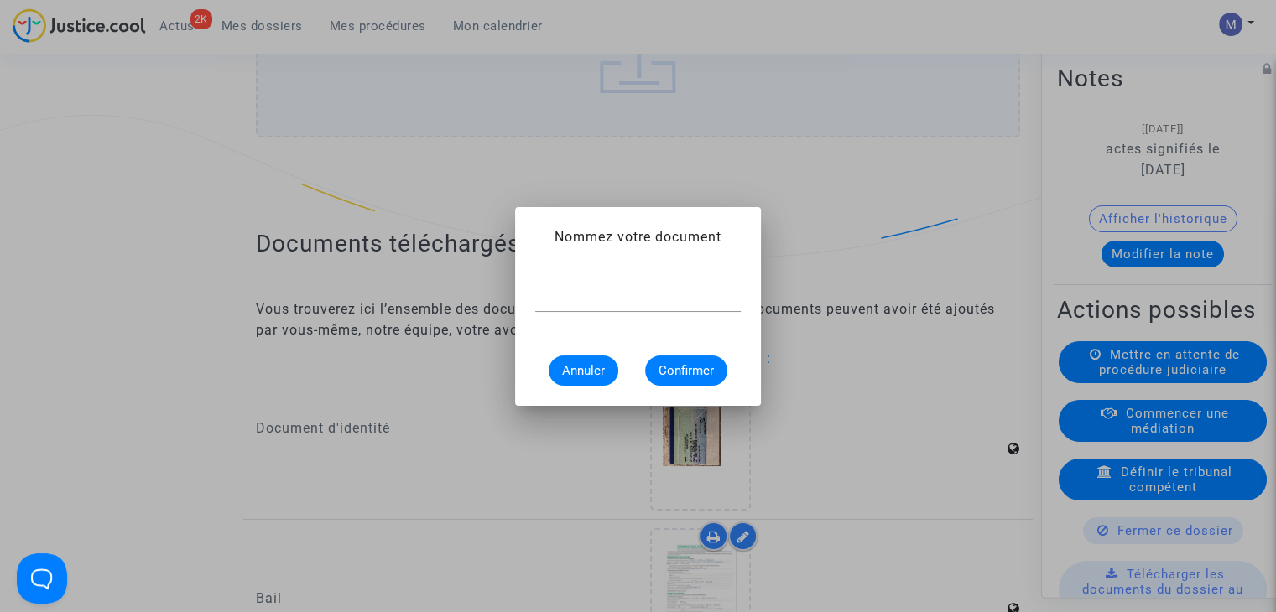
scroll to position [0, 0]
type input "signification jugement"
click at [680, 360] on button "Confirmer" at bounding box center [686, 371] width 82 height 30
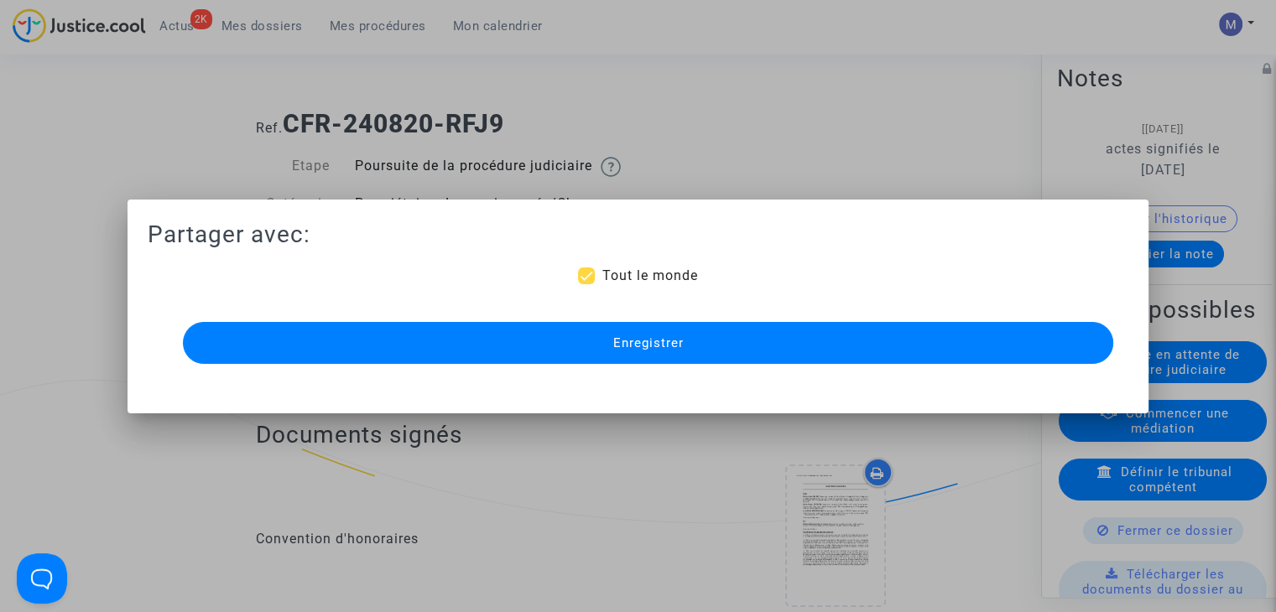
scroll to position [3104, 0]
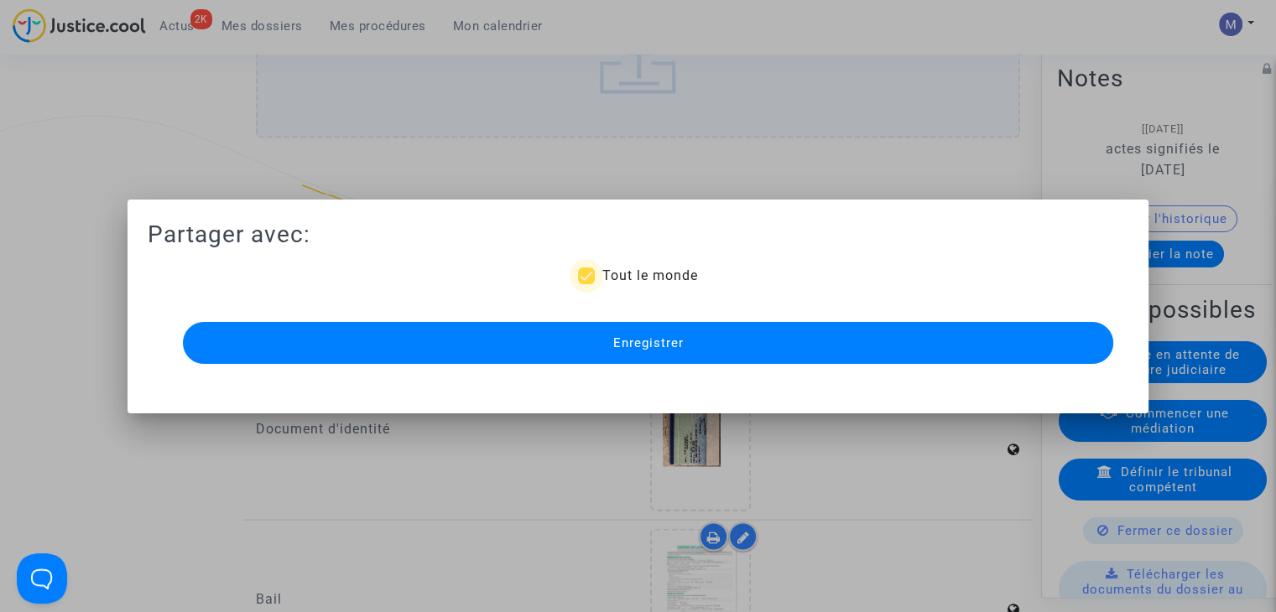
click at [622, 278] on span "Tout le monde" at bounding box center [649, 276] width 96 height 16
click at [586, 284] on input "Tout le monde" at bounding box center [585, 284] width 1 height 1
checkbox input "false"
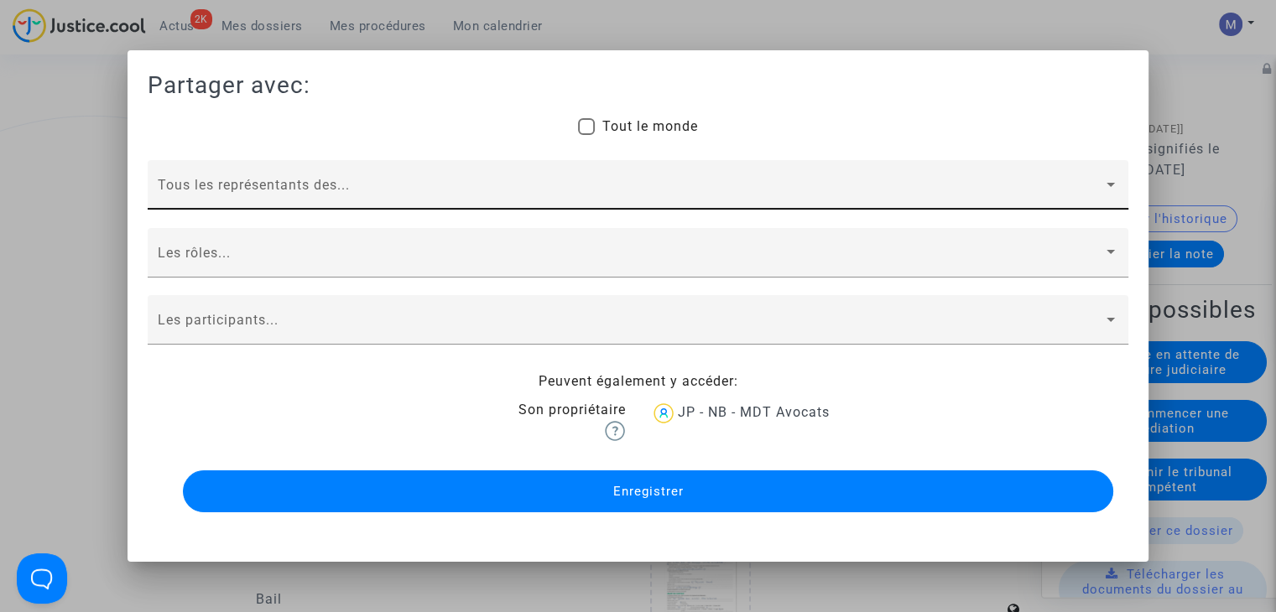
click at [193, 173] on div "Tous les représentants des..." at bounding box center [638, 189] width 960 height 39
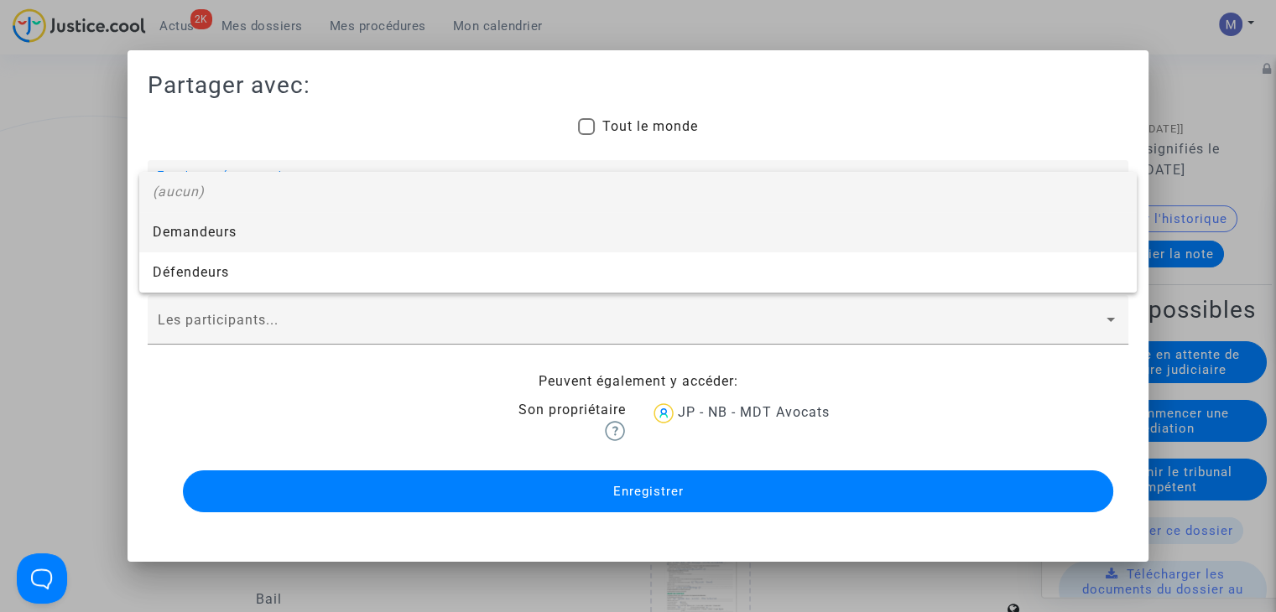
click at [177, 216] on span "Demandeurs" at bounding box center [638, 232] width 971 height 40
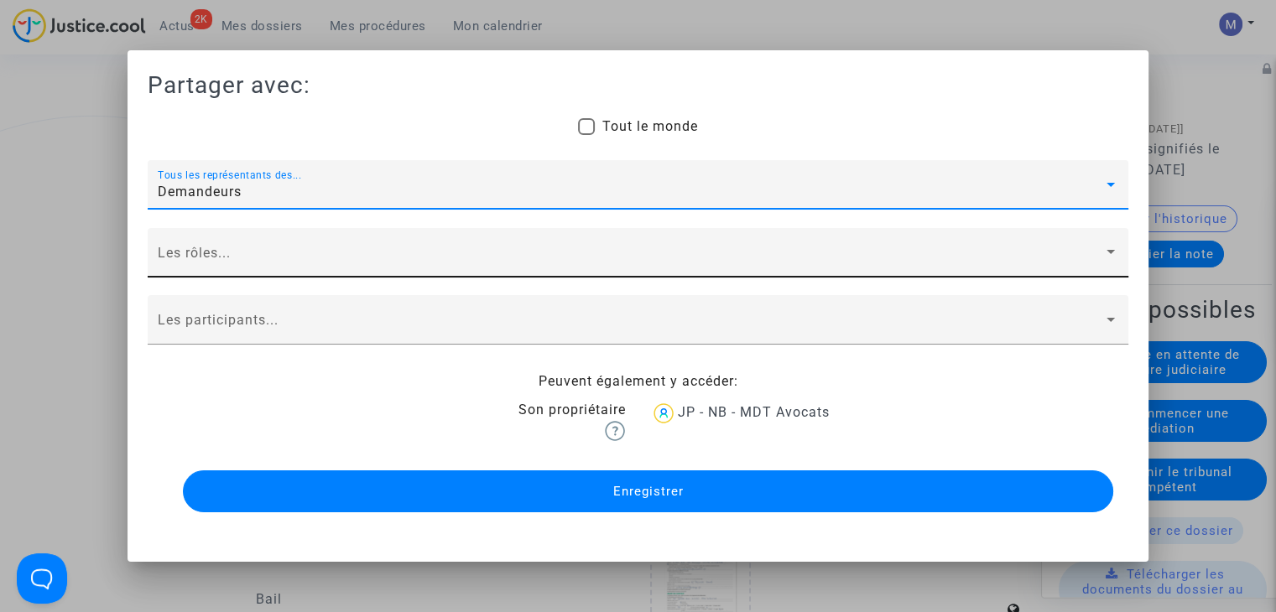
click at [173, 247] on div "Les rôles..." at bounding box center [638, 257] width 960 height 39
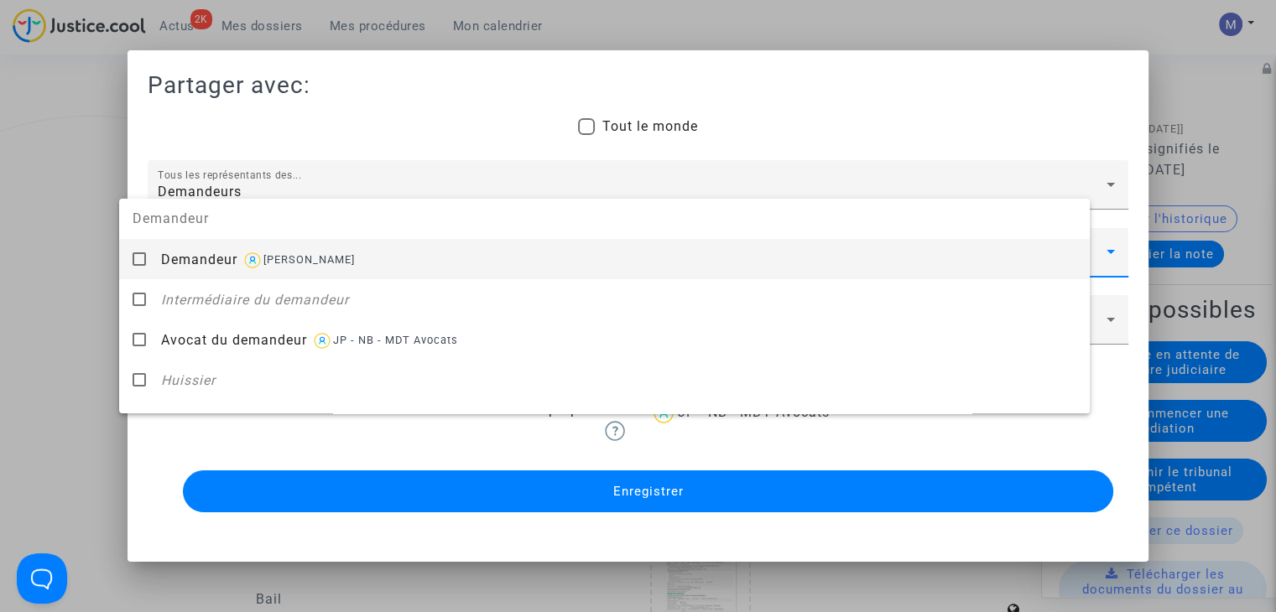
drag, startPoint x: 171, startPoint y: 271, endPoint x: 170, endPoint y: 281, distance: 10.1
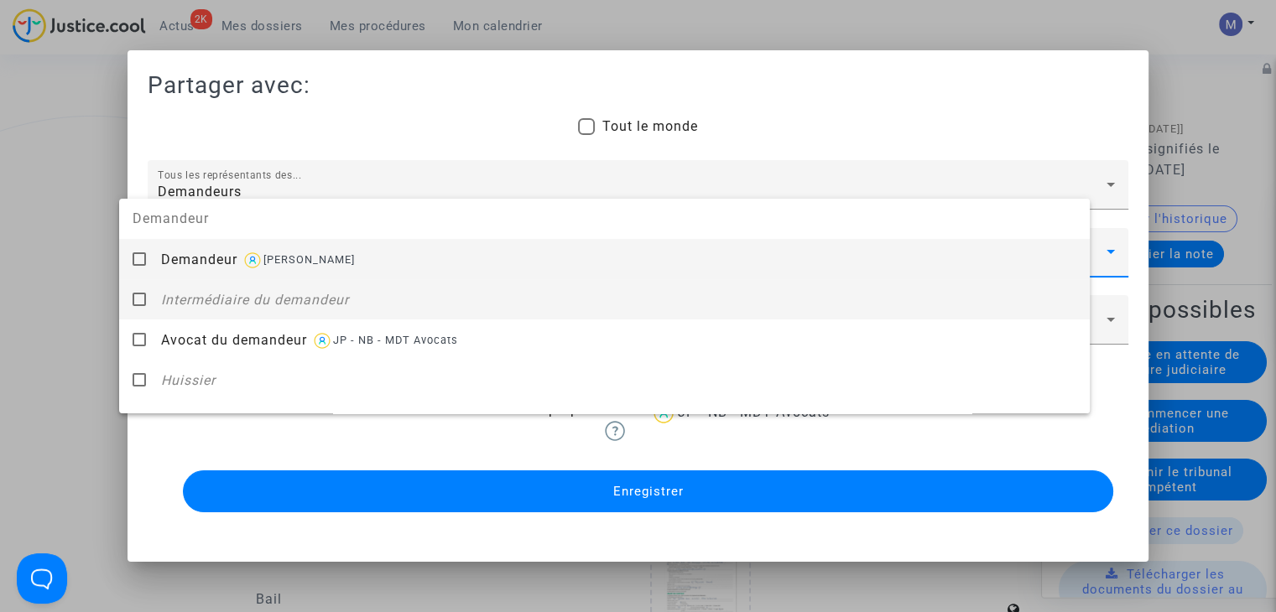
click at [171, 273] on div "Demandeur florian le mounier" at bounding box center [618, 259] width 915 height 41
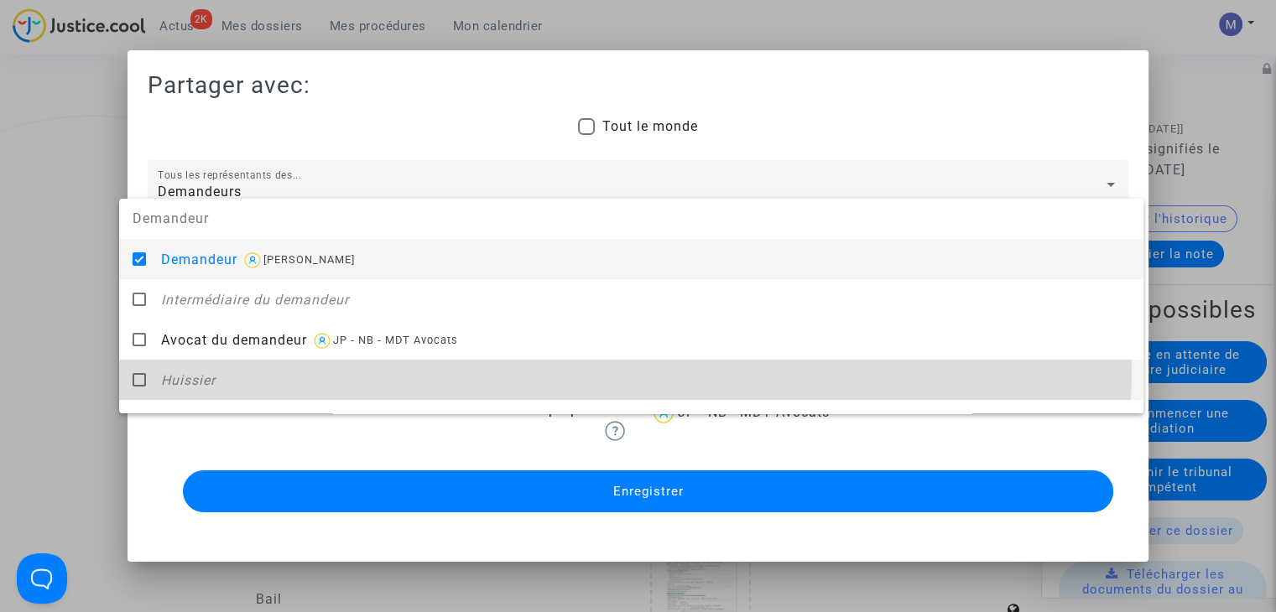
drag, startPoint x: 188, startPoint y: 360, endPoint x: 86, endPoint y: 356, distance: 102.4
click at [187, 360] on div "Huissier" at bounding box center [645, 380] width 969 height 41
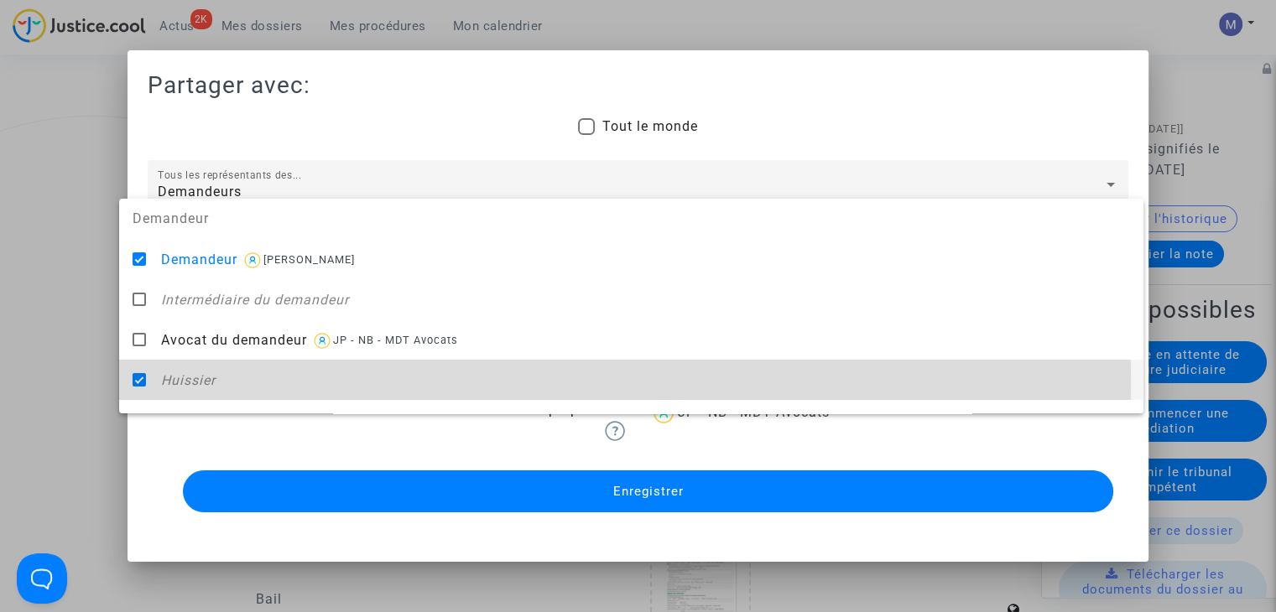
click at [131, 380] on mat-option "Huissier" at bounding box center [631, 380] width 1024 height 40
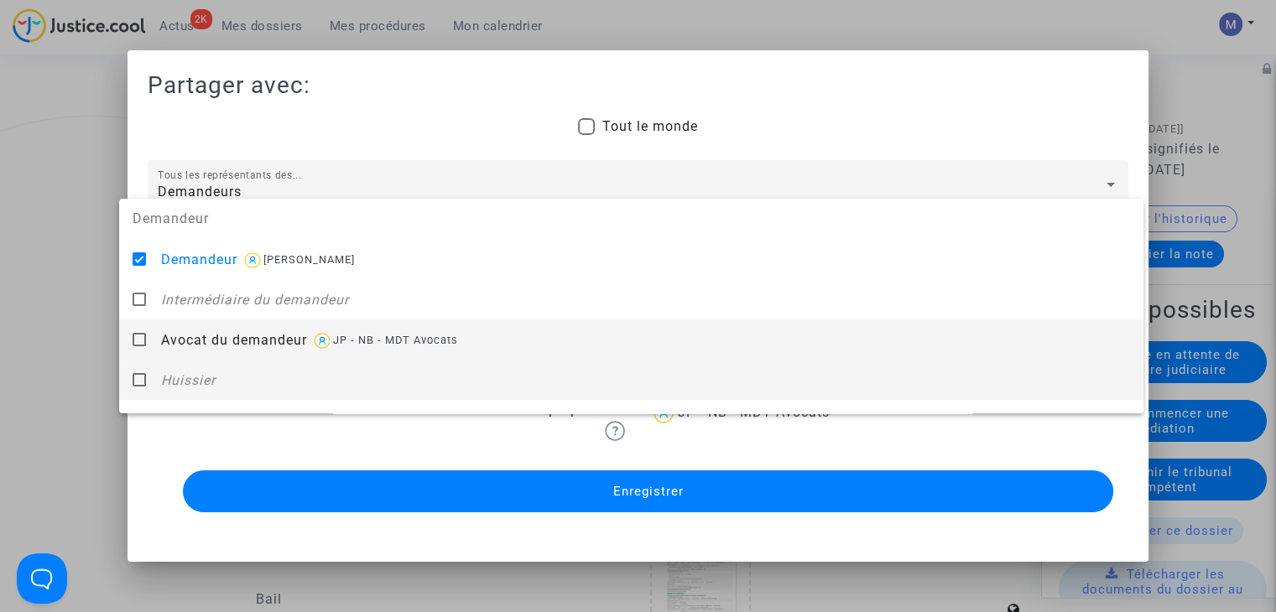
click at [136, 333] on mat-pseudo-checkbox at bounding box center [139, 339] width 13 height 13
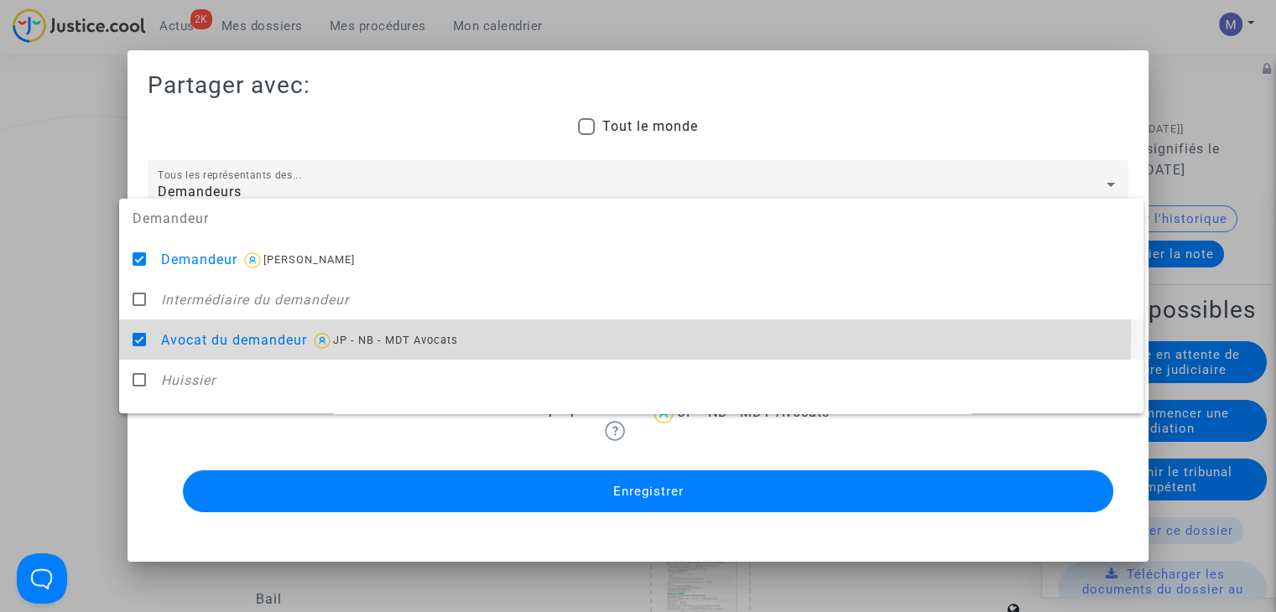
click at [58, 320] on div at bounding box center [638, 306] width 1276 height 612
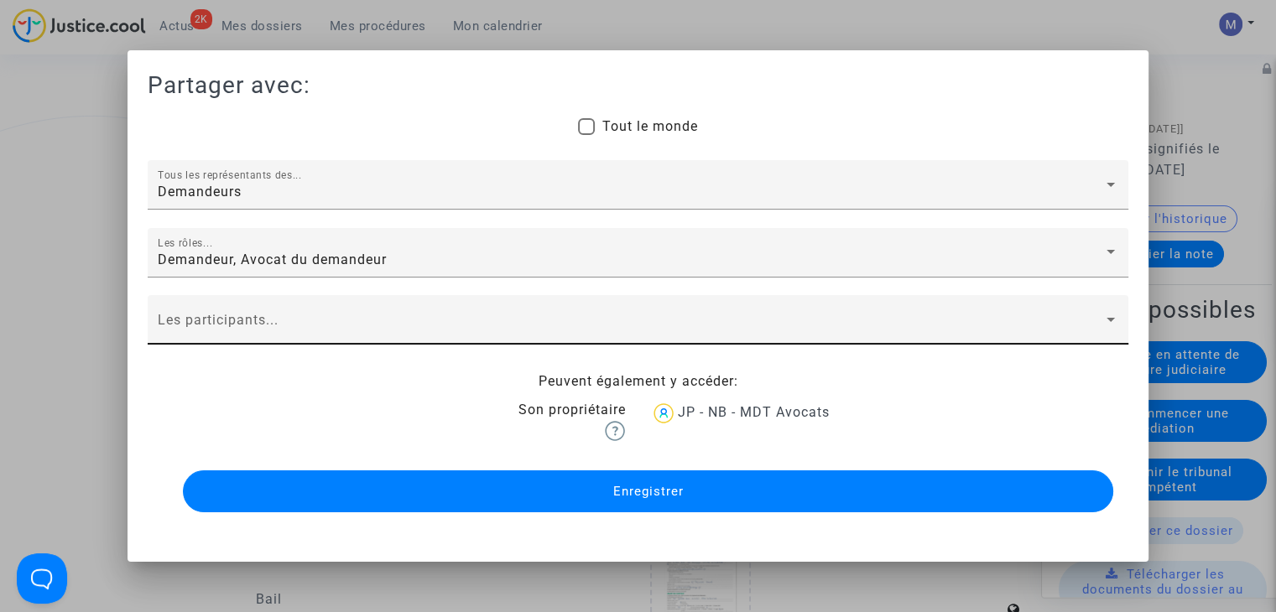
click at [229, 320] on span at bounding box center [630, 327] width 945 height 15
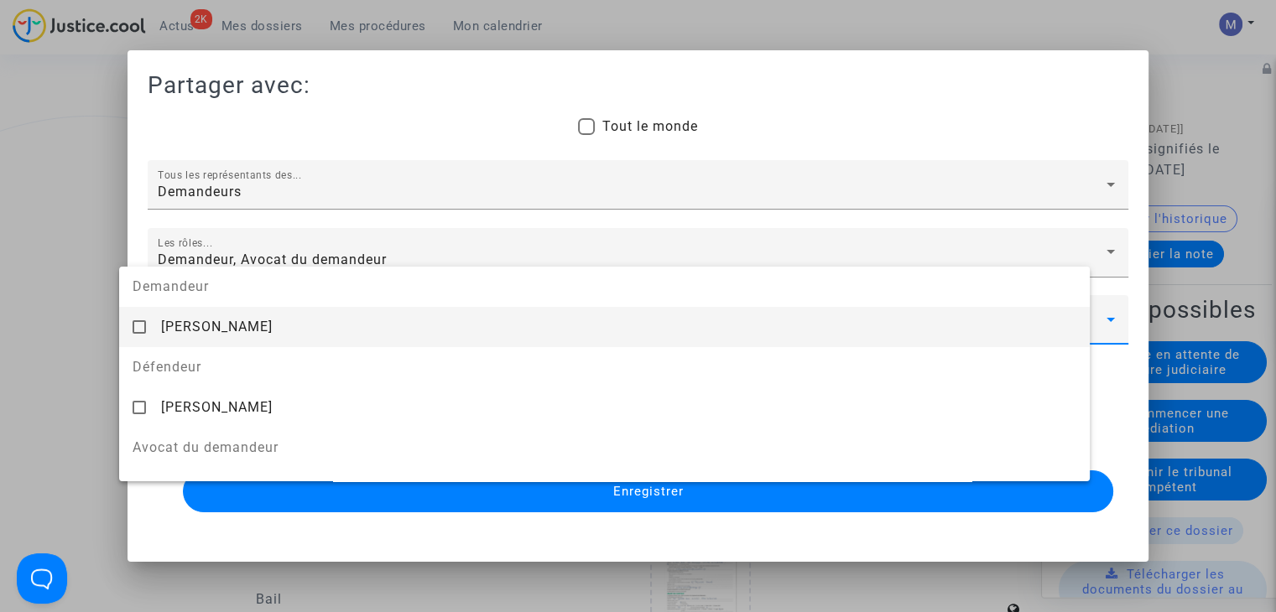
click at [229, 327] on span "florian le mounier" at bounding box center [217, 327] width 112 height 16
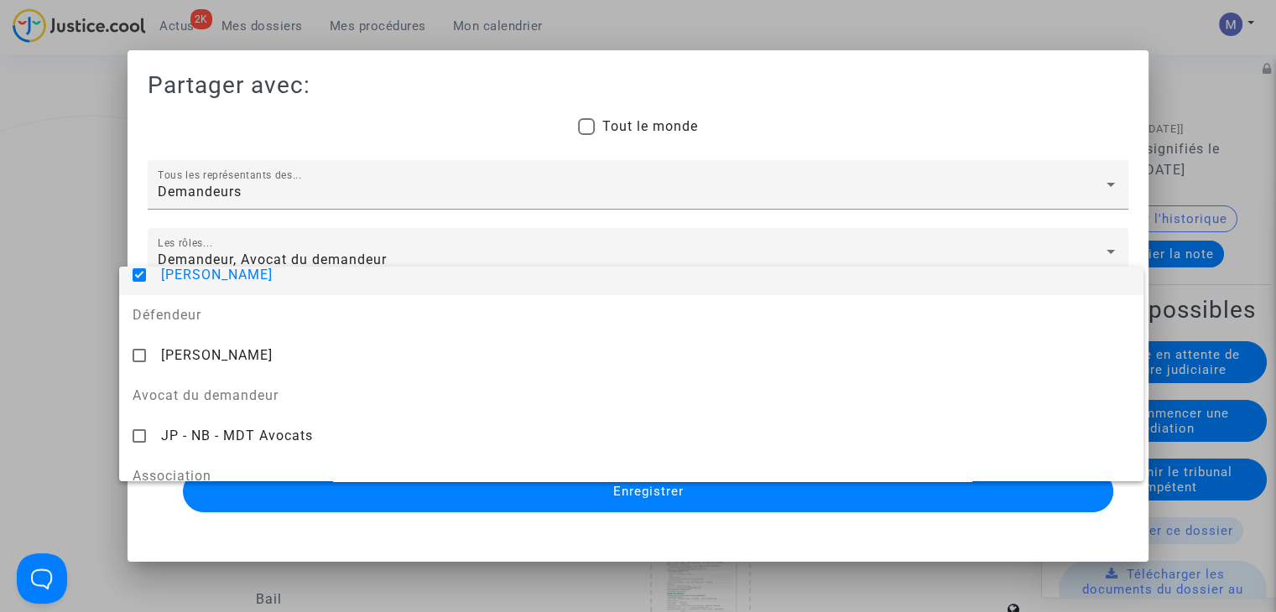
scroll to position [107, 0]
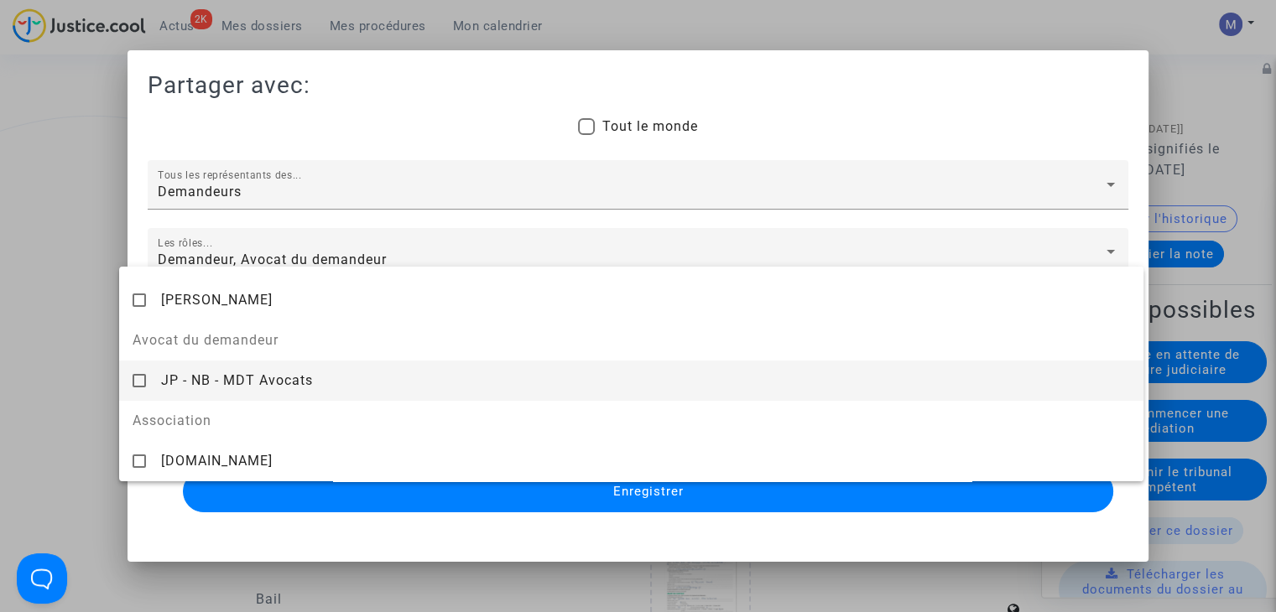
drag, startPoint x: 207, startPoint y: 382, endPoint x: 39, endPoint y: 358, distance: 169.5
click at [195, 382] on span "JP - NB - MDT Avocats" at bounding box center [237, 380] width 152 height 16
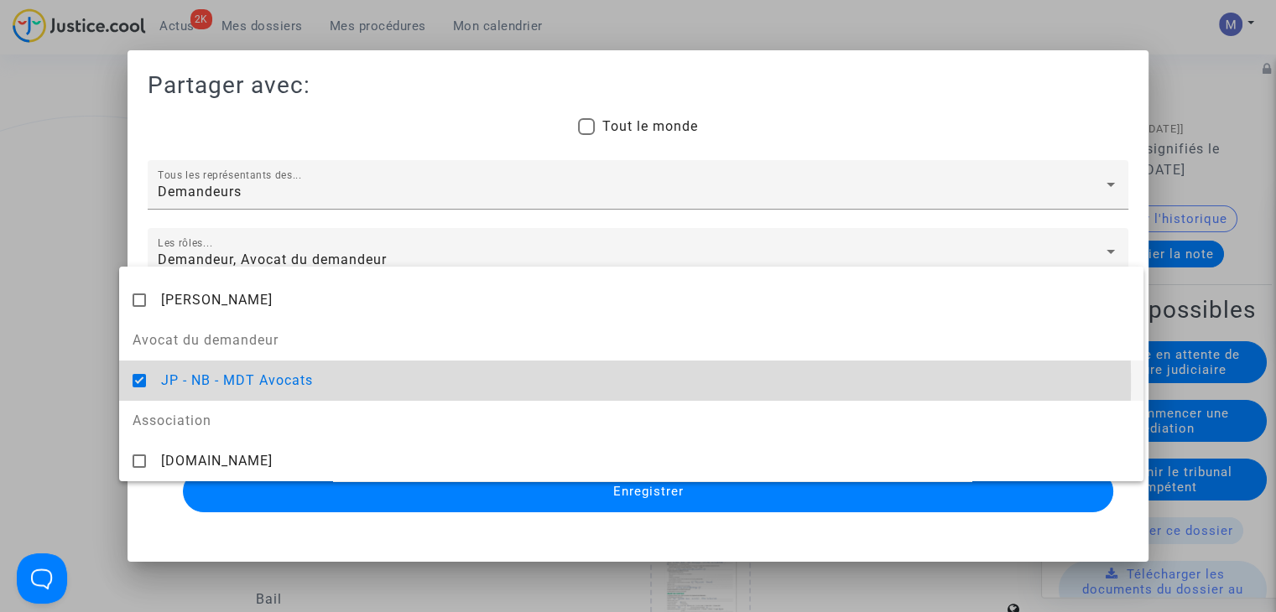
click at [39, 356] on div at bounding box center [638, 306] width 1276 height 612
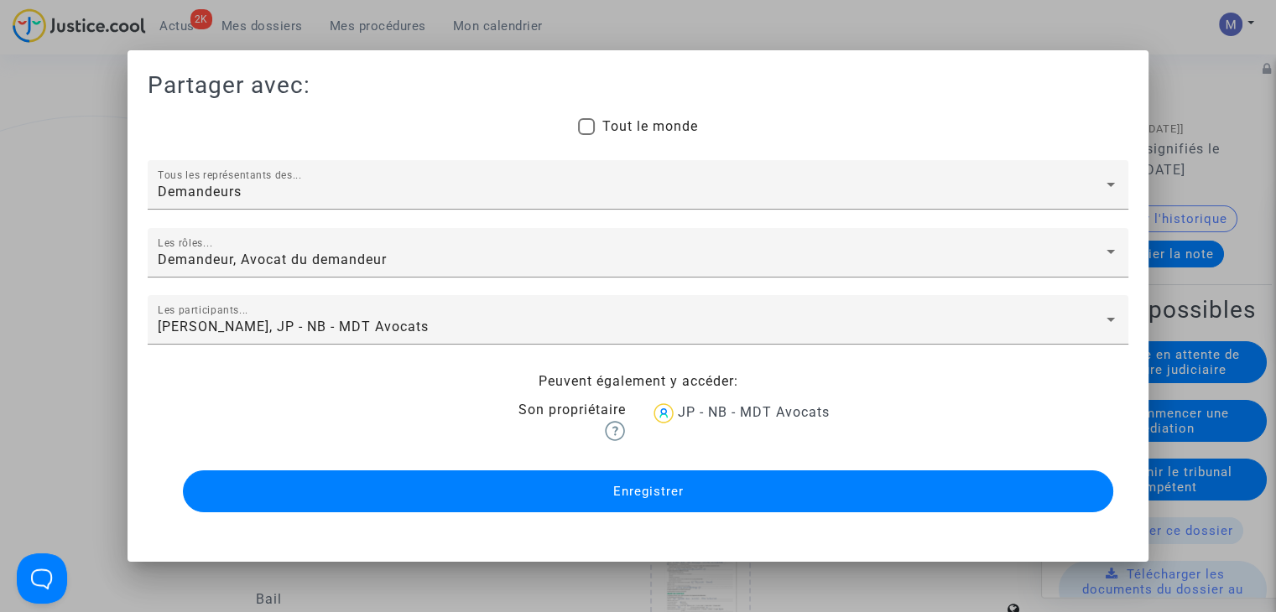
click at [657, 492] on span "Enregistrer" at bounding box center [647, 491] width 70 height 15
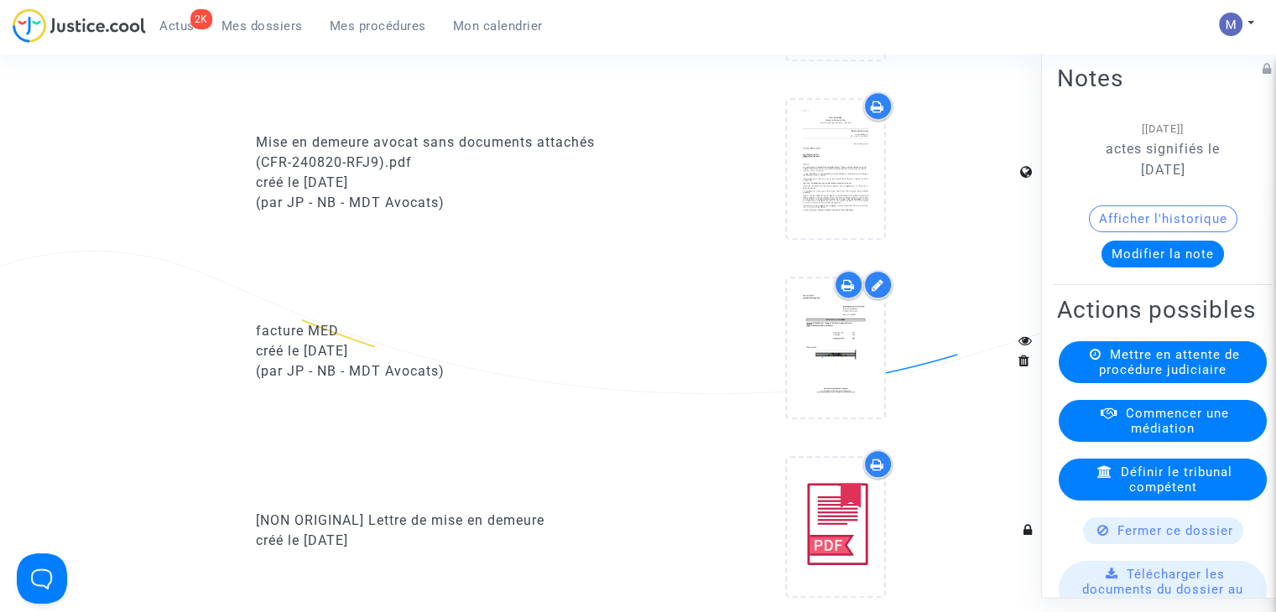
scroll to position [168, 0]
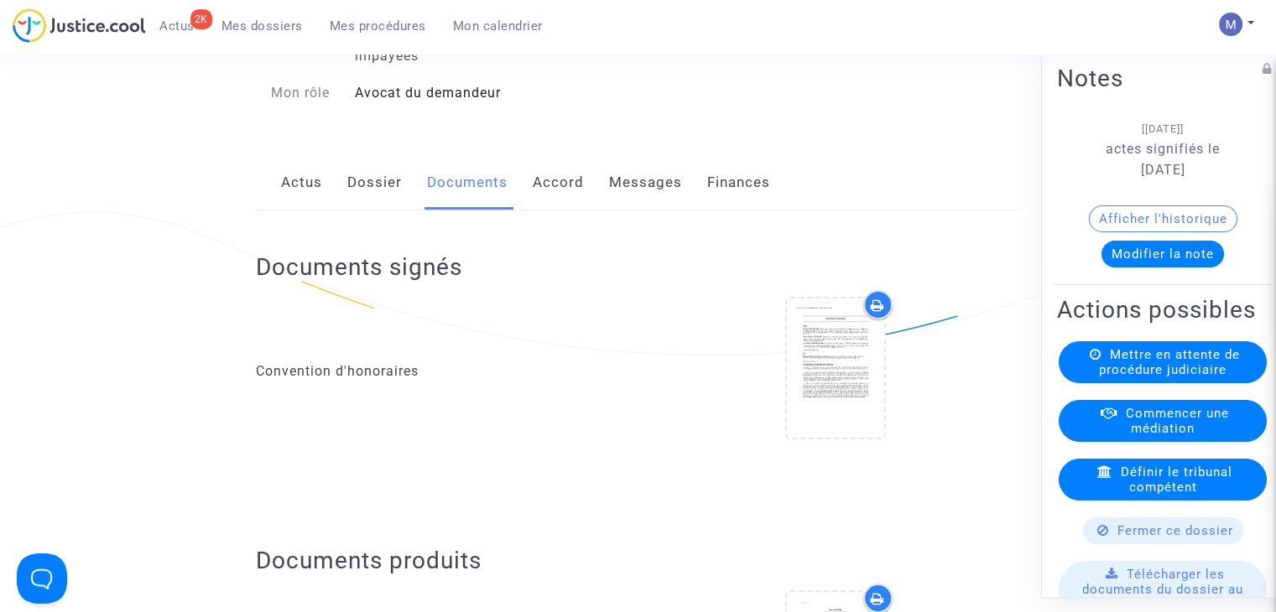
click at [250, 21] on span "Mes dossiers" at bounding box center [261, 25] width 81 height 15
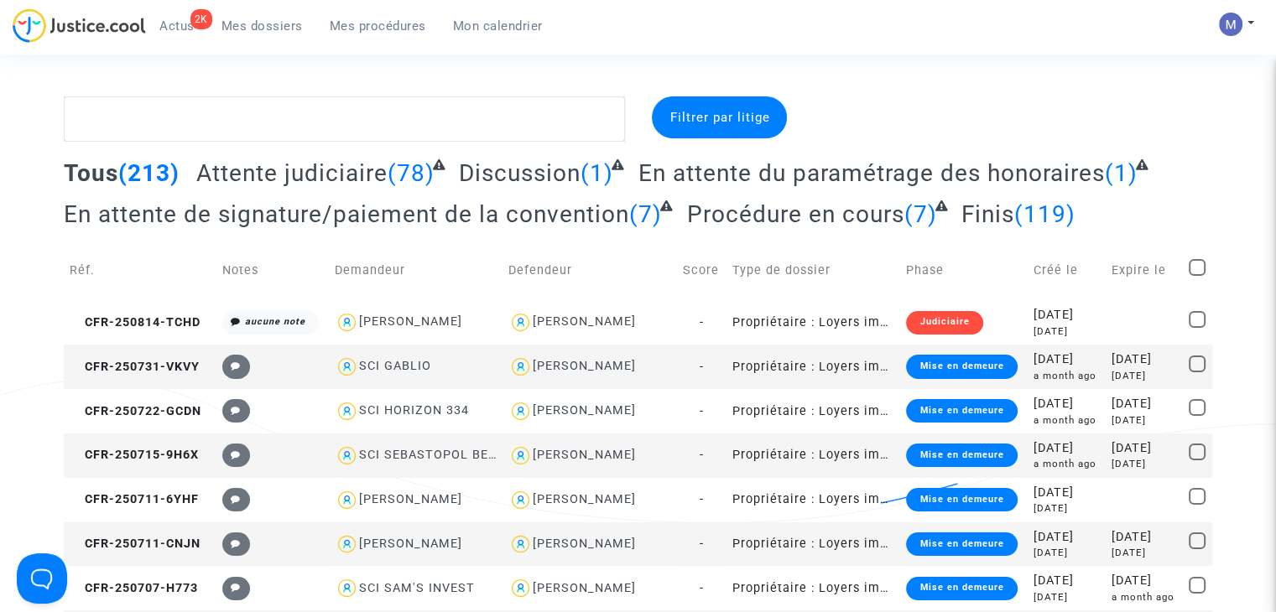
click at [315, 174] on span "Attente judiciaire" at bounding box center [291, 173] width 191 height 28
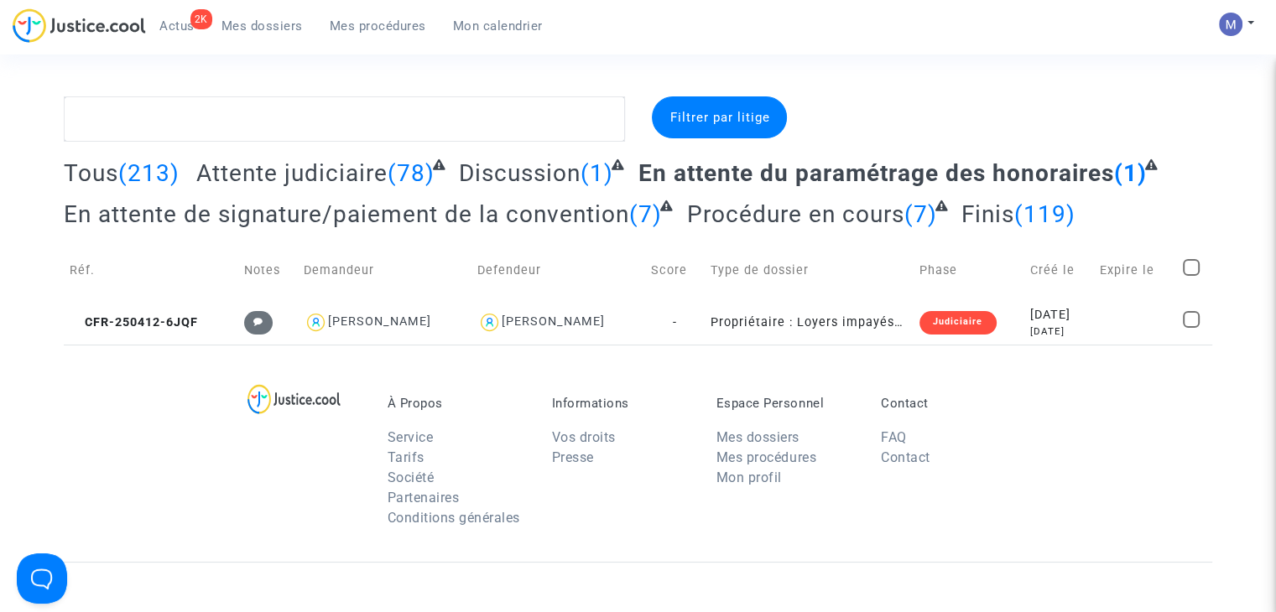
click at [269, 172] on span "Attente judiciaire" at bounding box center [291, 173] width 191 height 28
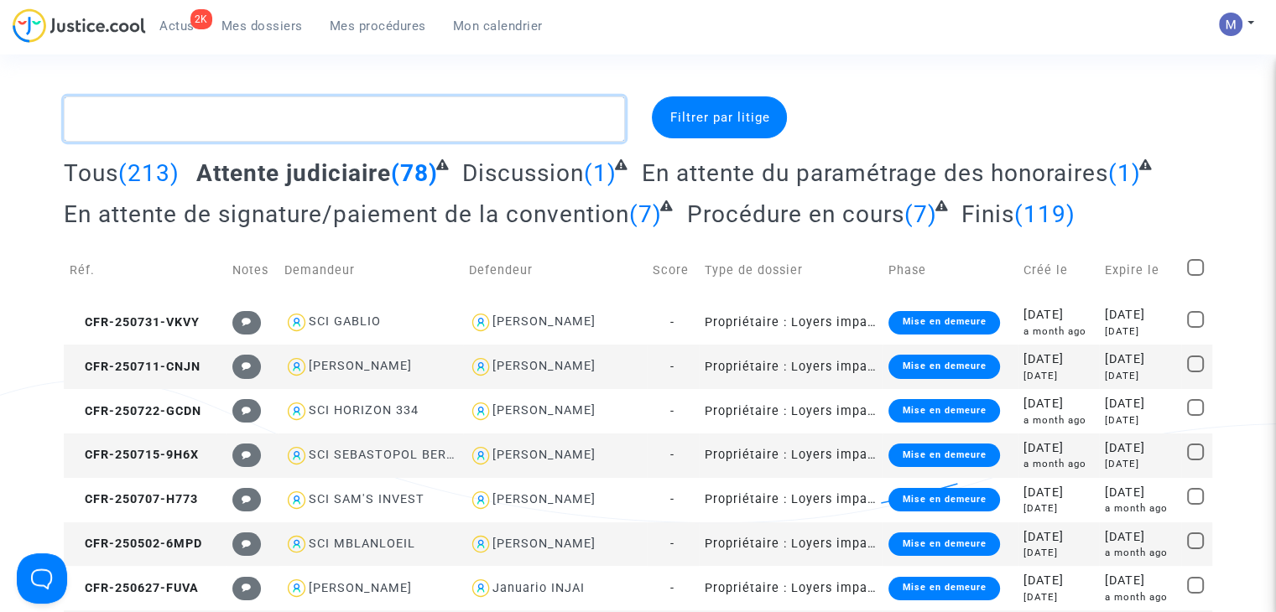
click at [211, 123] on textarea at bounding box center [344, 118] width 561 height 45
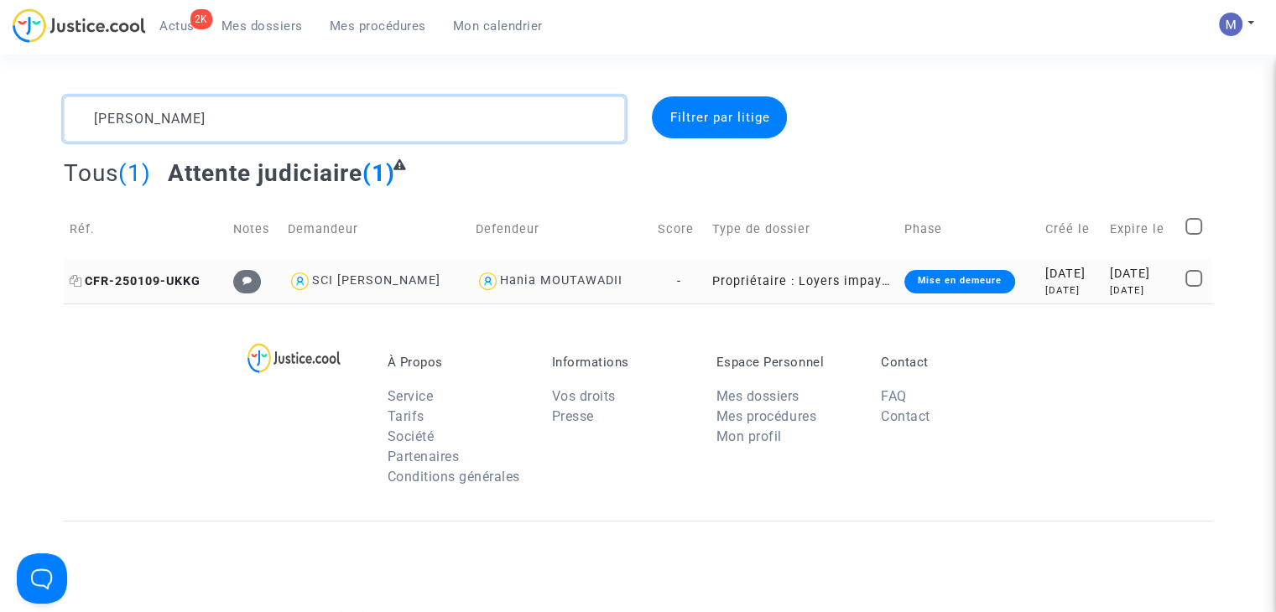
type textarea "elia"
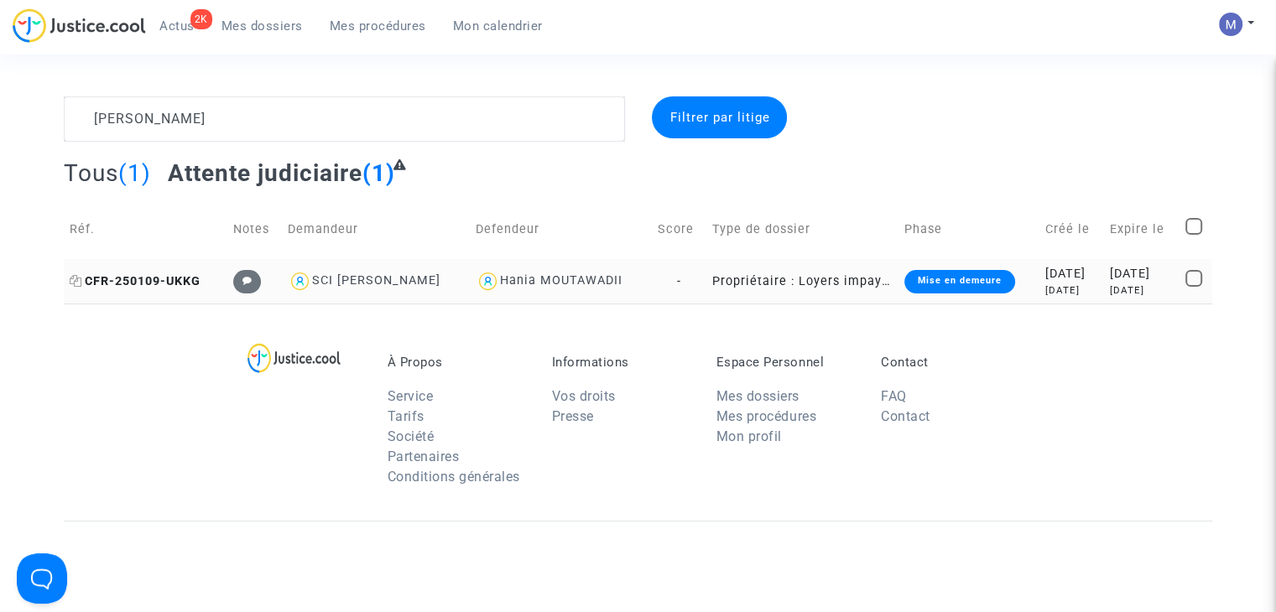
click at [127, 279] on span "CFR-250109-UKKG" at bounding box center [135, 281] width 131 height 14
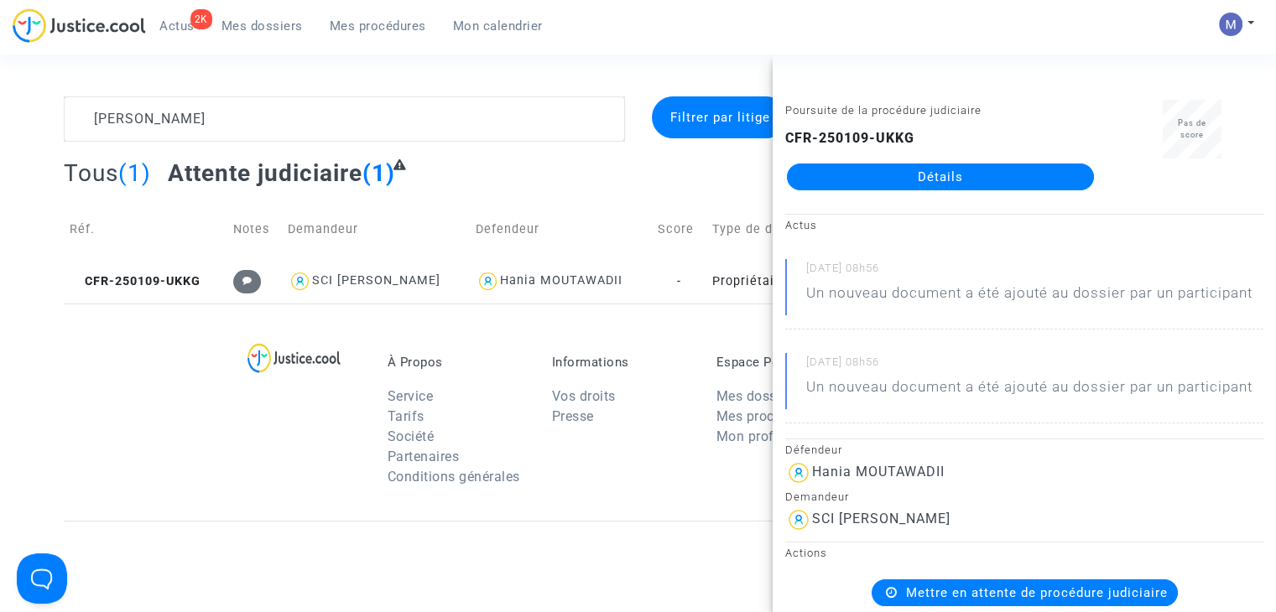
click at [878, 194] on div "Poursuite de la procédure judiciaire CFR-250109-UKKG Détails" at bounding box center [941, 153] width 336 height 106
drag, startPoint x: 863, startPoint y: 174, endPoint x: 831, endPoint y: 168, distance: 32.6
click at [862, 174] on link "Détails" at bounding box center [940, 177] width 307 height 27
